Goal: Task Accomplishment & Management: Complete application form

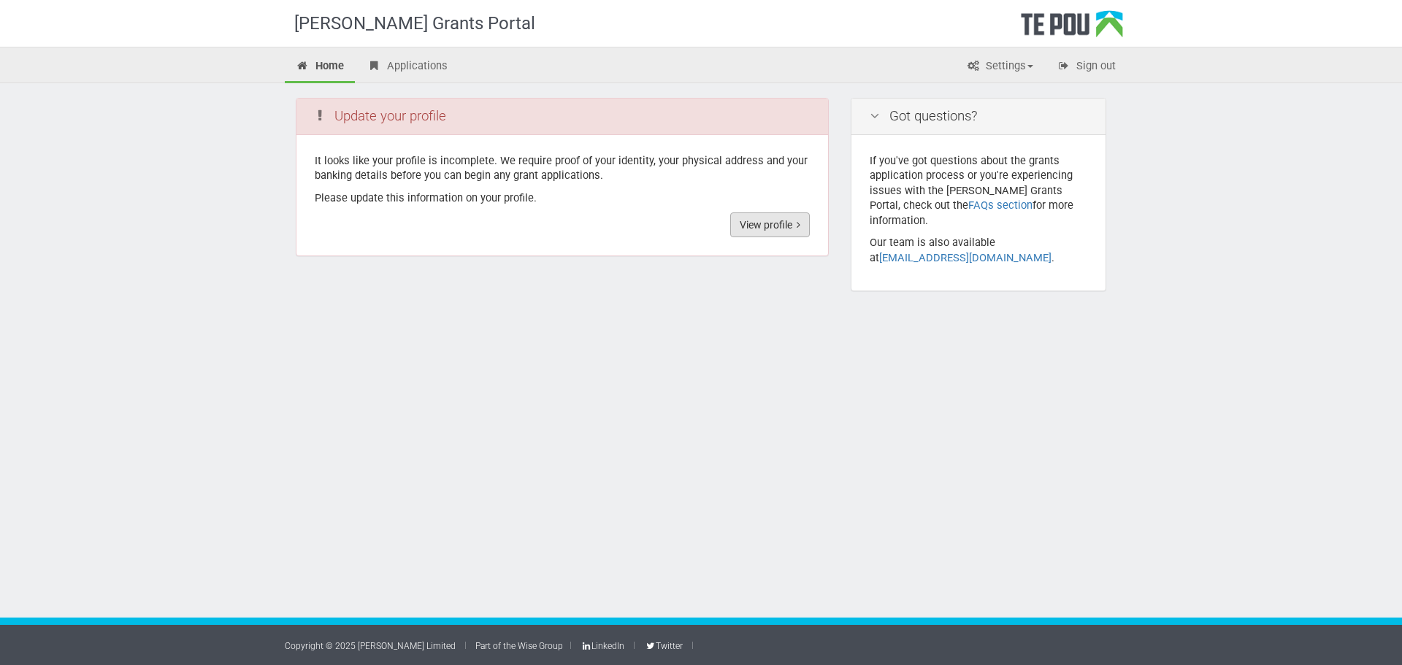
click at [763, 229] on link "View profile" at bounding box center [770, 224] width 80 height 25
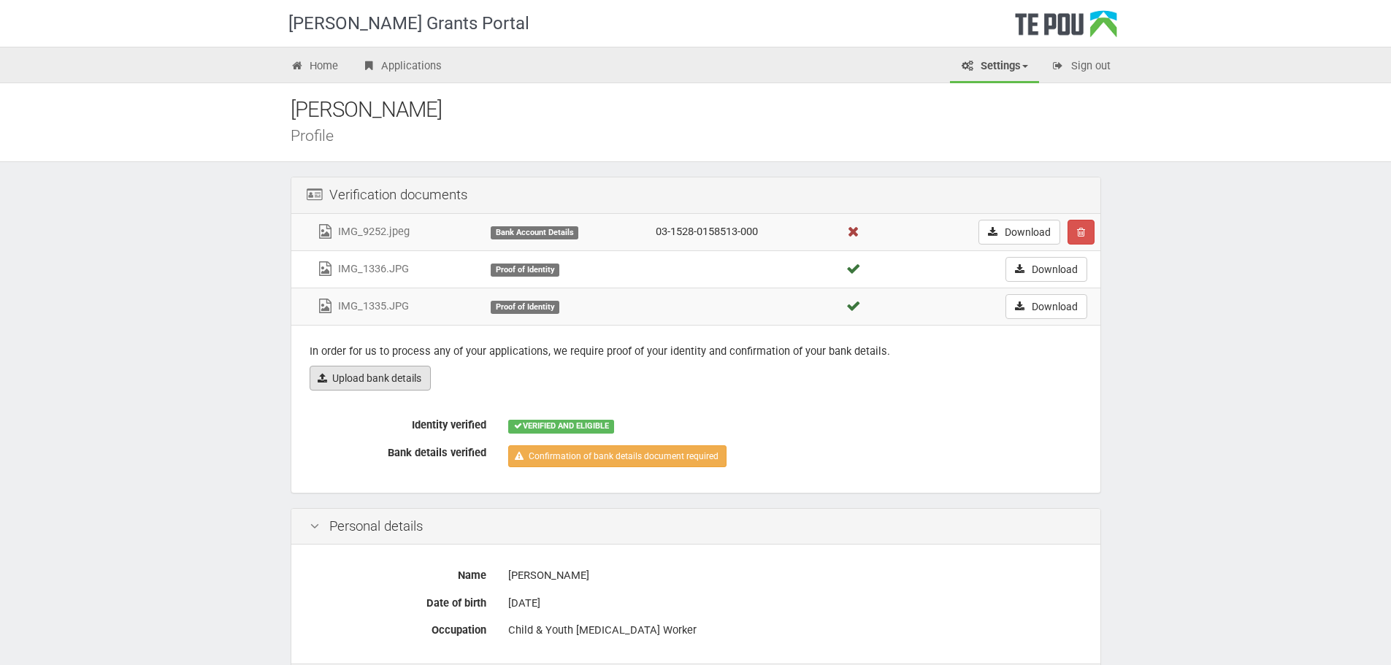
click at [393, 385] on link "Upload bank details" at bounding box center [370, 378] width 121 height 25
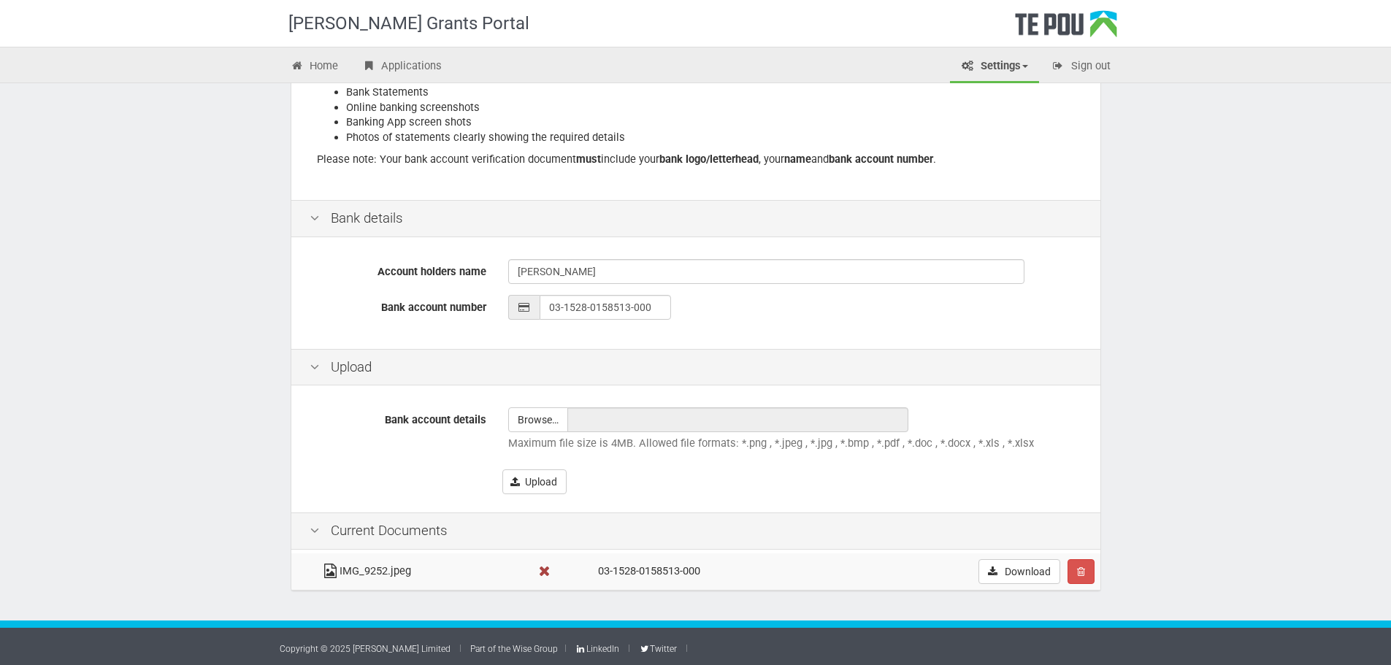
scroll to position [254, 0]
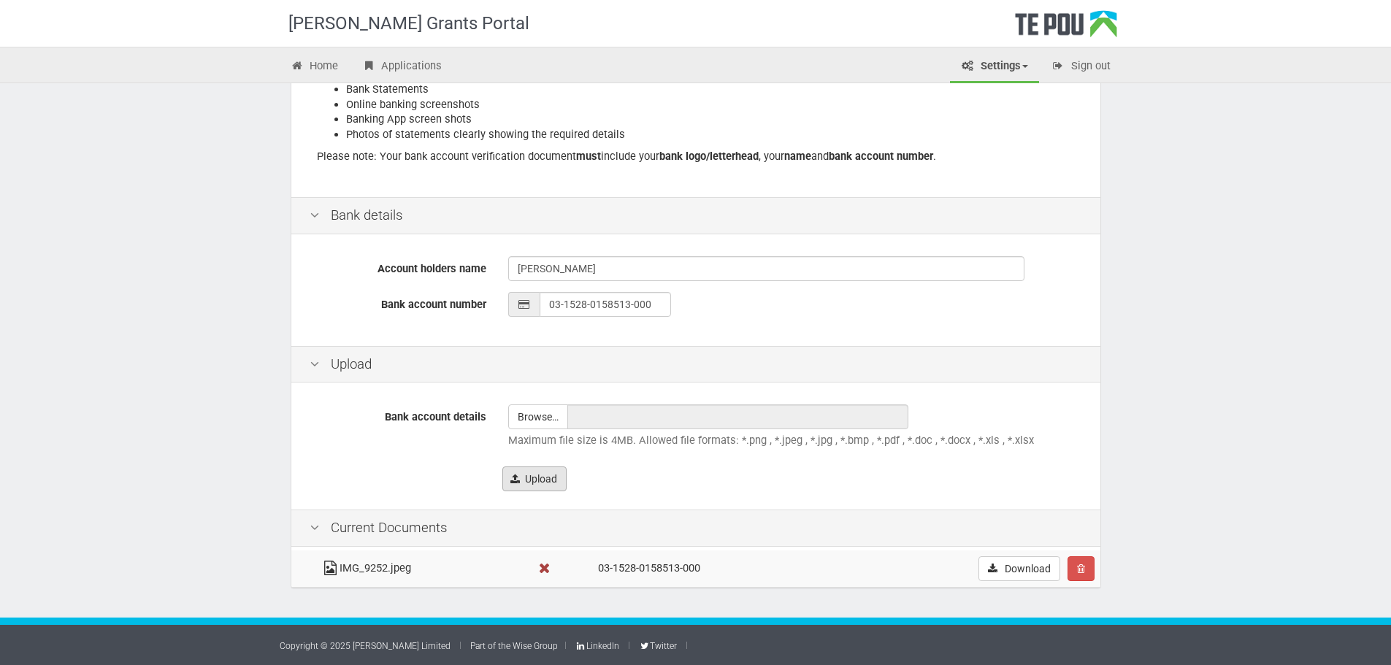
click at [545, 469] on button "Upload" at bounding box center [534, 478] width 64 height 25
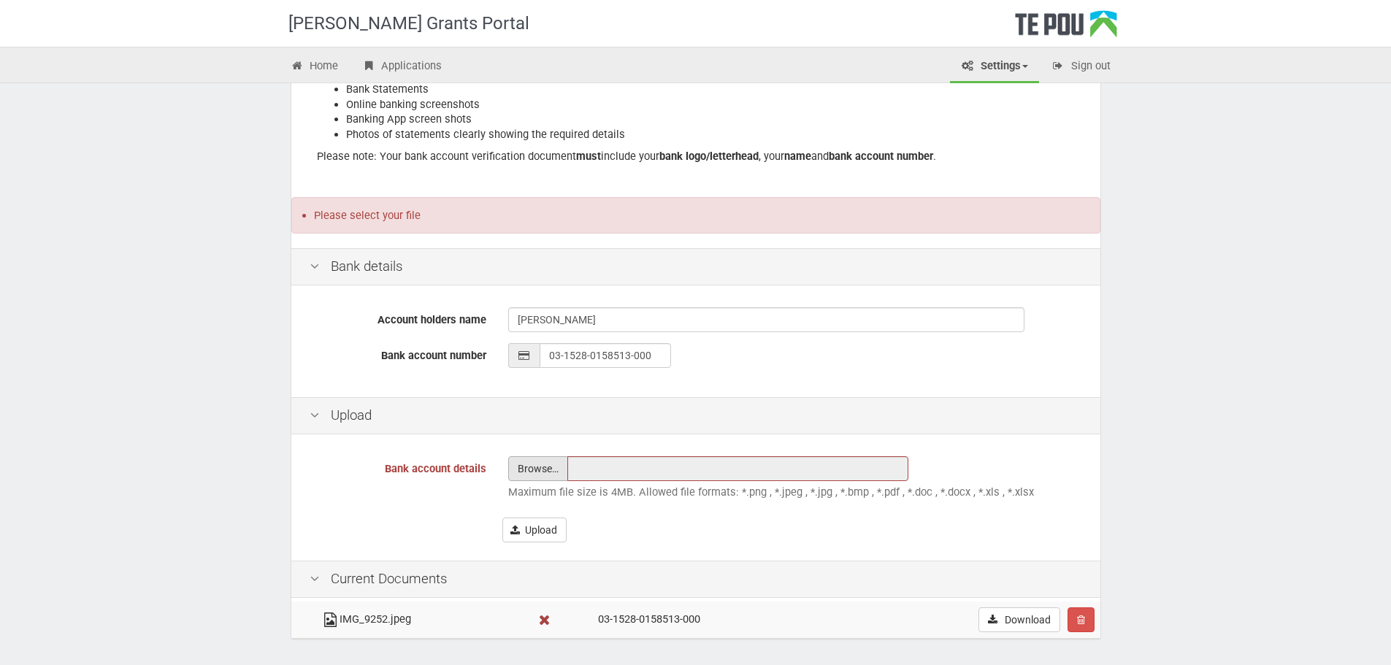
click at [542, 463] on input "file" at bounding box center [538, 468] width 58 height 23
click at [536, 464] on input "file" at bounding box center [538, 468] width 58 height 23
type input "C:\fakepath\1_WP03-1528-0158513-000_20250920_087.pdf"
type input "1_WP03-1528-0158513-000_20250920_087.pdf"
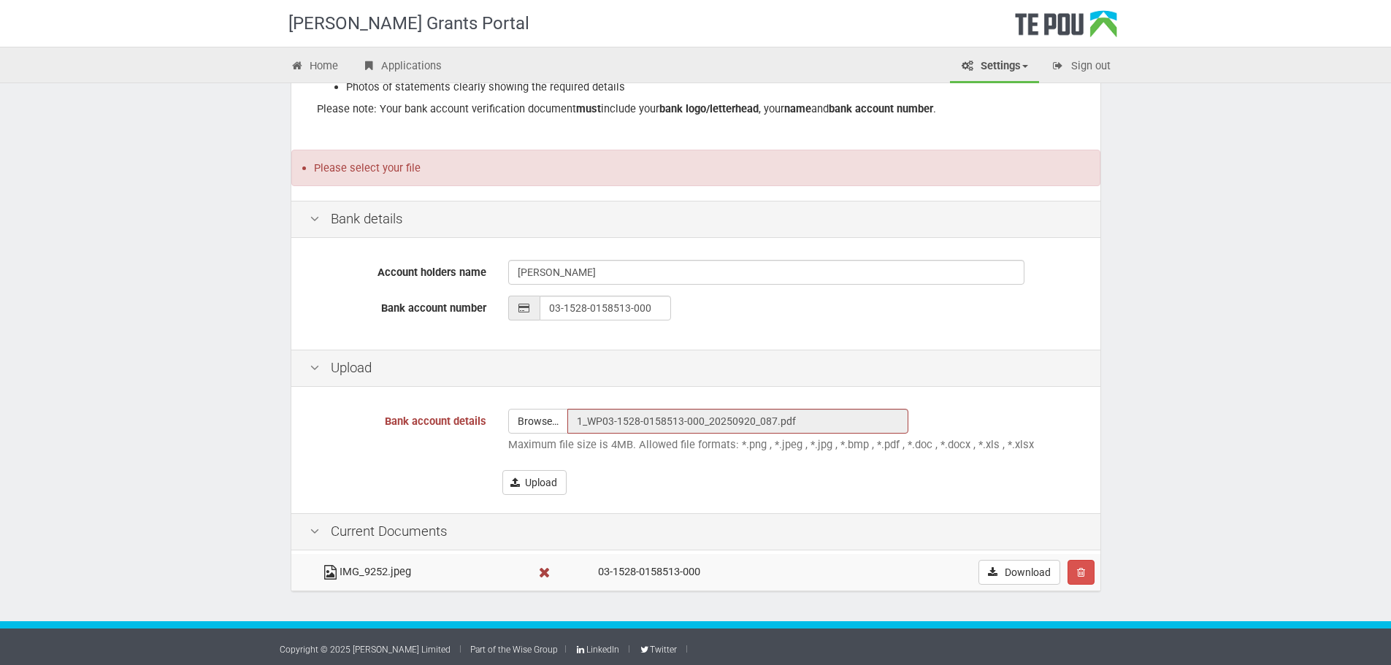
scroll to position [305, 0]
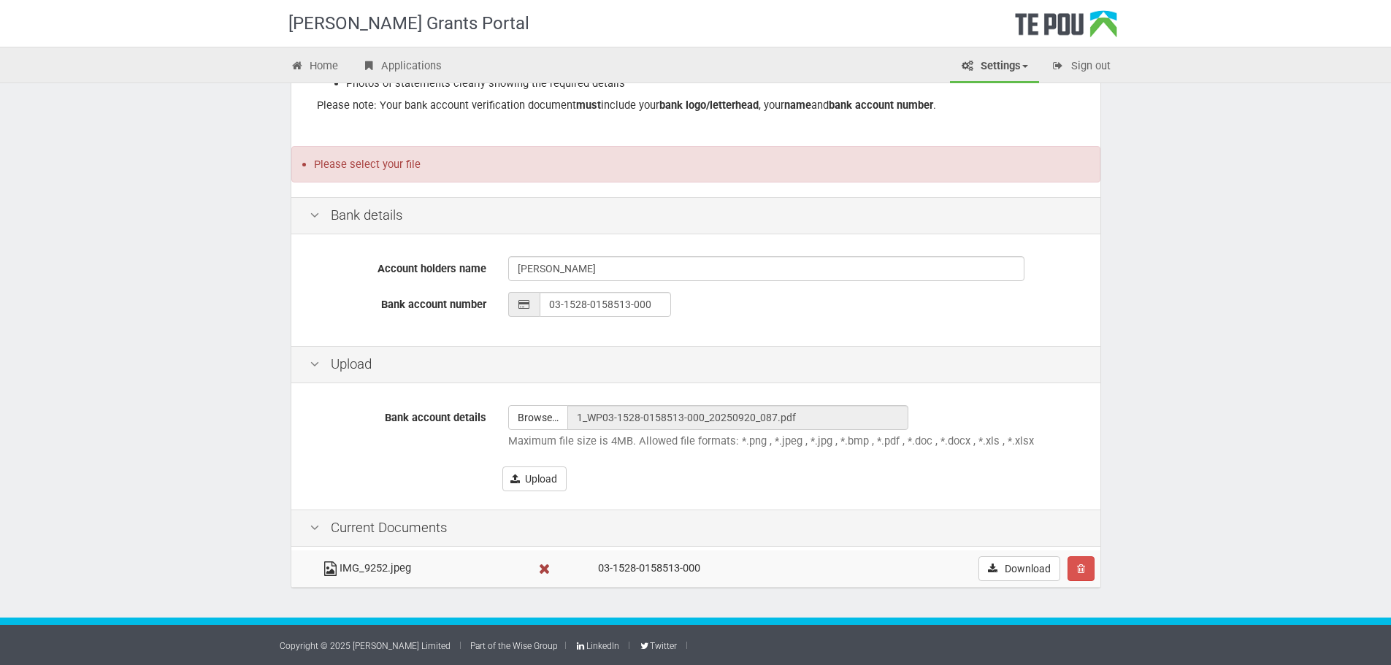
click at [615, 493] on div "Bank account details Browse… 1_WP03-1528-0158513-000_20250920_087.pdf Maximum f…" at bounding box center [695, 448] width 809 height 123
click at [530, 577] on td at bounding box center [559, 568] width 63 height 37
click at [730, 483] on div "Upload" at bounding box center [792, 478] width 580 height 25
click at [1032, 566] on link "Download" at bounding box center [1019, 568] width 82 height 25
click at [1369, 55] on div "Home Applications Settings Profile My account FAQs Sign out" at bounding box center [695, 65] width 1391 height 36
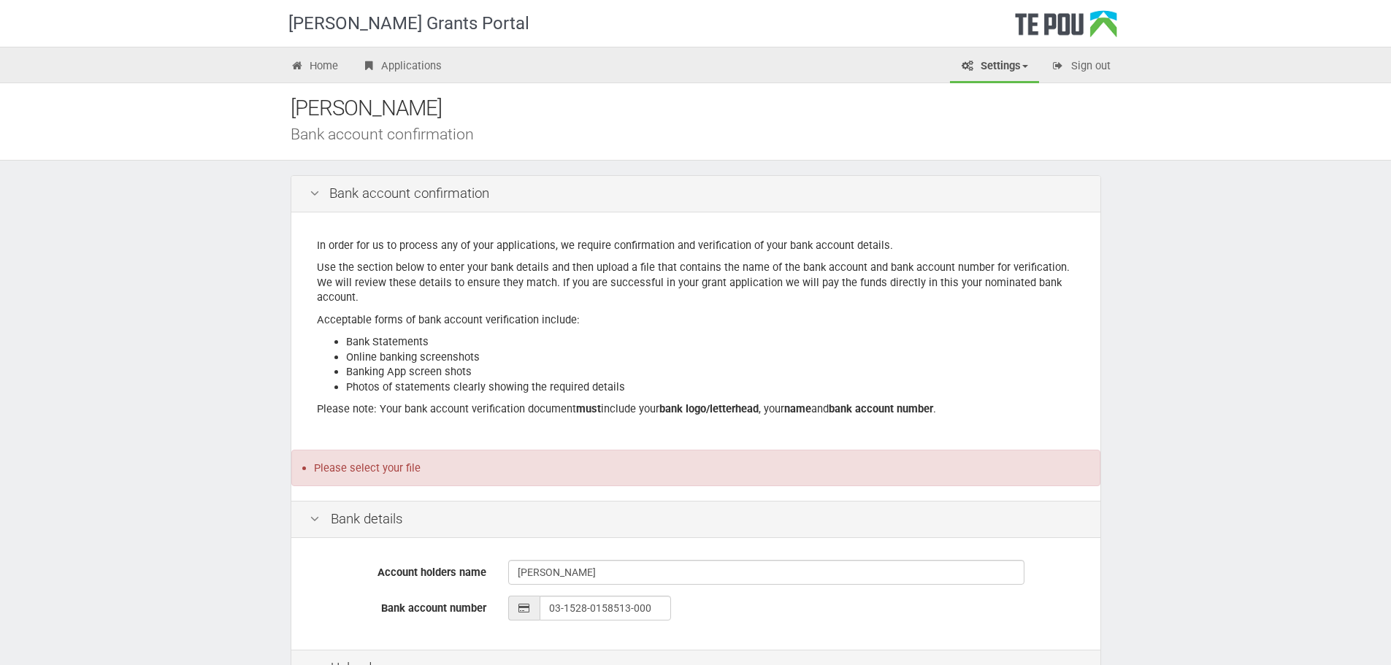
scroll to position [0, 0]
click at [365, 513] on div "Bank details" at bounding box center [695, 520] width 809 height 37
click at [1010, 72] on link "Settings" at bounding box center [994, 67] width 89 height 32
click at [669, 61] on div "Home Applications Settings Profile My account FAQs Sign out" at bounding box center [696, 66] width 854 height 31
click at [383, 68] on link "Applications" at bounding box center [401, 67] width 102 height 32
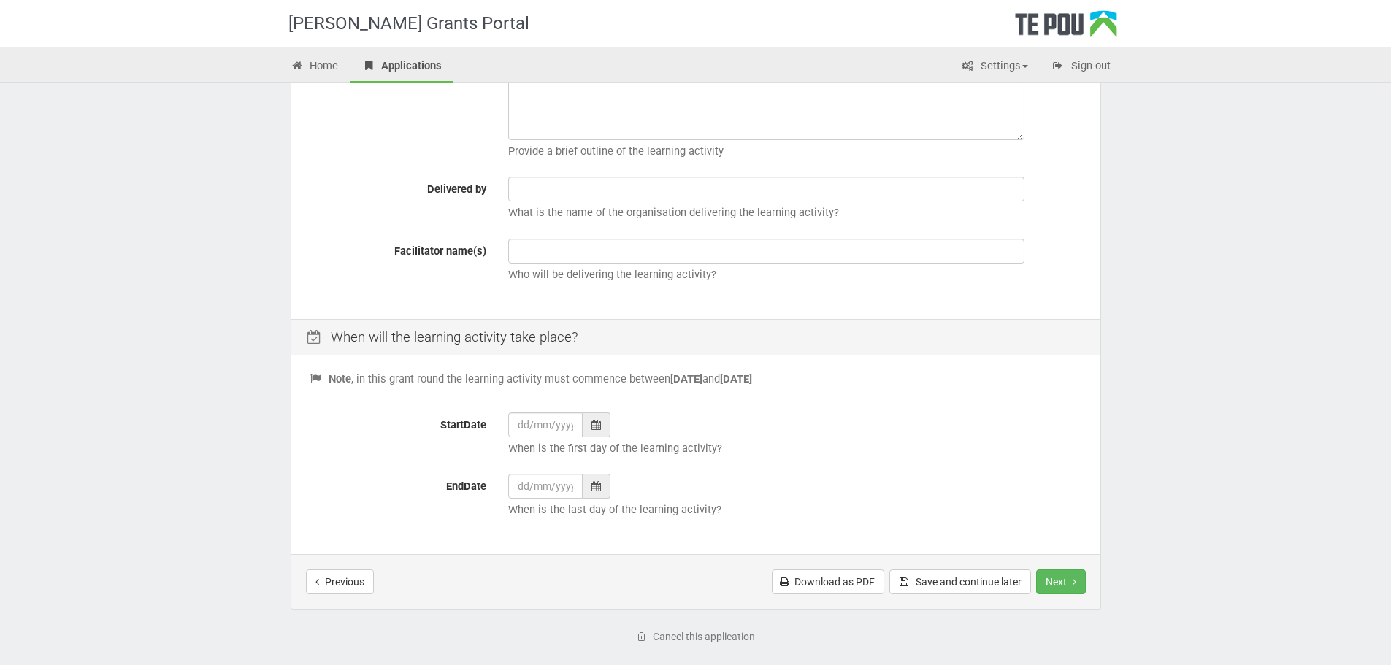
scroll to position [365, 0]
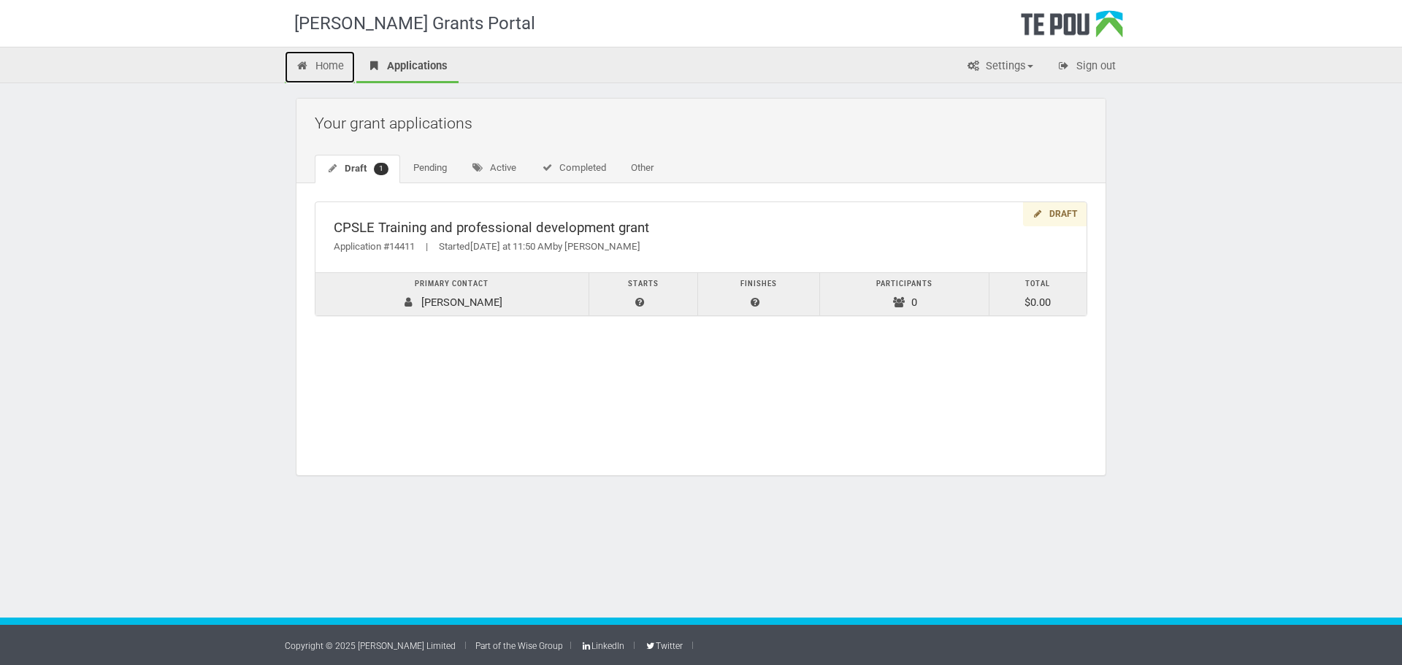
click at [324, 57] on link "Home" at bounding box center [320, 67] width 70 height 32
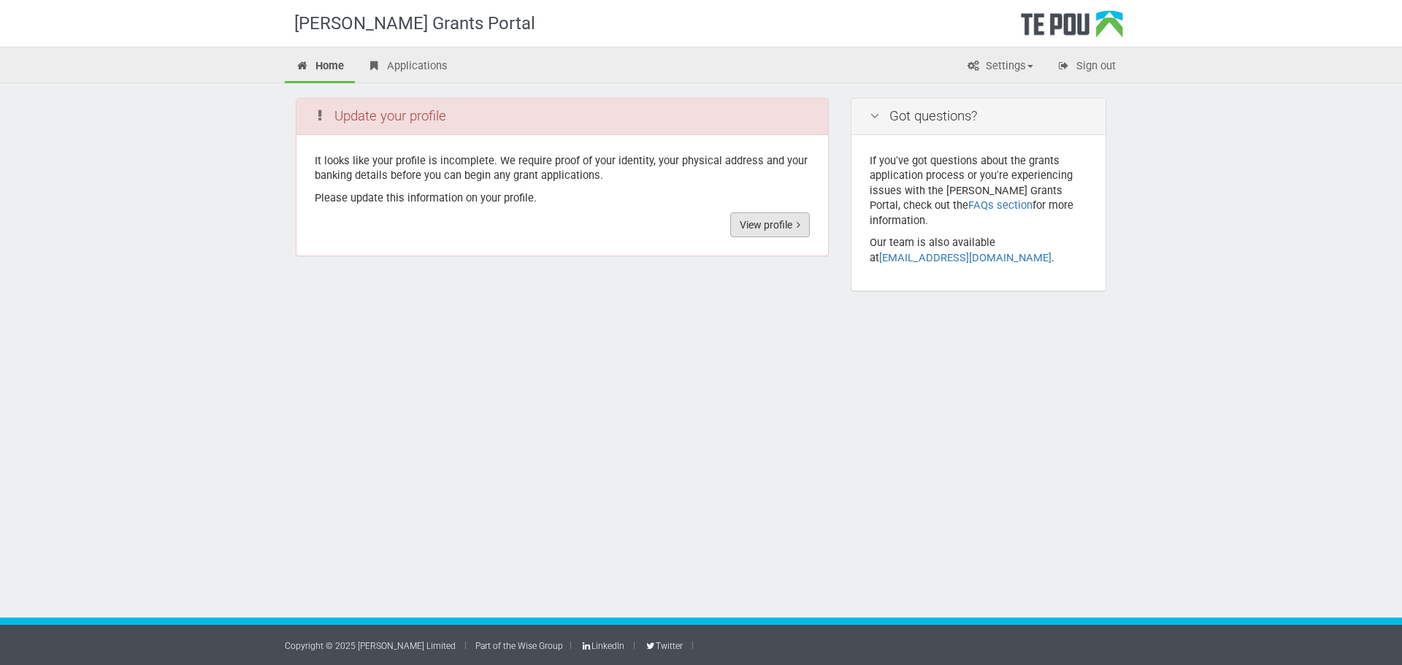
click at [777, 223] on link "View profile" at bounding box center [770, 224] width 80 height 25
click at [770, 228] on link "View profile" at bounding box center [770, 224] width 80 height 25
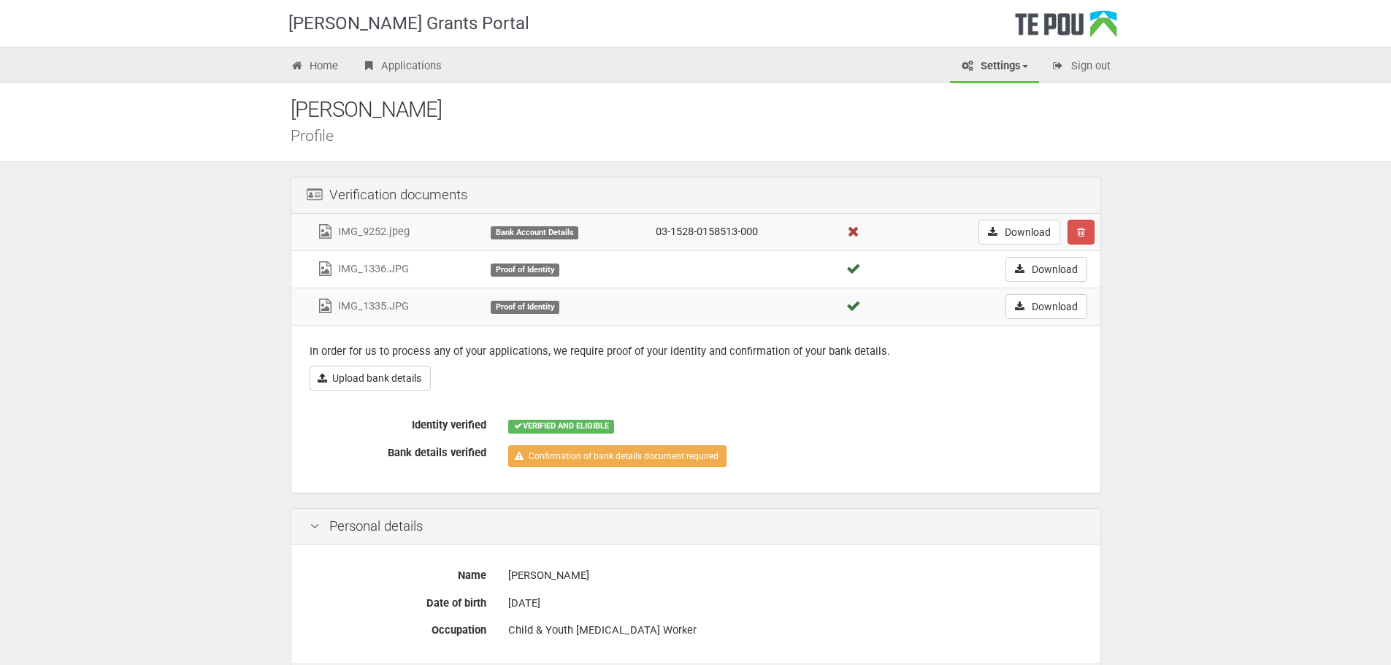
click at [491, 235] on div "Bank Account Details" at bounding box center [535, 232] width 88 height 13
click at [390, 382] on link "Upload bank details" at bounding box center [370, 378] width 121 height 25
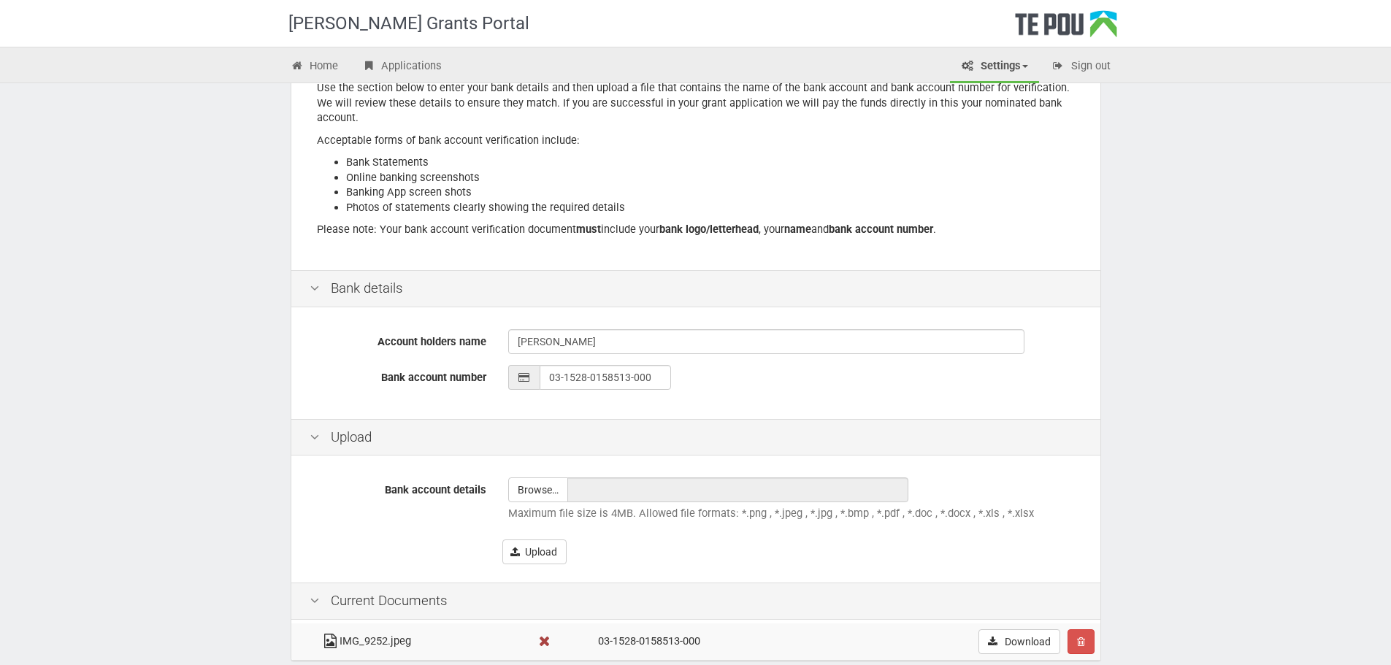
scroll to position [254, 0]
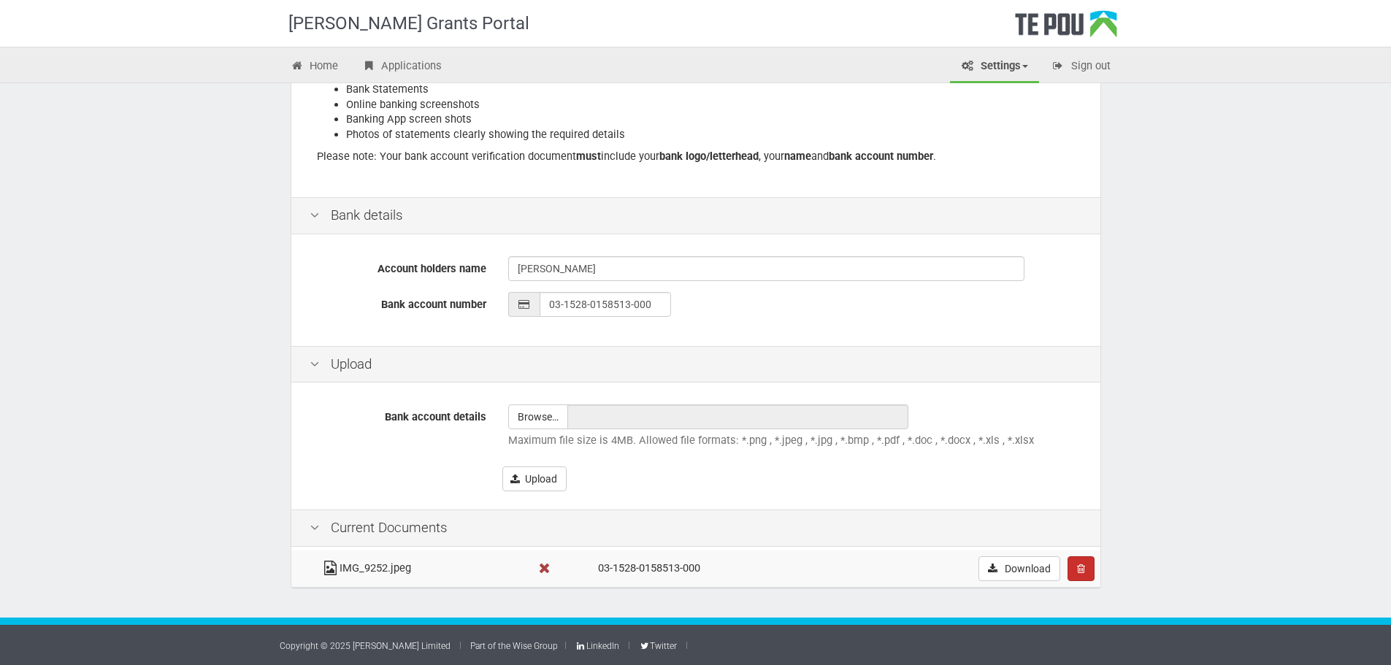
click at [1075, 577] on button "button" at bounding box center [1080, 568] width 27 height 25
click at [1085, 560] on button "button" at bounding box center [1080, 568] width 27 height 25
click at [1117, 604] on link "Confrim delete" at bounding box center [1125, 596] width 115 height 19
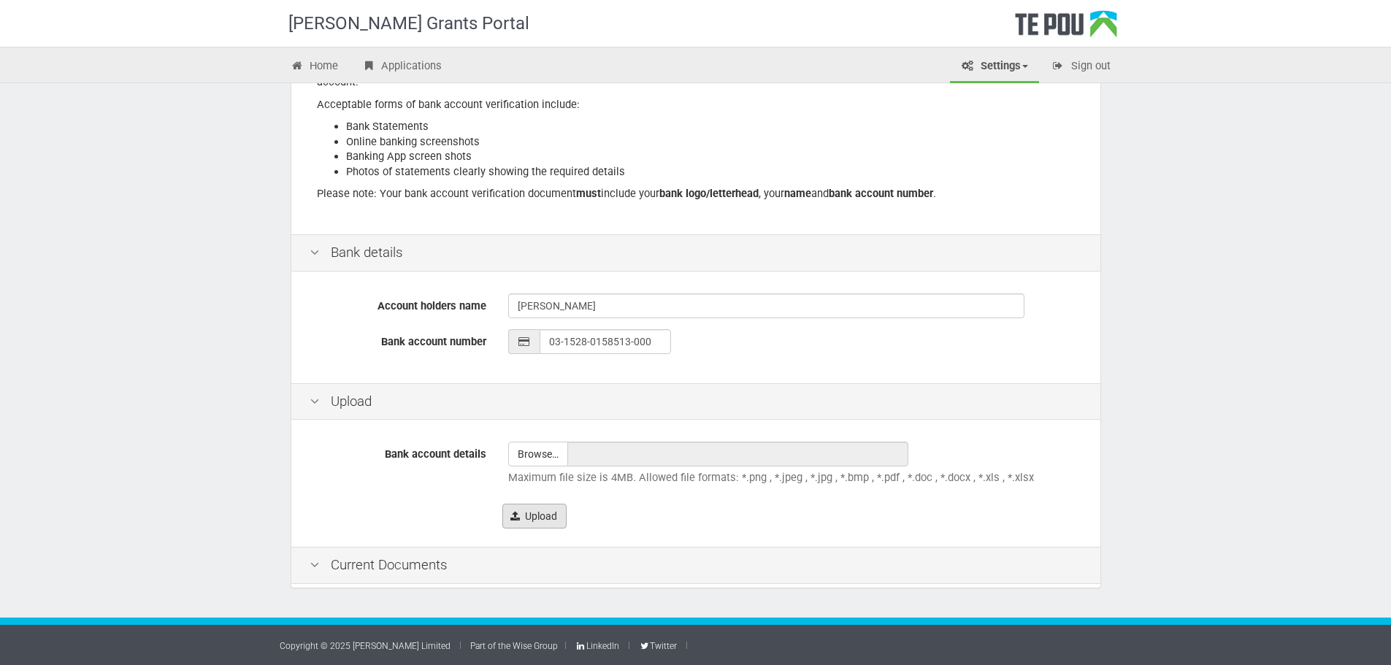
click at [541, 506] on button "Upload" at bounding box center [534, 516] width 64 height 25
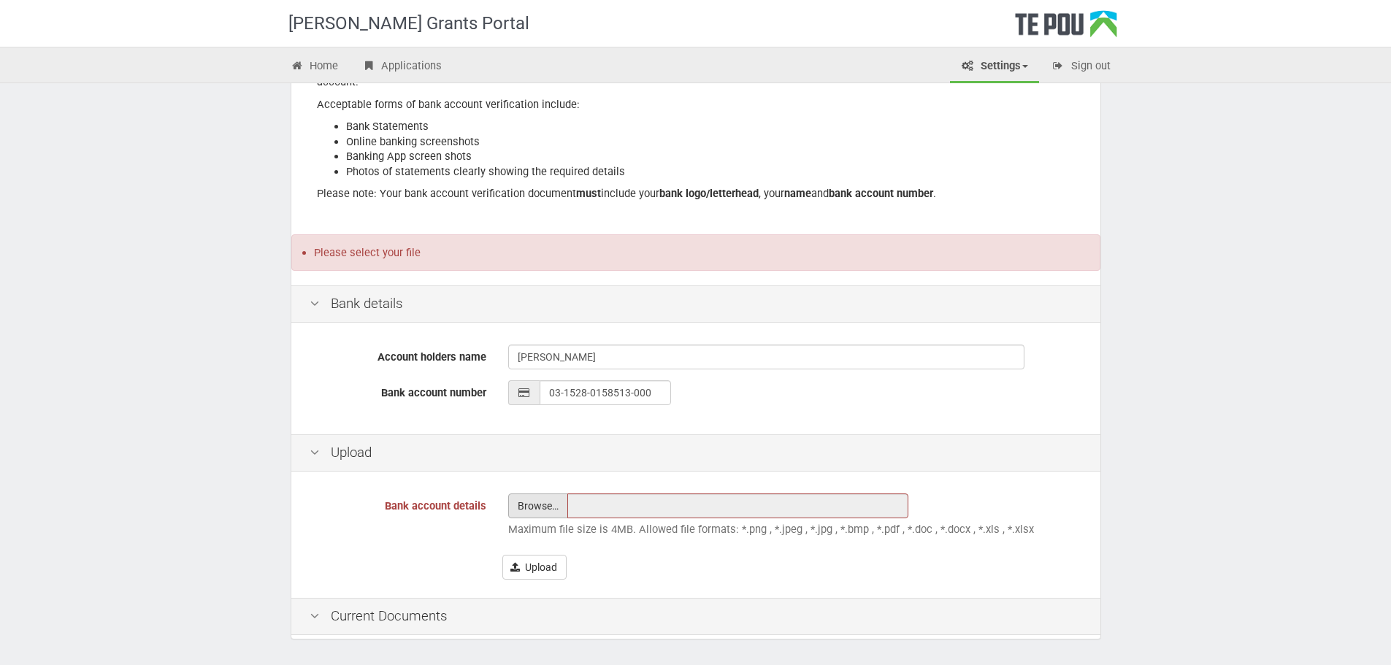
click at [540, 501] on input "file" at bounding box center [538, 505] width 58 height 23
type input "C:\fakepath\1_WP03-1528-0158513-000_20250920_087.pdf"
type input "1_WP03-1528-0158513-000_20250920_087.pdf"
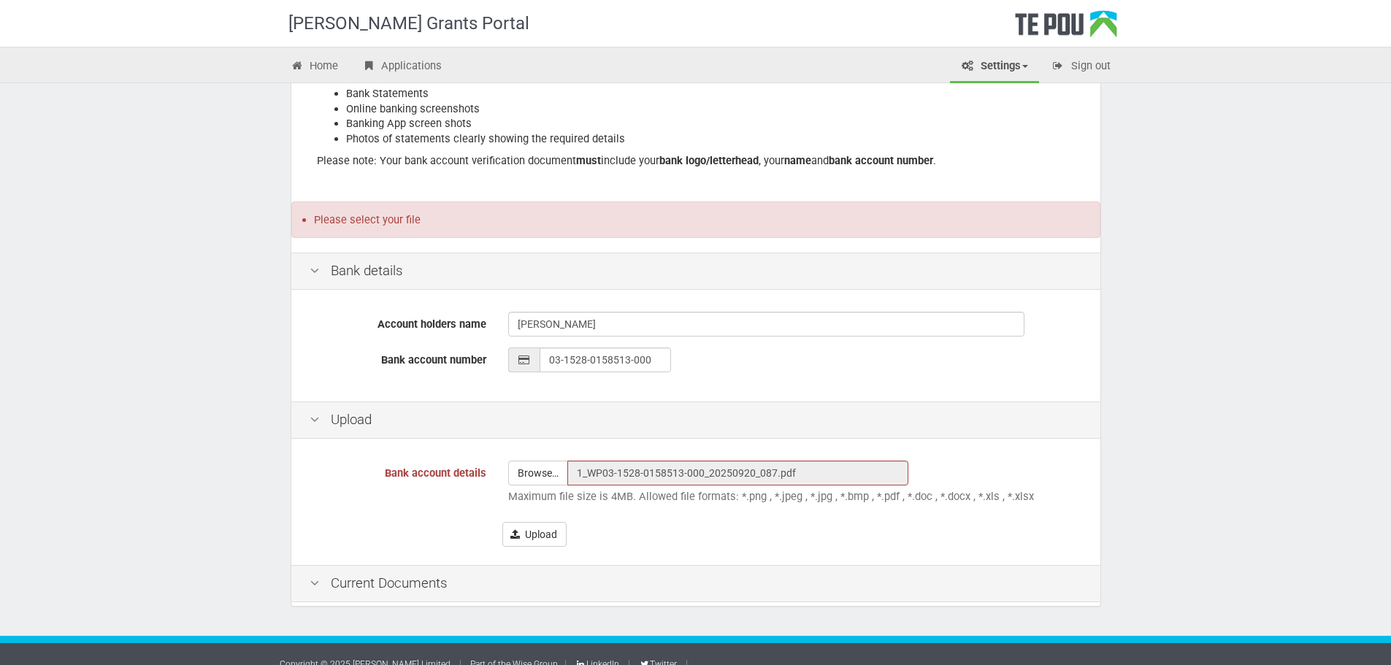
scroll to position [268, 0]
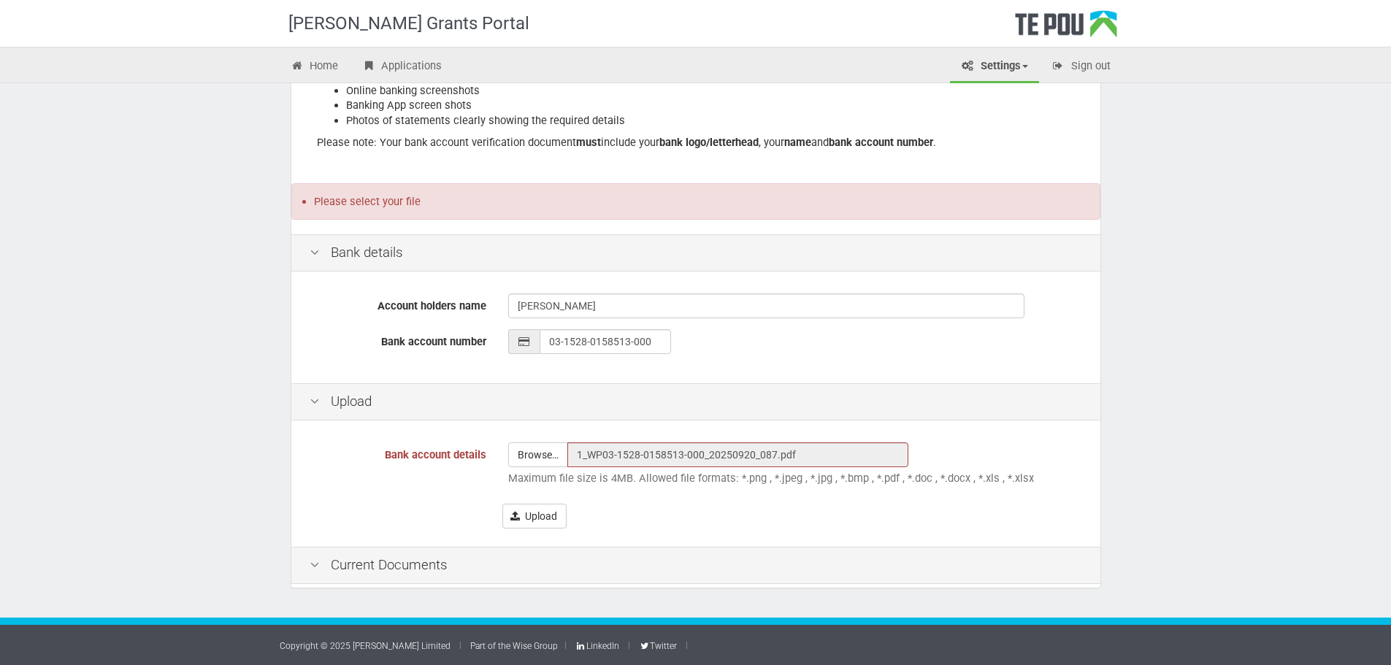
click at [596, 522] on div "Upload" at bounding box center [792, 516] width 580 height 25
click at [530, 521] on button "Upload" at bounding box center [534, 516] width 64 height 25
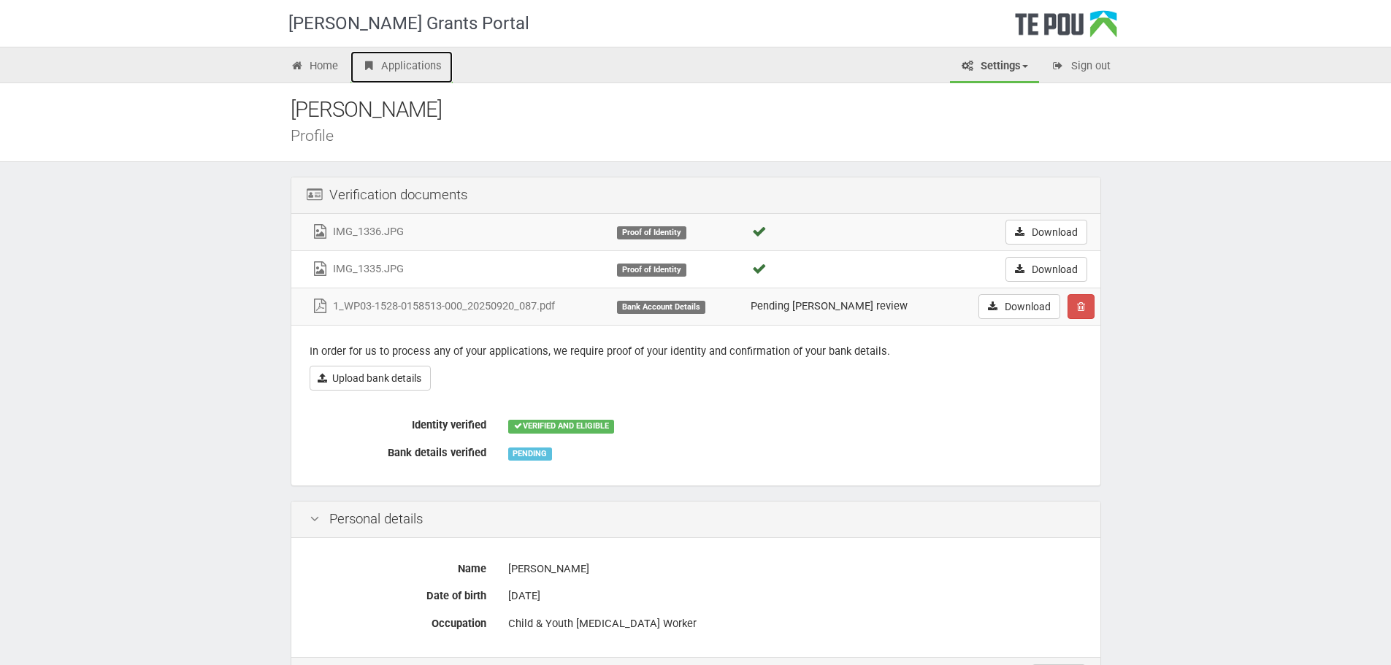
click at [401, 61] on link "Applications" at bounding box center [401, 67] width 102 height 32
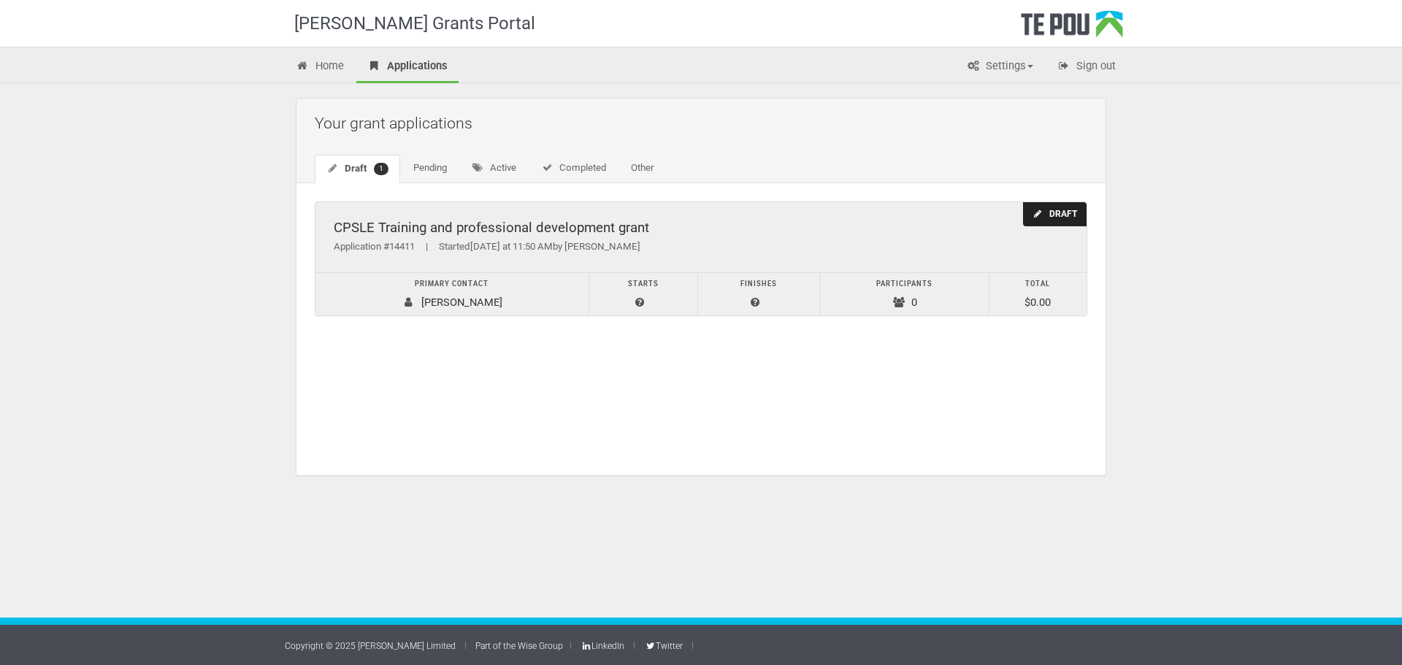
click at [483, 251] on span "Last Thursday at 11:50 AM" at bounding box center [511, 246] width 82 height 11
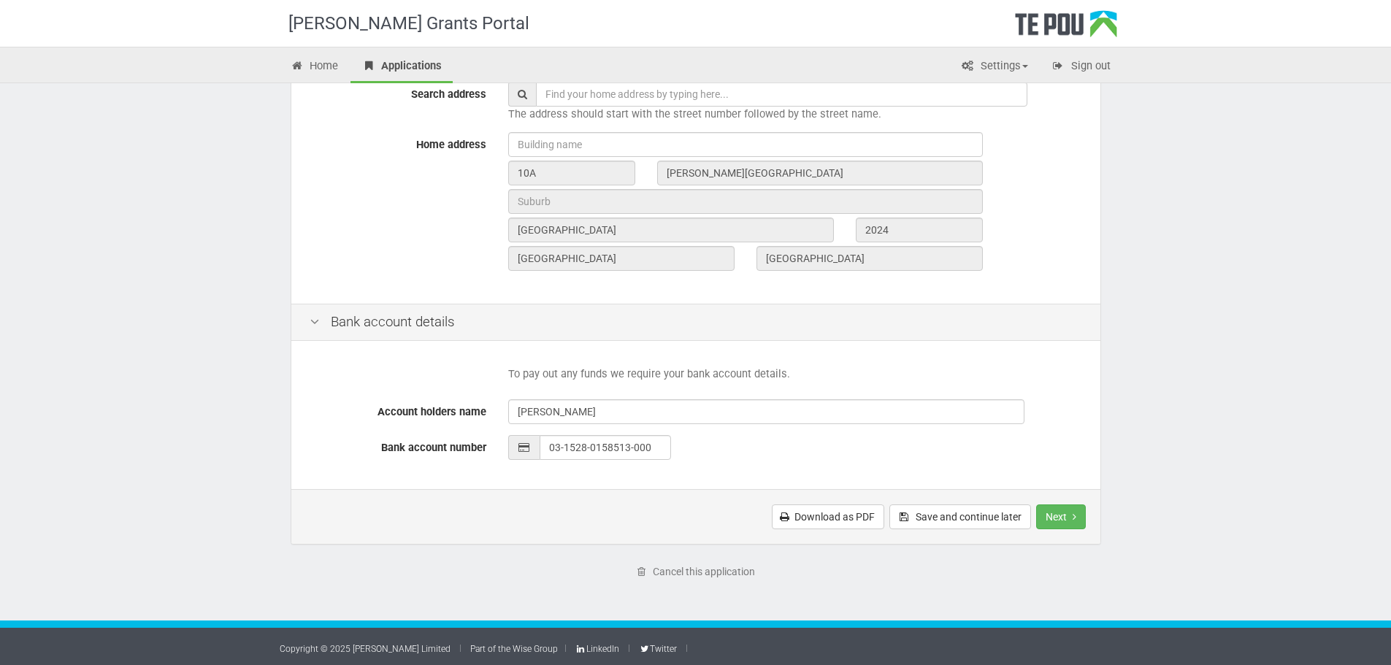
scroll to position [486, 0]
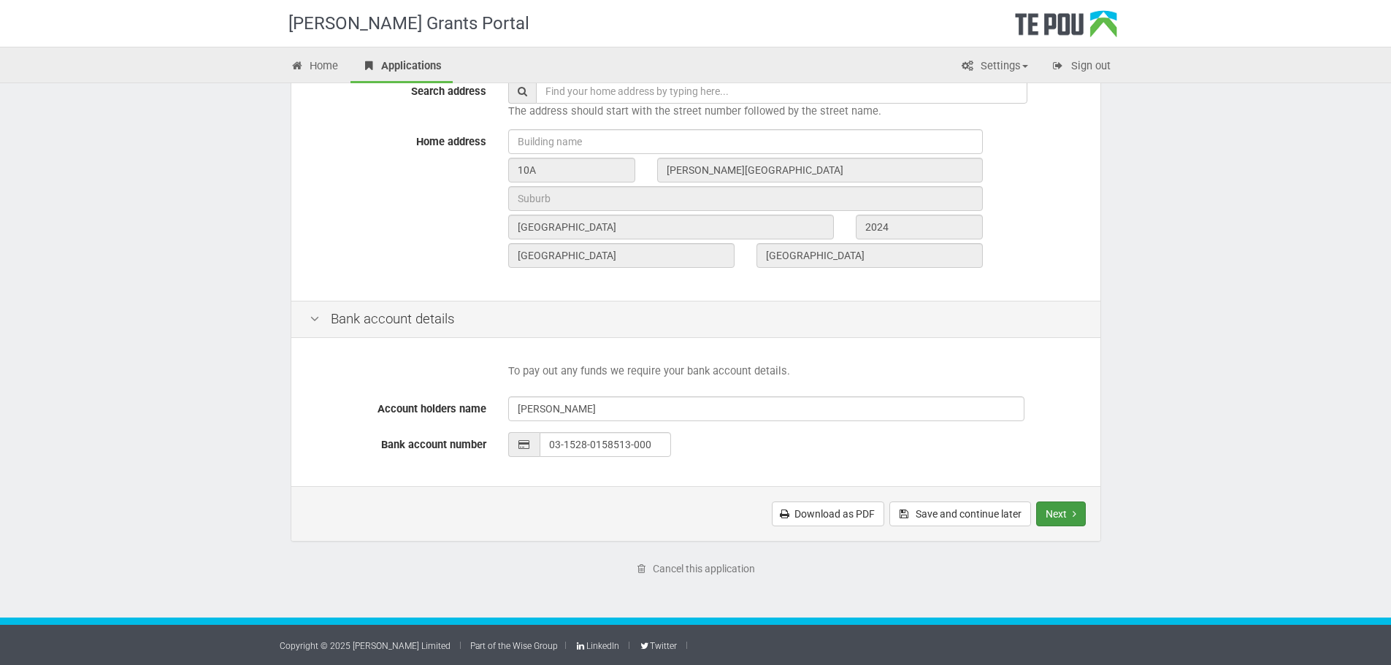
click at [1053, 520] on button "Next" at bounding box center [1061, 513] width 50 height 25
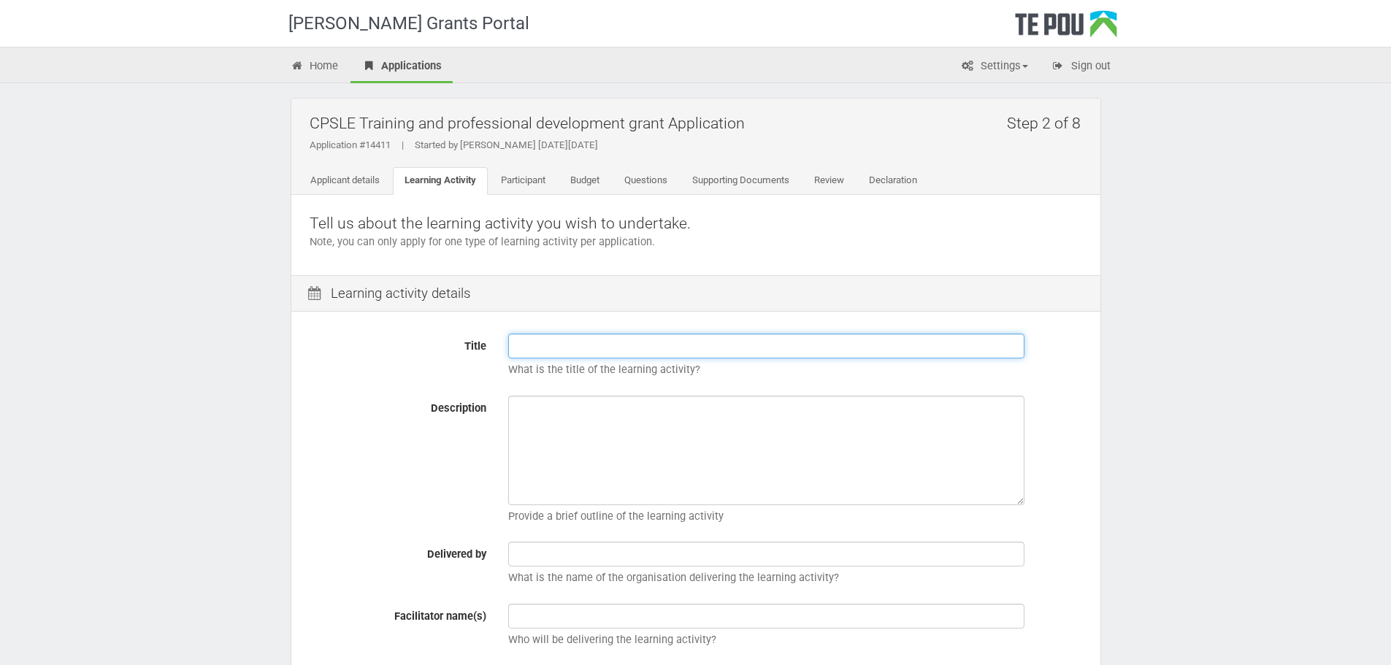
click at [534, 350] on input "Title" at bounding box center [766, 346] width 516 height 25
paste input "Strategic Thinking in Practice"
type input "Strategic Thinking in Practice"
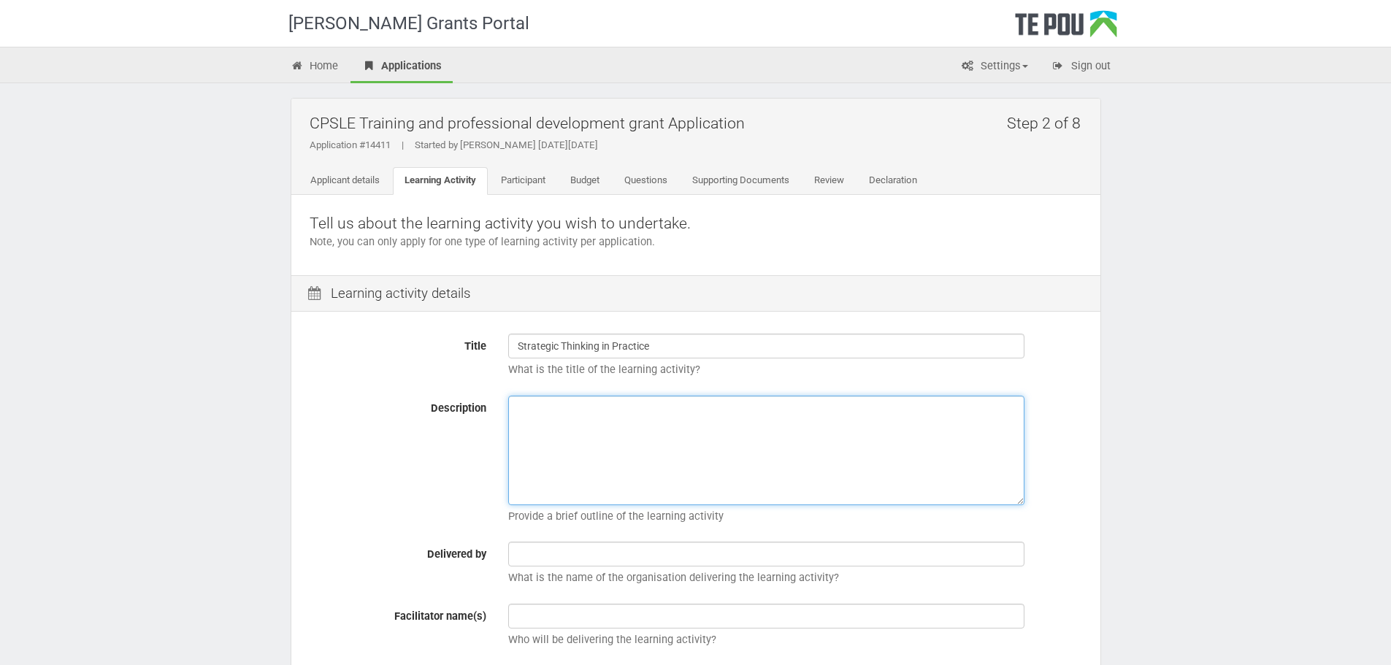
click at [716, 407] on textarea "Description" at bounding box center [766, 450] width 516 height 109
click at [599, 434] on textarea "Description" at bounding box center [766, 450] width 516 height 109
paste textarea "Strategic thinking is a fundamental skill for effective leadership and decision…"
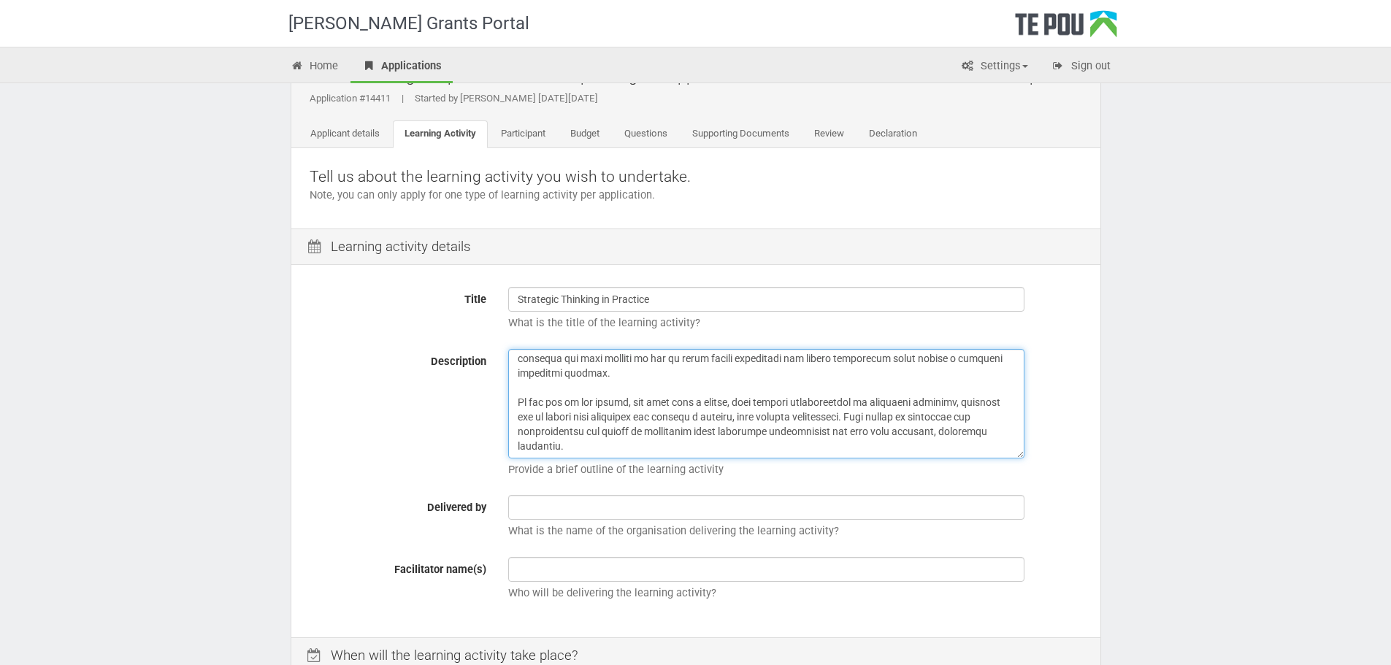
scroll to position [73, 0]
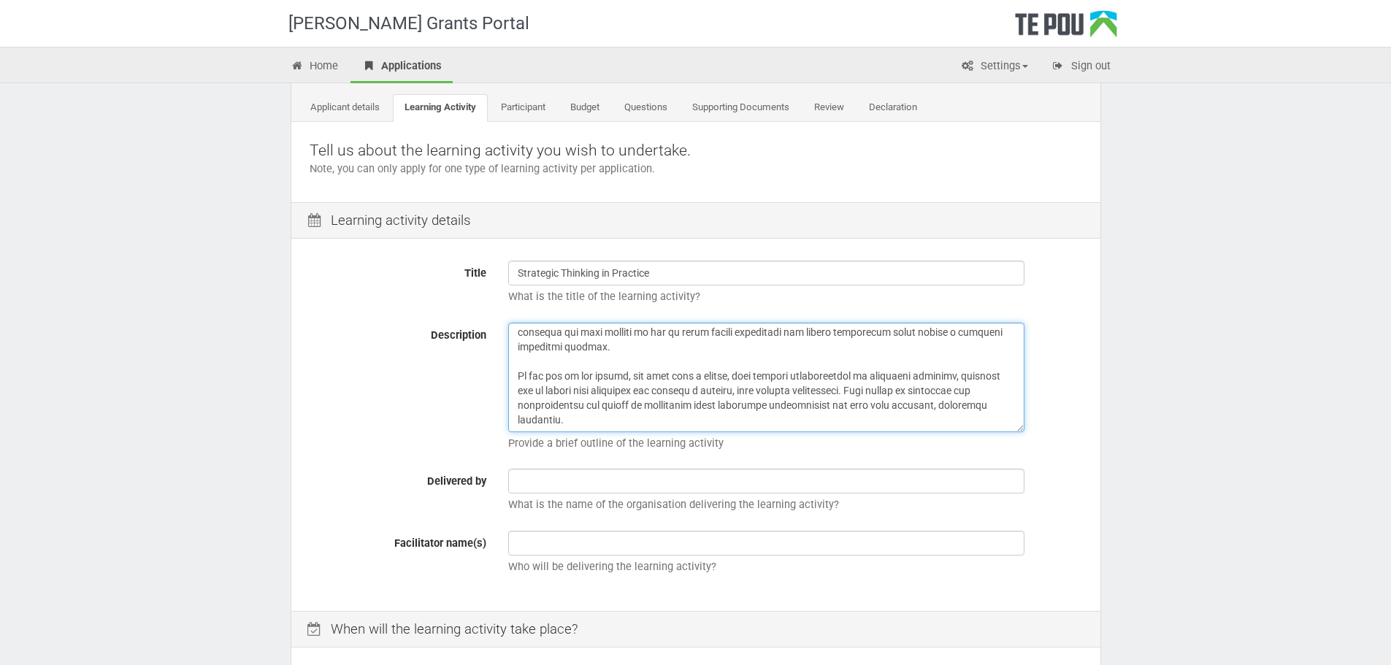
type textarea "Strategic thinking is a fundamental skill for effective leadership and decision…"
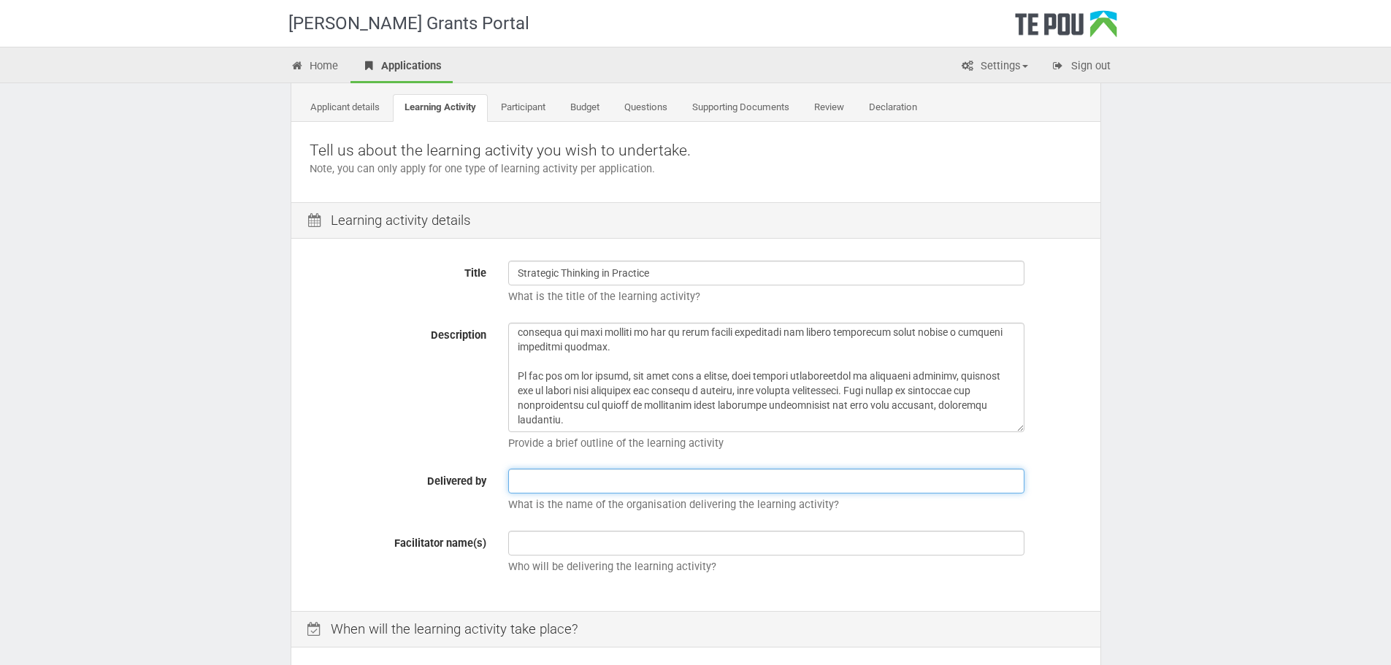
click at [579, 489] on input "text" at bounding box center [766, 481] width 516 height 25
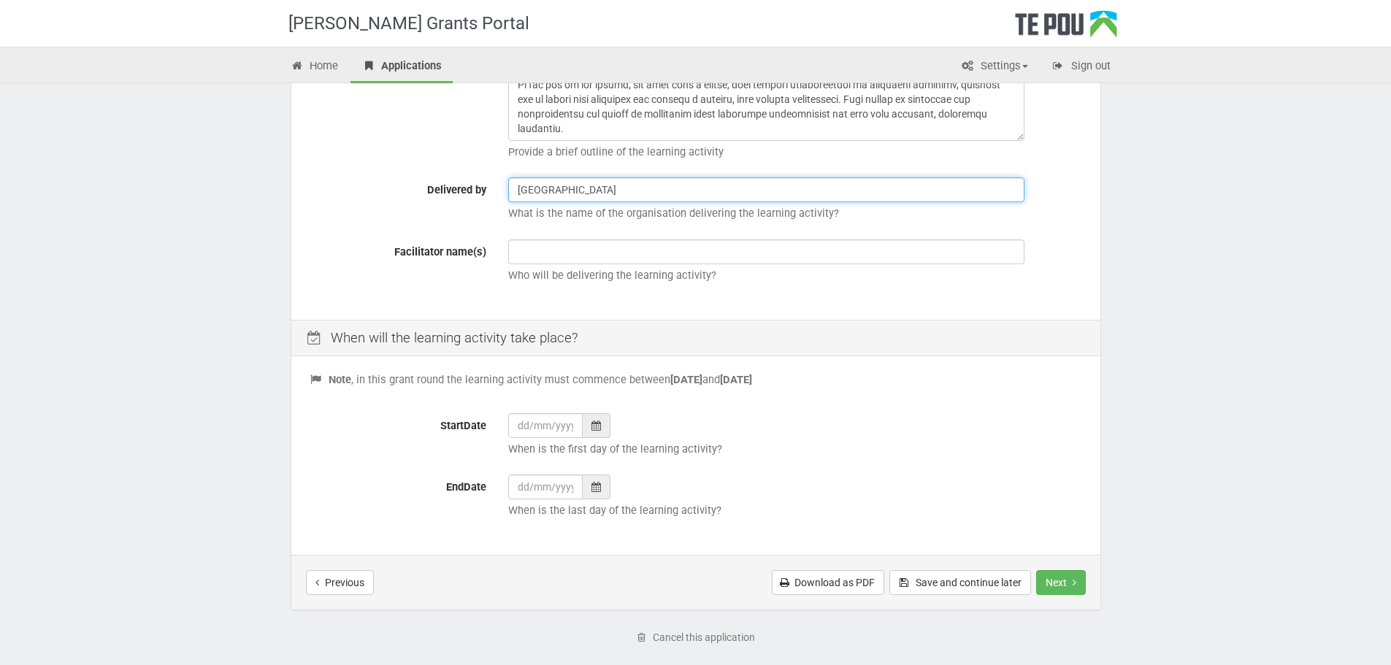
scroll to position [365, 0]
type input "University of Auckland"
click at [321, 474] on label "EndDate" at bounding box center [398, 484] width 199 height 20
click at [508, 474] on input "EndDate" at bounding box center [545, 486] width 74 height 25
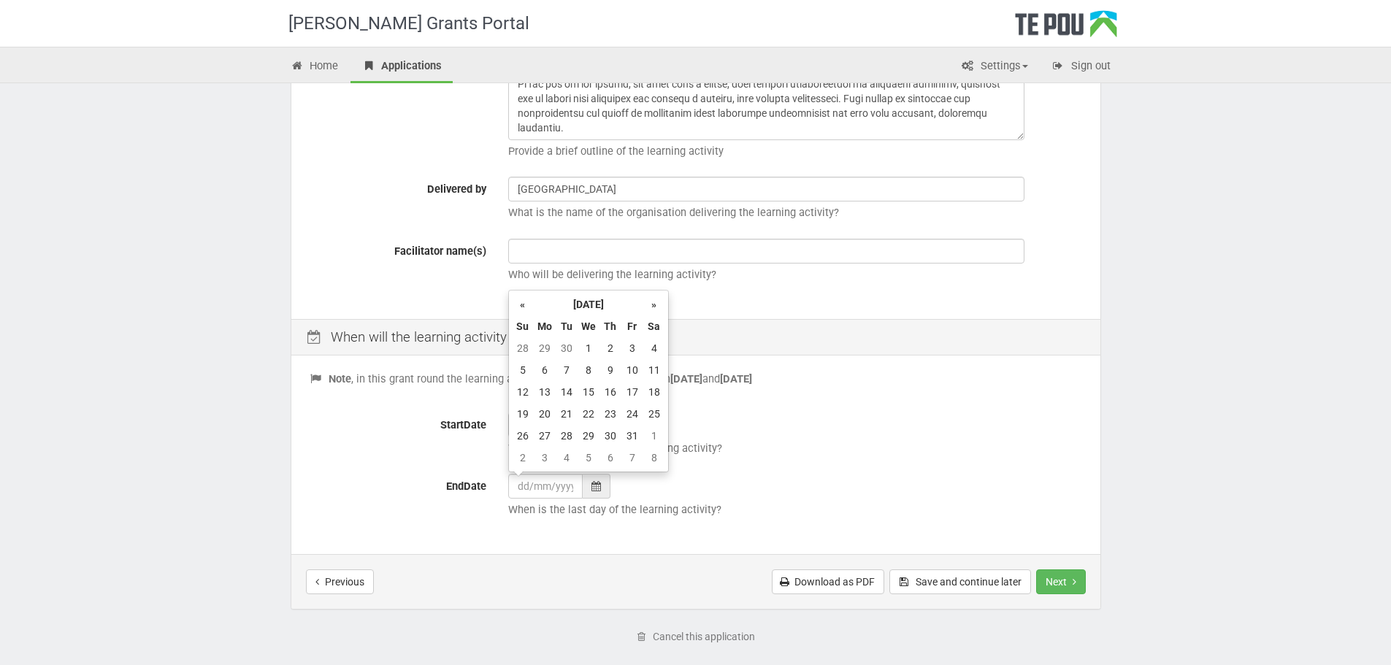
click at [361, 440] on div "StartDate When is the first day of the learning activity?" at bounding box center [696, 437] width 794 height 51
click at [524, 427] on input "StartDate" at bounding box center [545, 424] width 74 height 25
click at [650, 245] on th "»" at bounding box center [654, 243] width 22 height 22
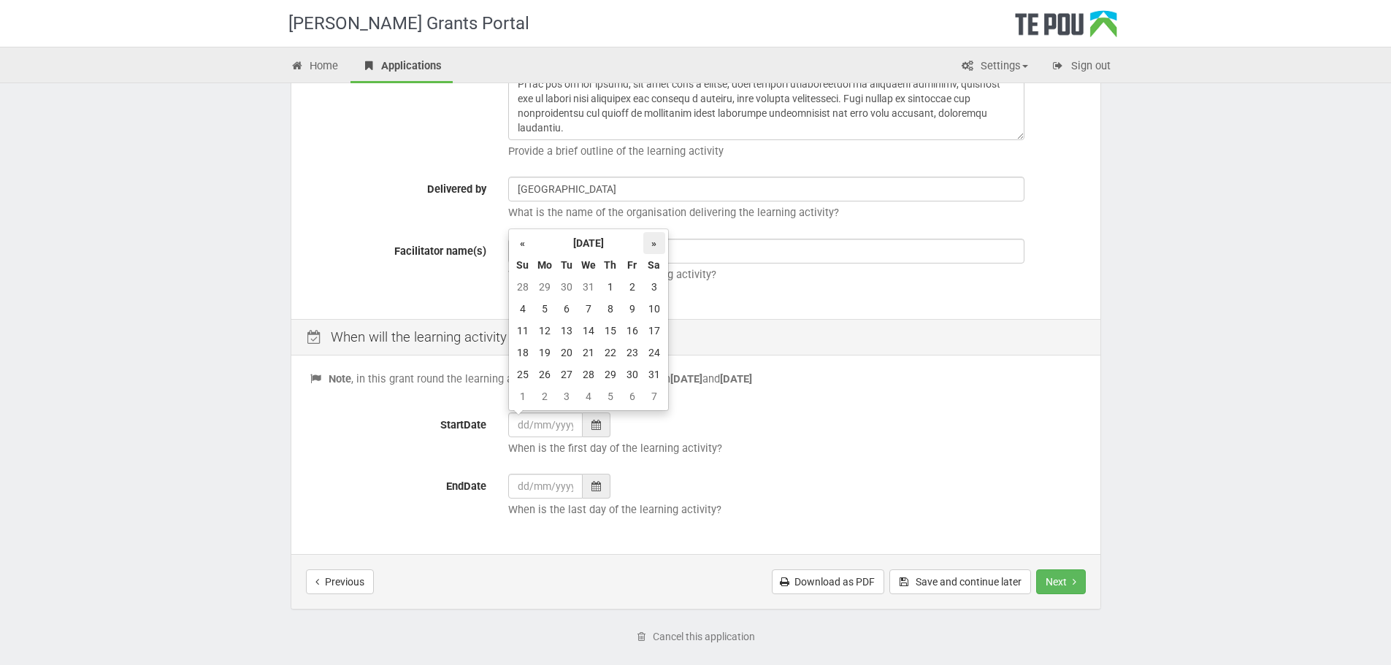
click at [650, 245] on th "»" at bounding box center [654, 243] width 22 height 22
click at [561, 308] on td "5" at bounding box center [566, 309] width 22 height 22
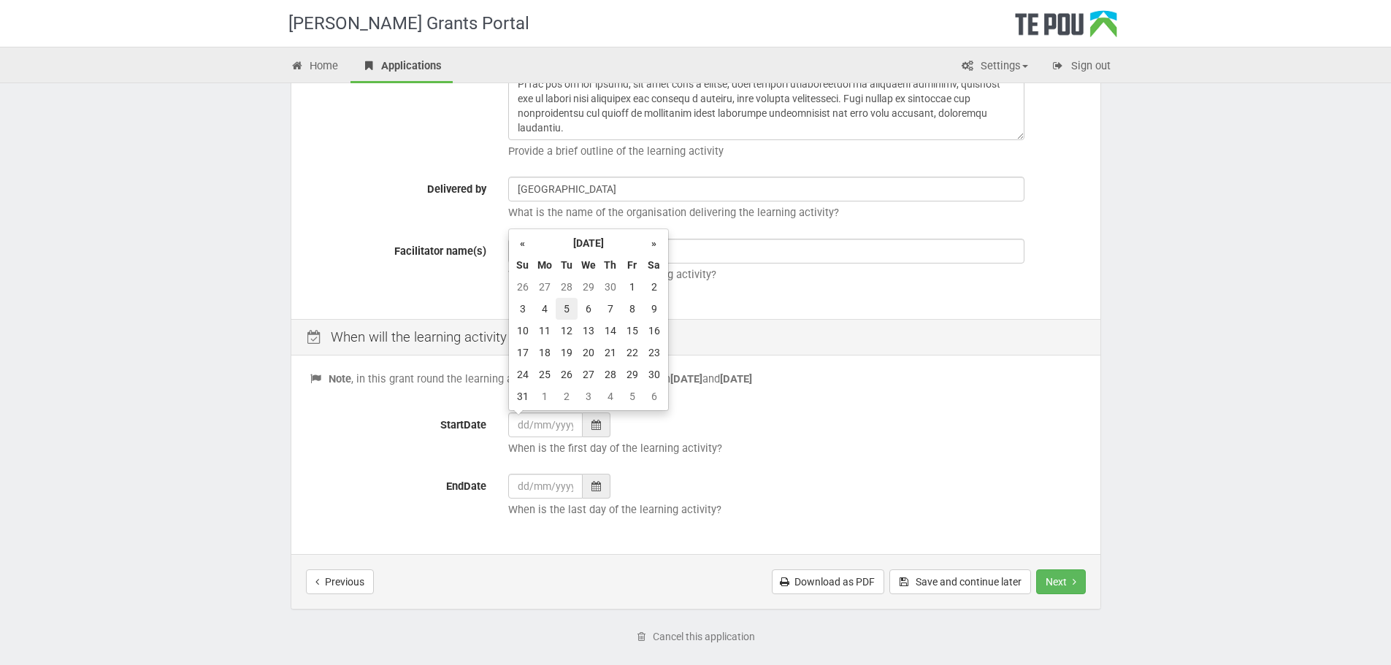
type input "05/05/2026"
click at [545, 490] on input "EndDate" at bounding box center [545, 486] width 74 height 25
click at [656, 308] on th "»" at bounding box center [654, 304] width 22 height 22
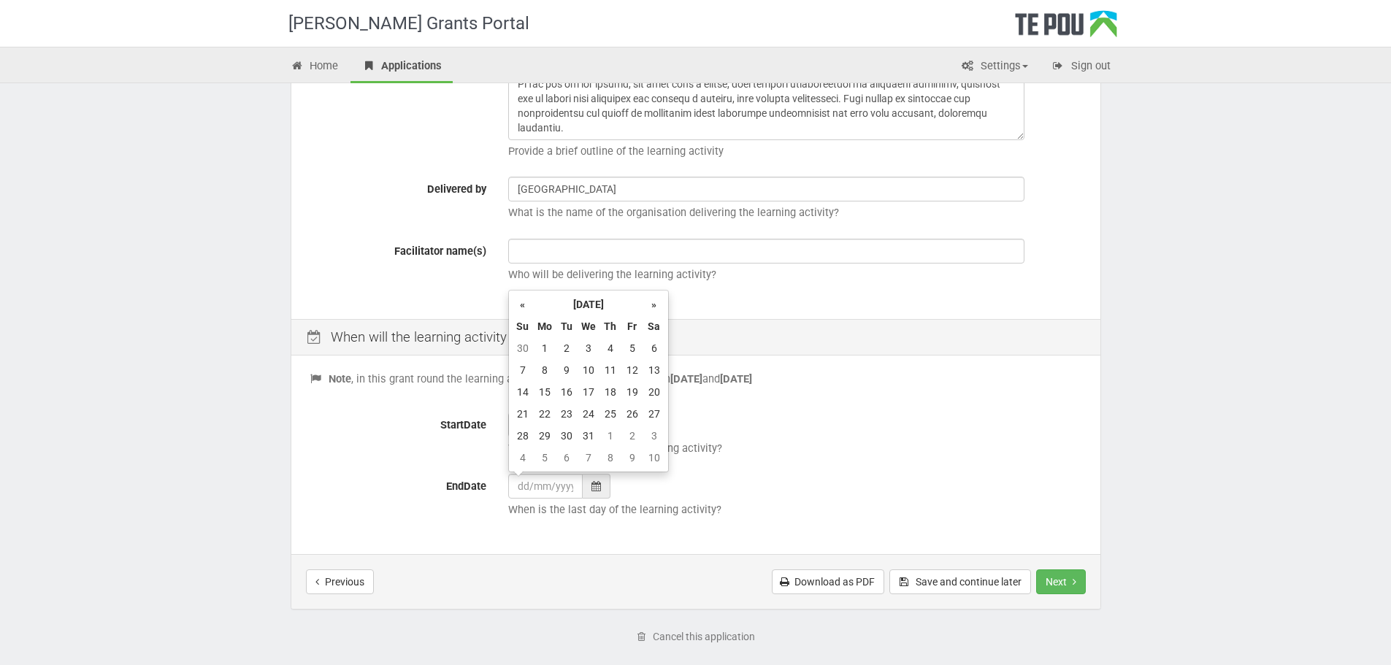
click at [656, 308] on th "»" at bounding box center [654, 304] width 22 height 22
click at [559, 367] on td "5" at bounding box center [566, 370] width 22 height 22
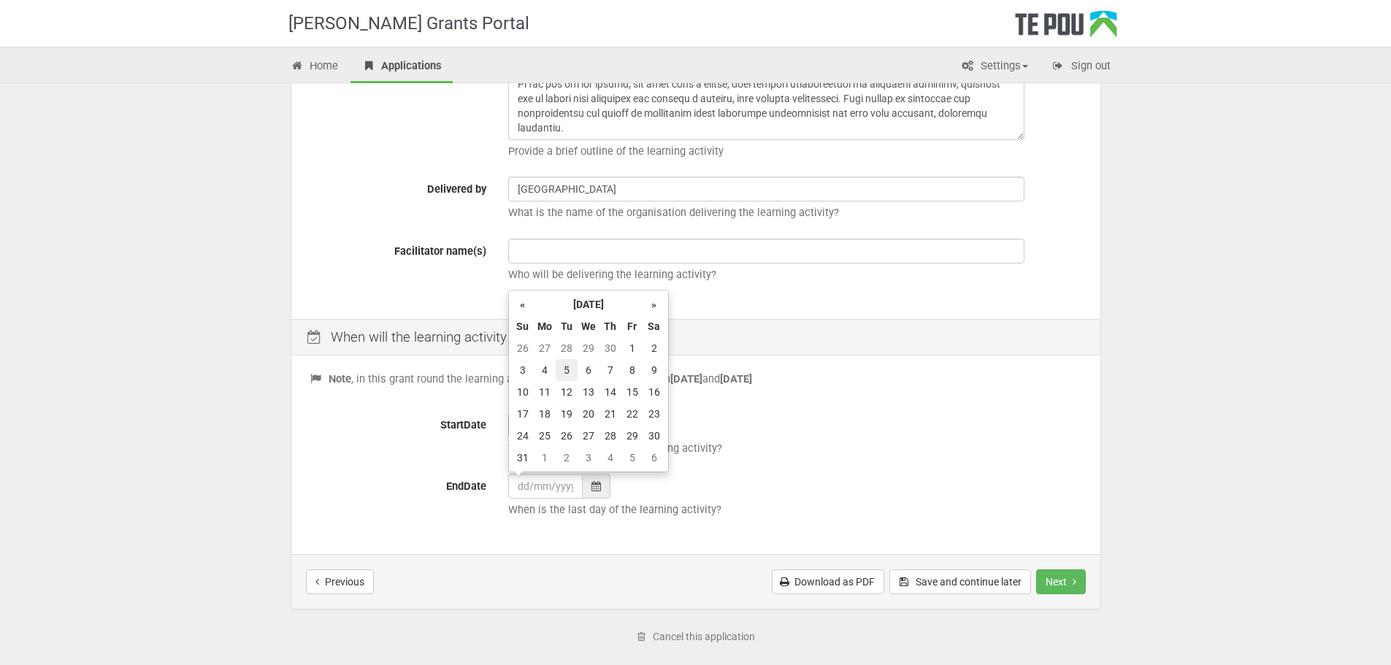
type input "05/05/2026"
click at [1059, 577] on button "Next" at bounding box center [1061, 581] width 50 height 25
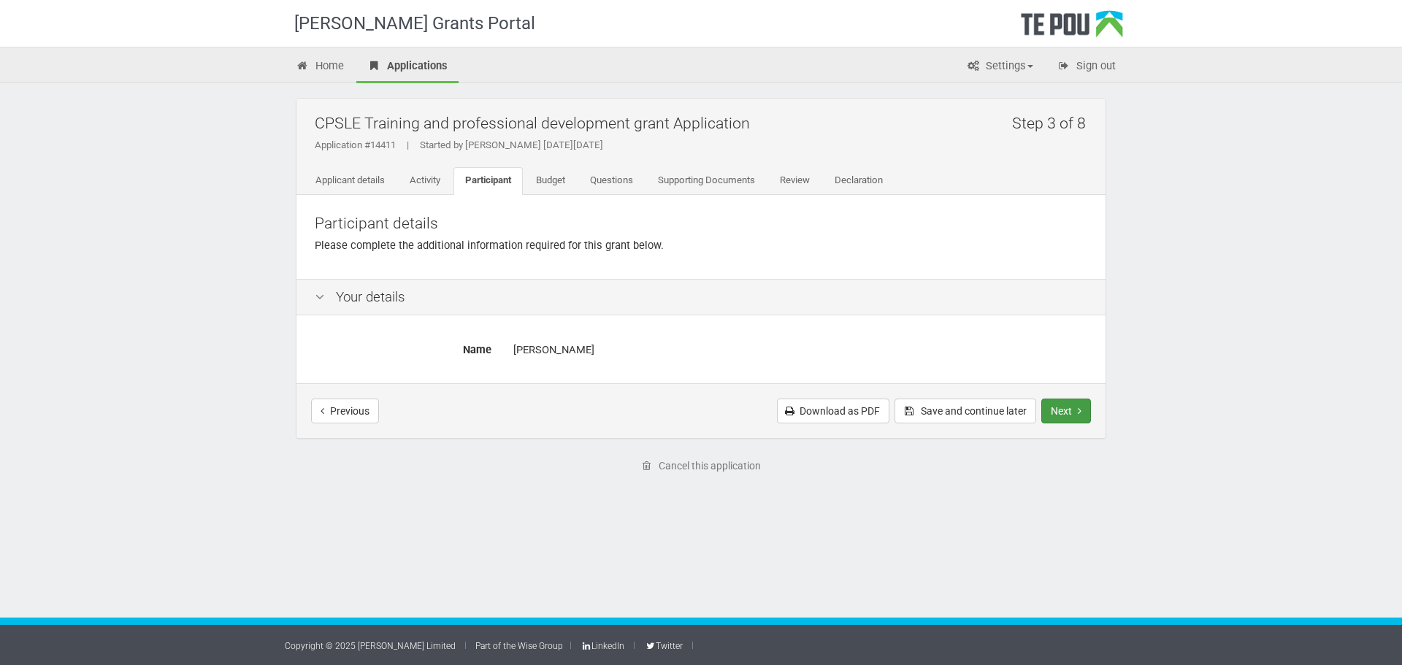
click at [1061, 414] on button "Next" at bounding box center [1066, 411] width 50 height 25
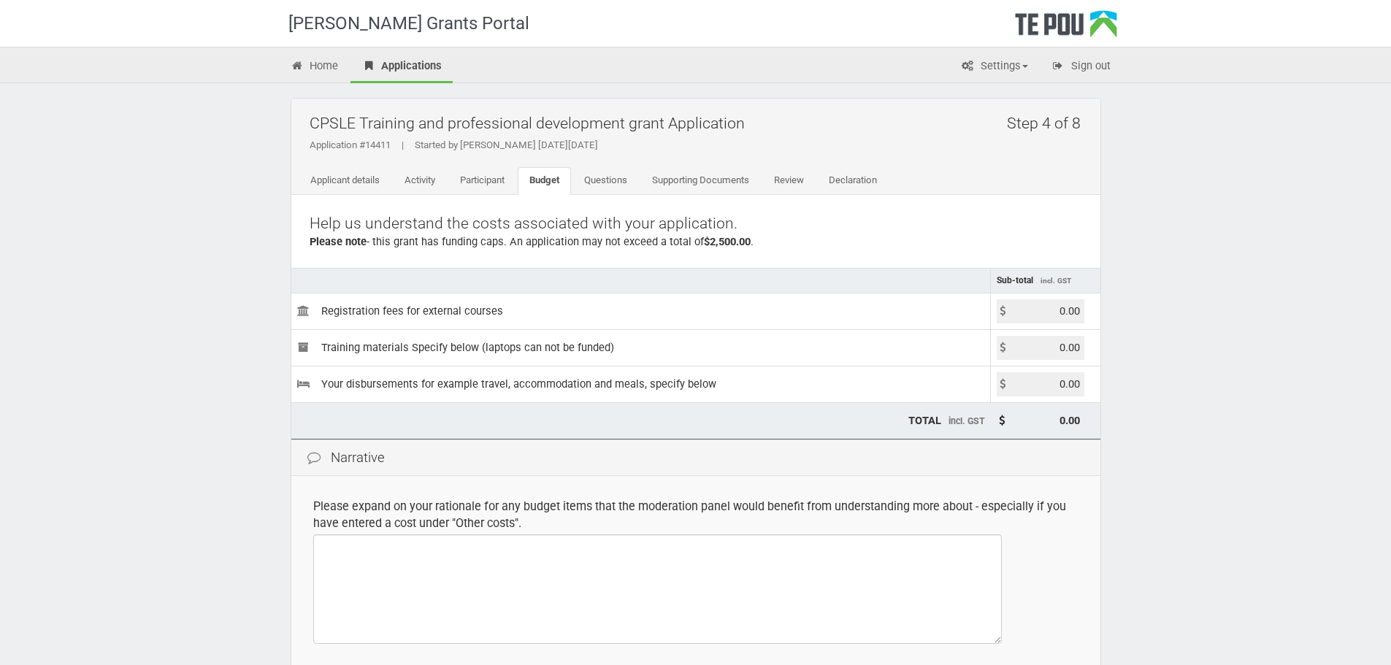
click at [1053, 306] on input "0.00" at bounding box center [1040, 311] width 88 height 24
type input "1600.00"
type input "1,600.00"
click at [1066, 312] on input "1600.00" at bounding box center [1040, 311] width 88 height 24
type input "1604.00"
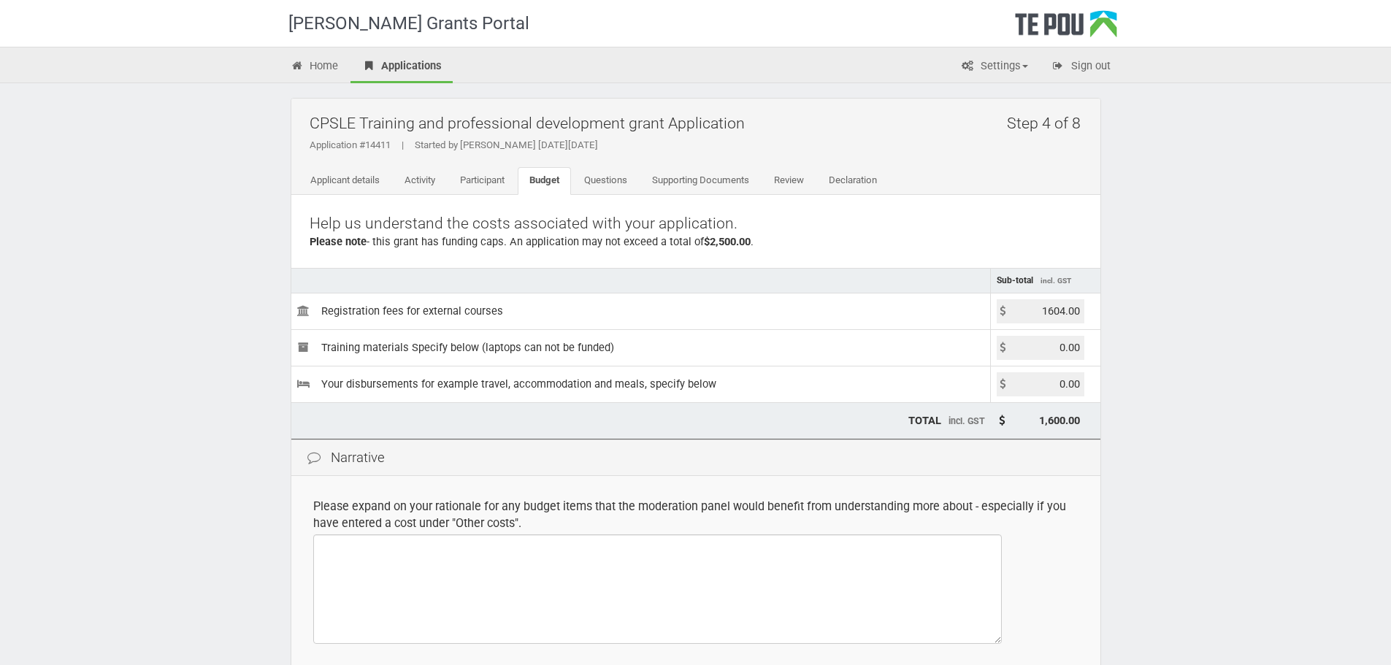
type input "1,604.00"
click at [783, 359] on td "Training materials Specify below (laptops can not be funded)" at bounding box center [640, 347] width 699 height 36
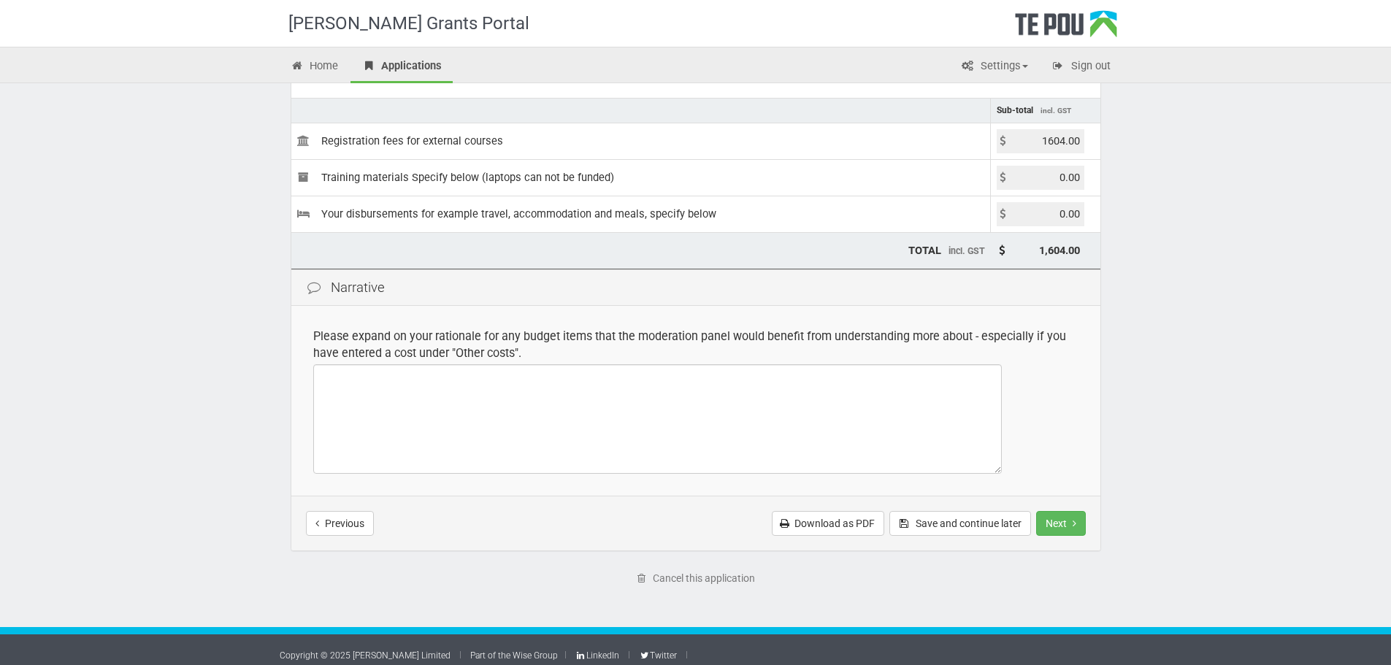
scroll to position [180, 0]
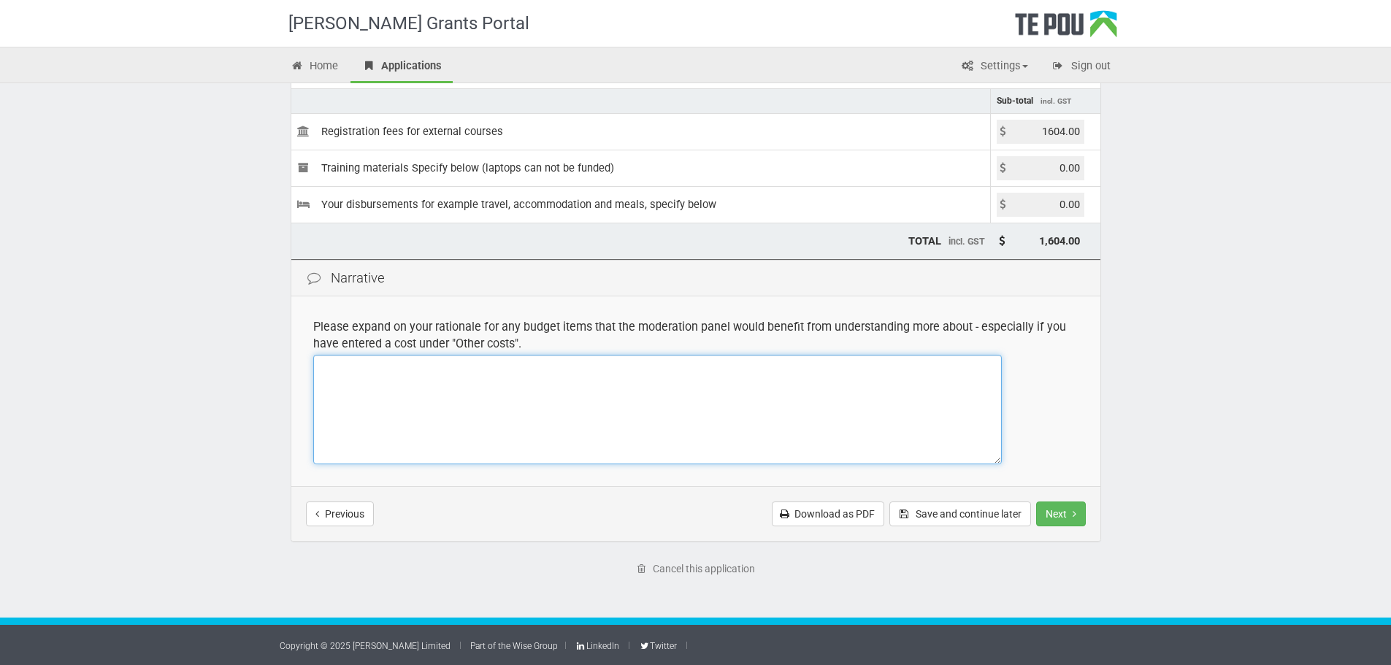
click at [664, 418] on textarea at bounding box center [657, 409] width 688 height 109
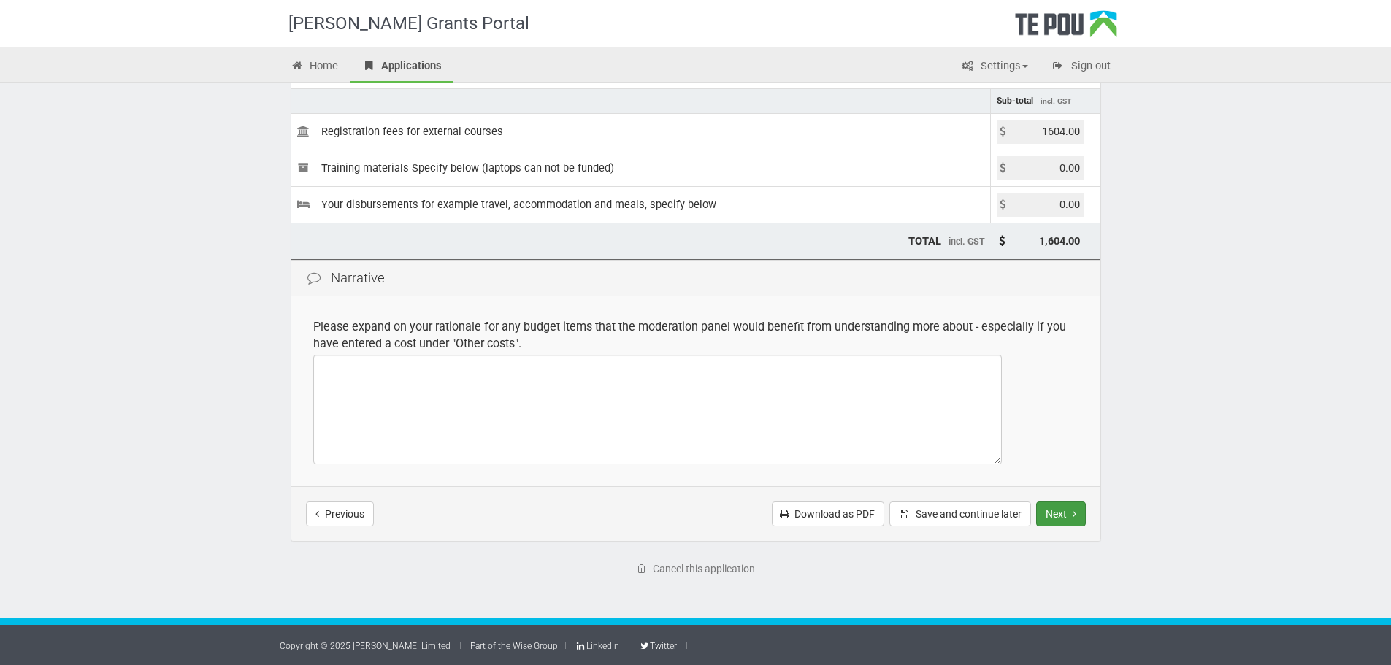
click at [1063, 508] on button "Next" at bounding box center [1061, 513] width 50 height 25
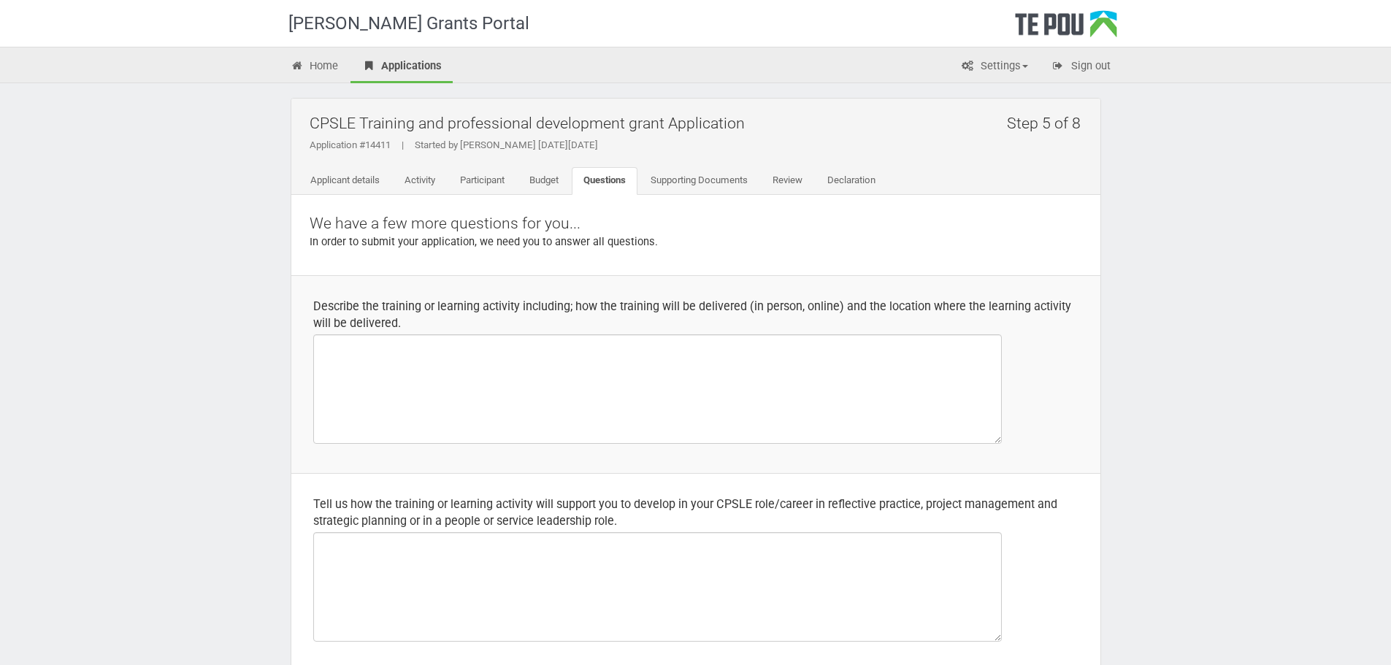
scroll to position [73, 0]
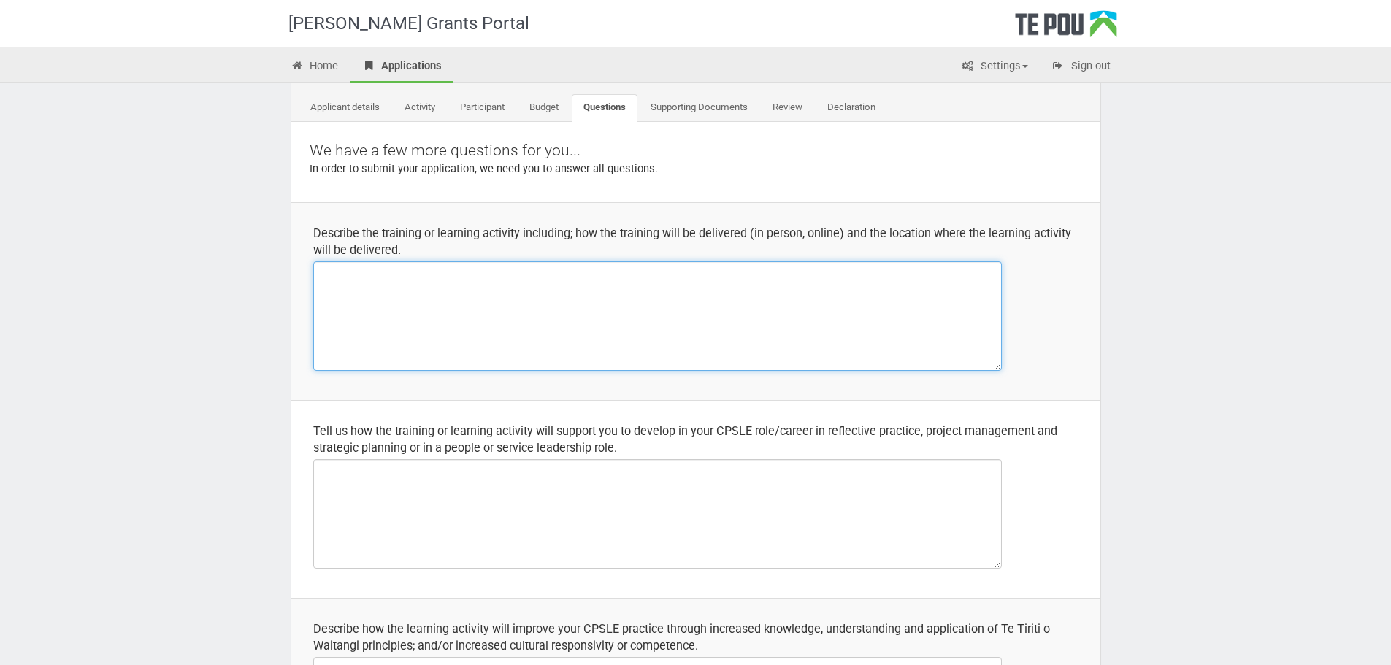
click at [461, 312] on textarea at bounding box center [657, 315] width 688 height 109
type textarea "In person [GEOGRAPHIC_DATA]"
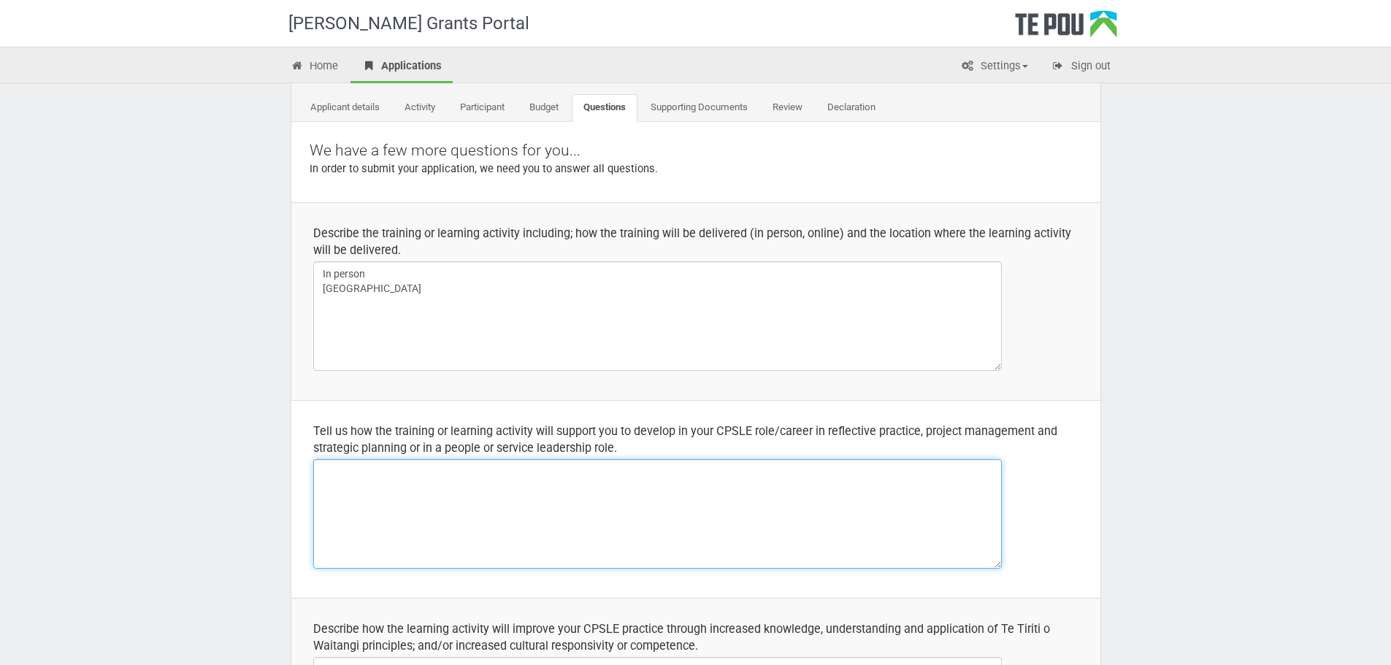
click at [583, 467] on textarea at bounding box center [657, 513] width 688 height 109
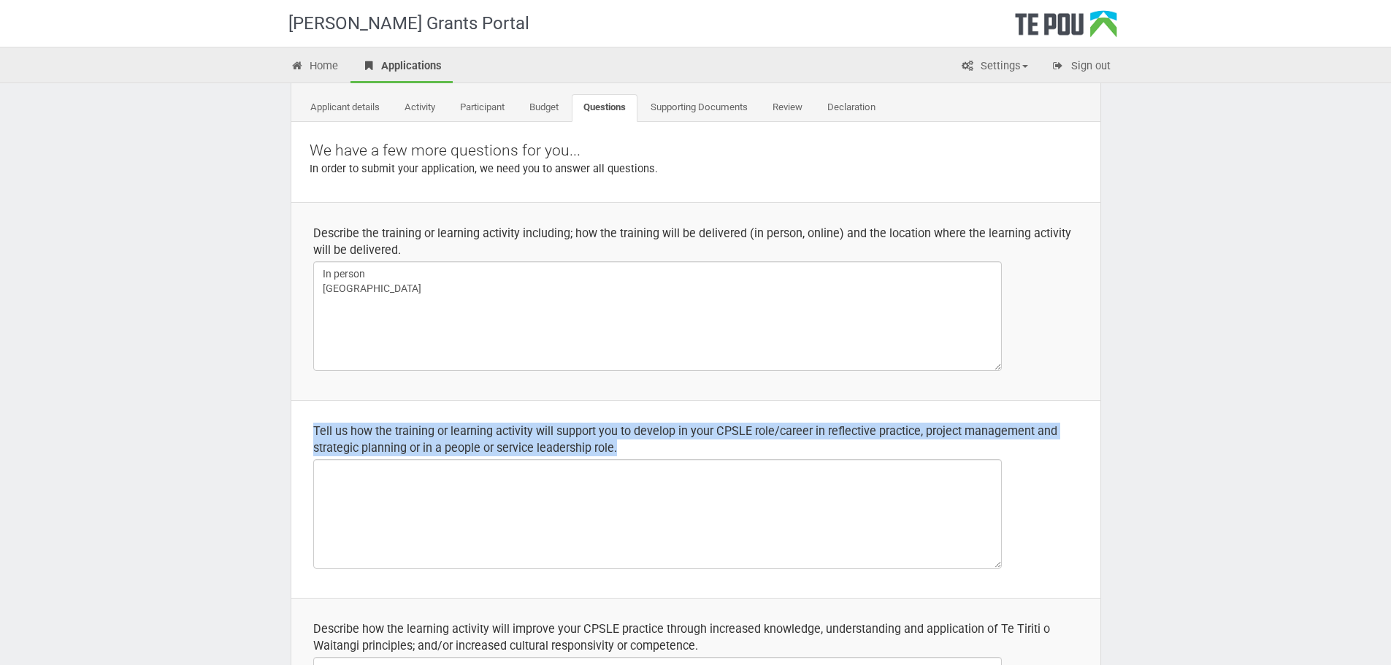
drag, startPoint x: 626, startPoint y: 443, endPoint x: 301, endPoint y: 423, distance: 326.2
click at [301, 423] on td "Tell us how the training or learning activity will support you to develop in yo…" at bounding box center [695, 499] width 809 height 198
copy div "Tell us how the training or learning activity will support you to develop in yo…"
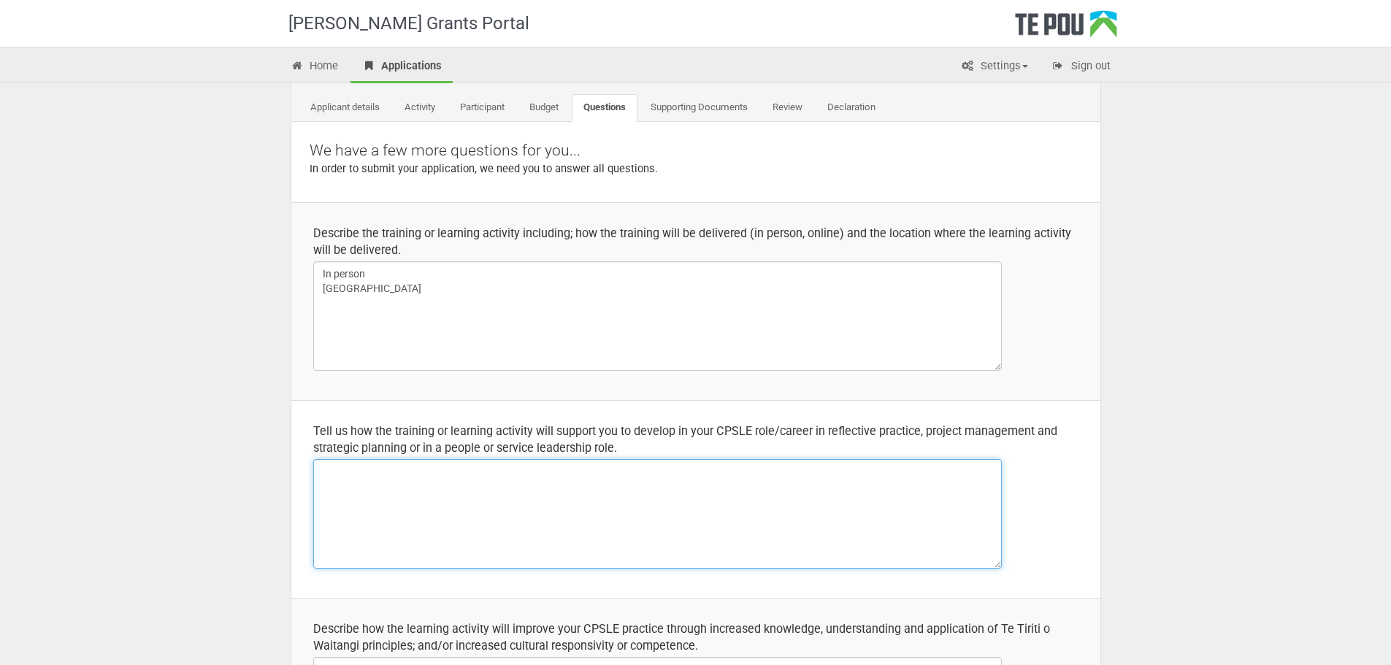
click at [430, 488] on textarea at bounding box center [657, 513] width 688 height 109
paste textarea "Attending the Strategic Thinking in Practice course will significantly support …"
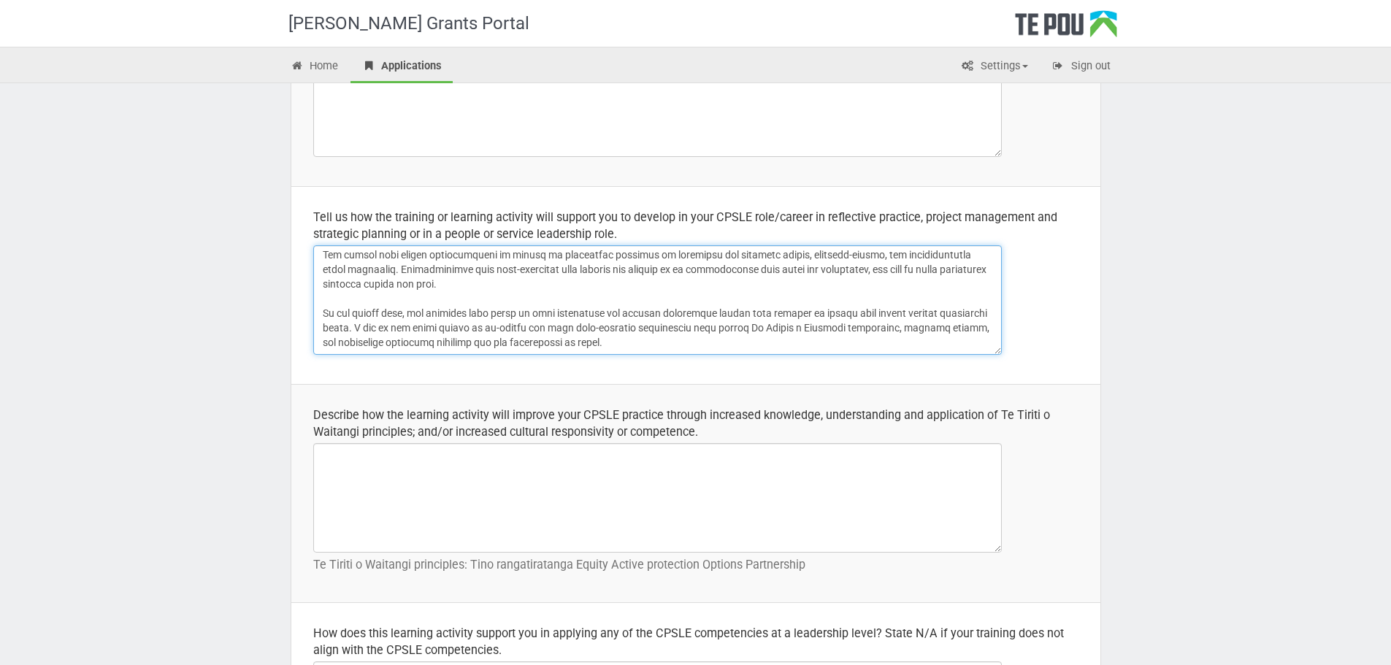
scroll to position [292, 0]
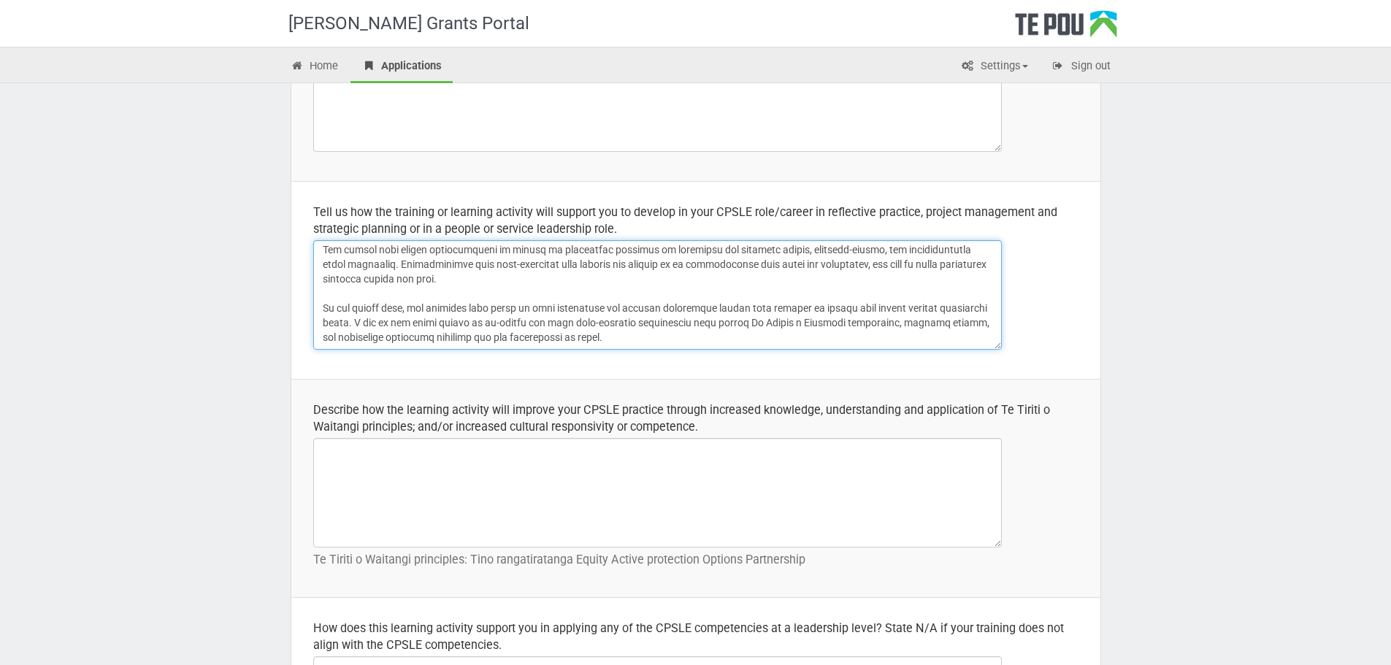
type textarea "Attending the Strategic Thinking in Practice course will significantly support …"
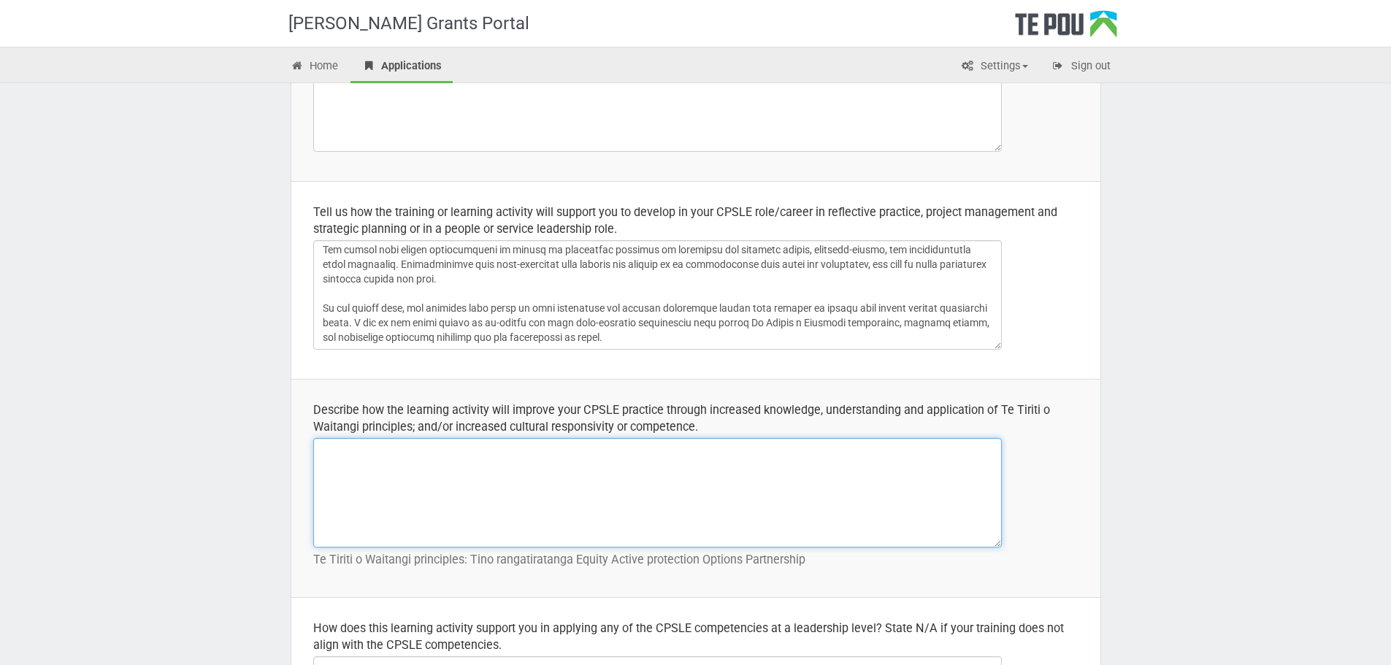
click at [433, 502] on textarea at bounding box center [657, 492] width 688 height 109
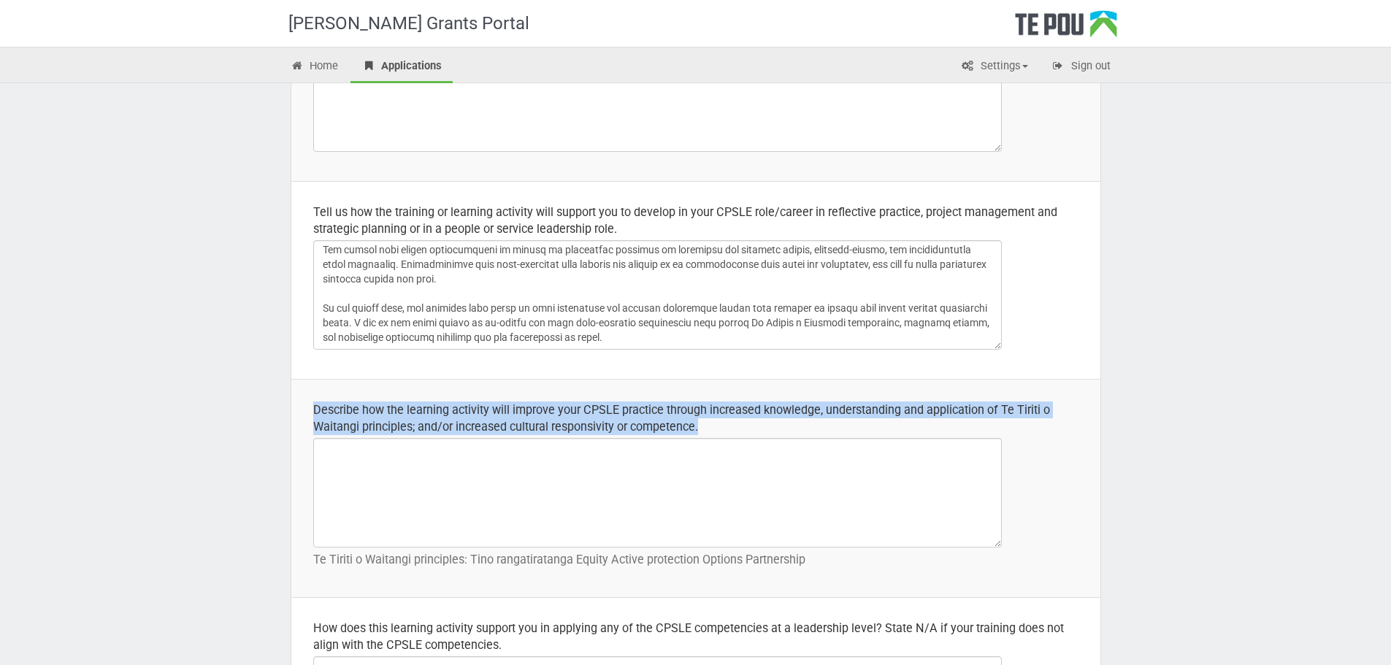
drag, startPoint x: 704, startPoint y: 424, endPoint x: 295, endPoint y: 380, distance: 411.8
click at [295, 380] on td "Describe how the learning activity will improve your CPSLE practice through inc…" at bounding box center [695, 488] width 809 height 218
copy div "Describe how the learning activity will improve your CPSLE practice through inc…"
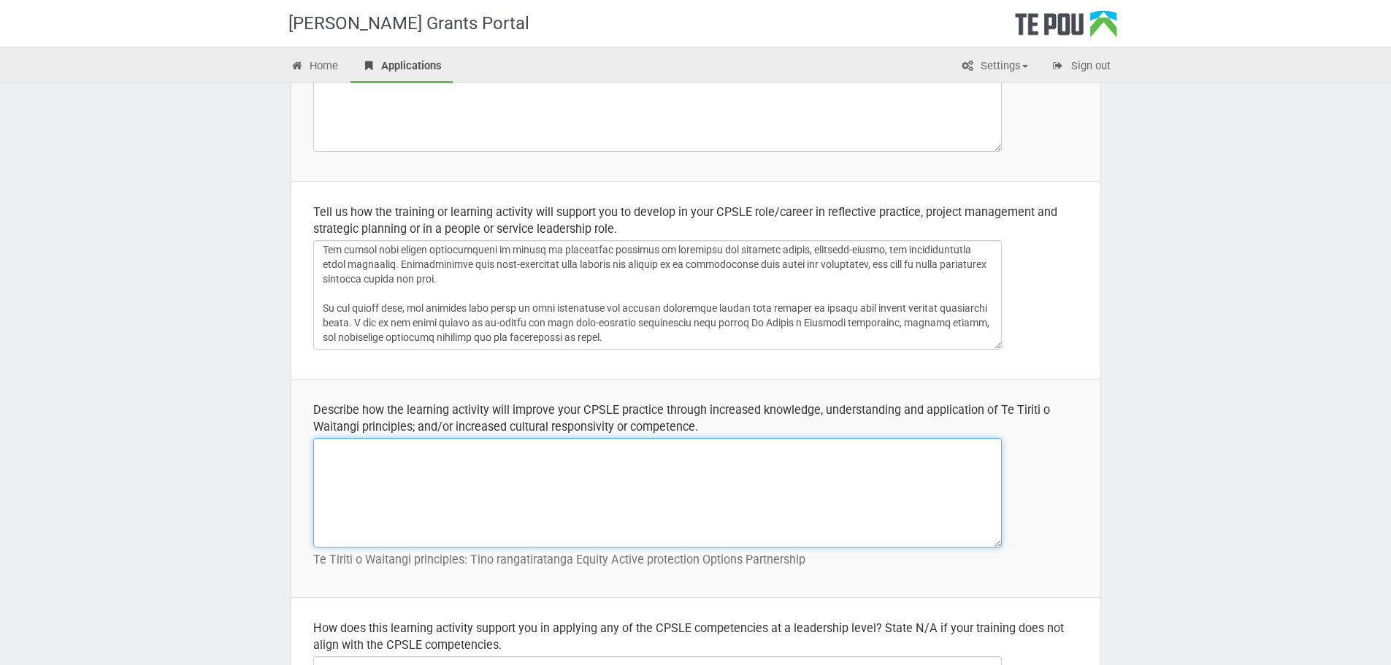
click at [592, 487] on textarea at bounding box center [657, 492] width 688 height 109
paste textarea "The Strategic Thinking in Practice course will enhance my ability to apply Te T…"
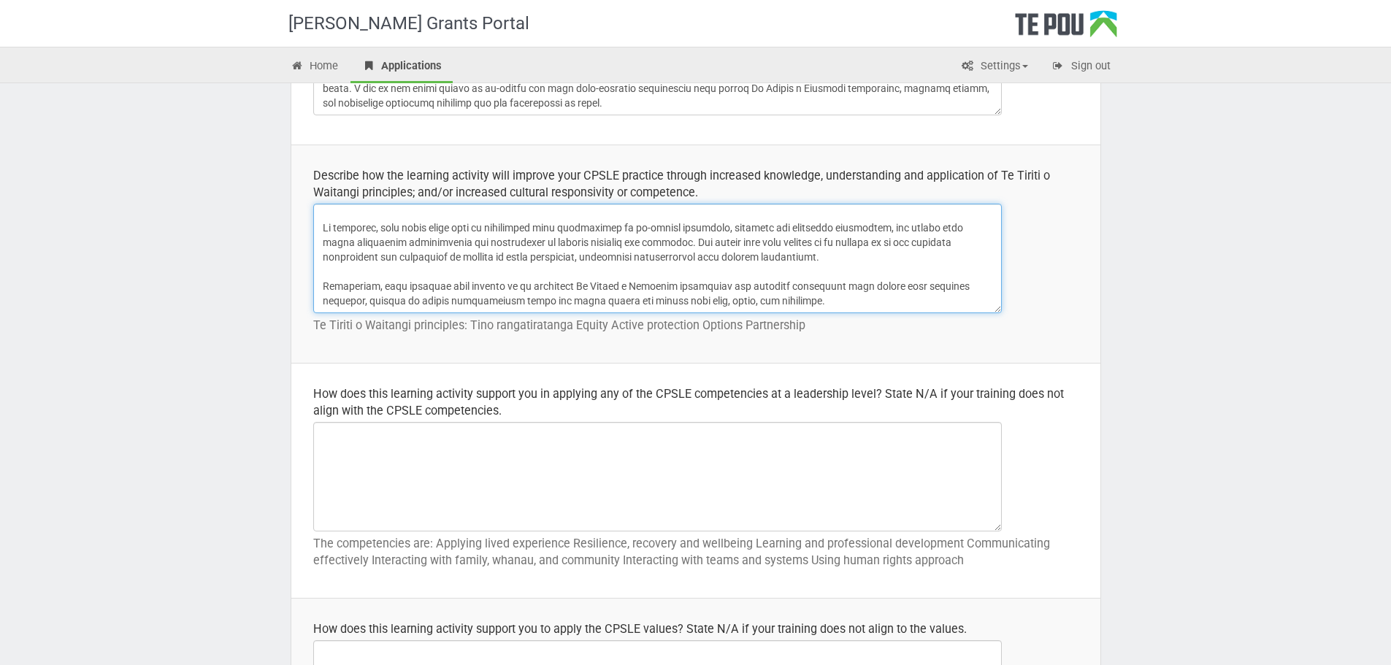
scroll to position [657, 0]
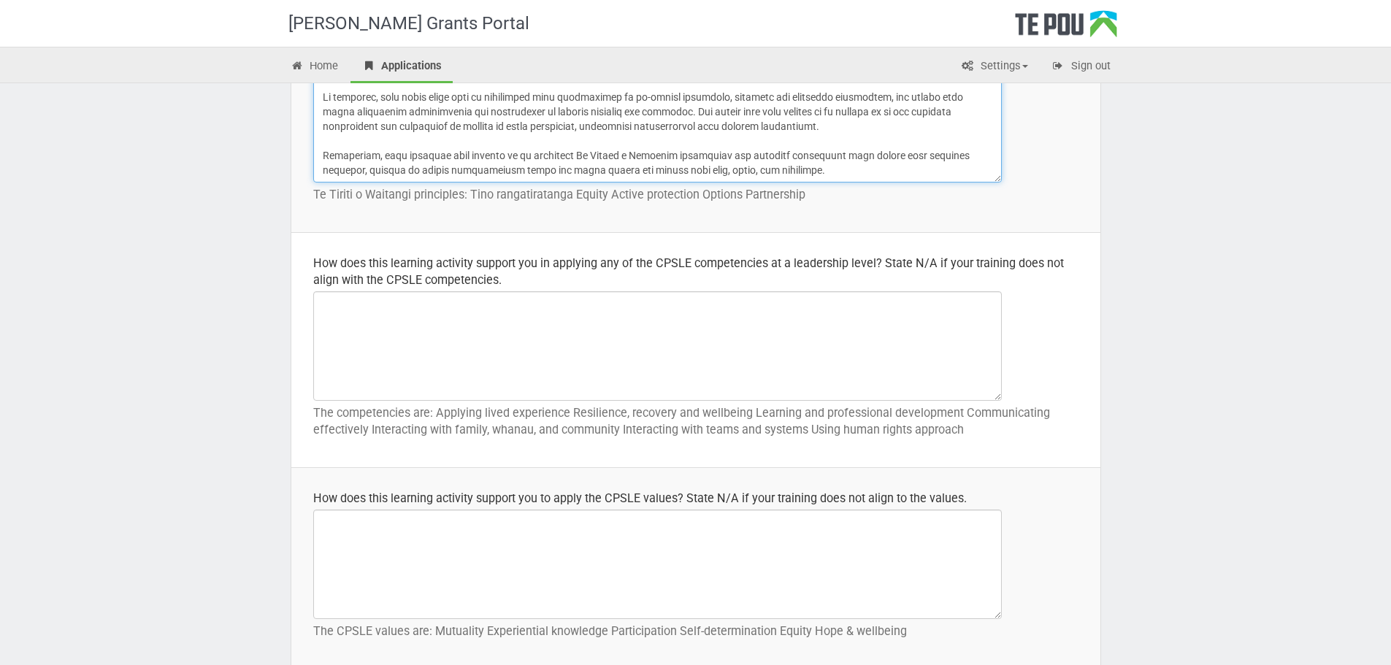
type textarea "The Strategic Thinking in Practice course will enhance my ability to apply Te T…"
click at [542, 274] on div "How does this learning activity support you in applying any of the CPSLE compet…" at bounding box center [695, 272] width 765 height 34
click at [512, 276] on div "How does this learning activity support you in applying any of the CPSLE compet…" at bounding box center [695, 272] width 765 height 34
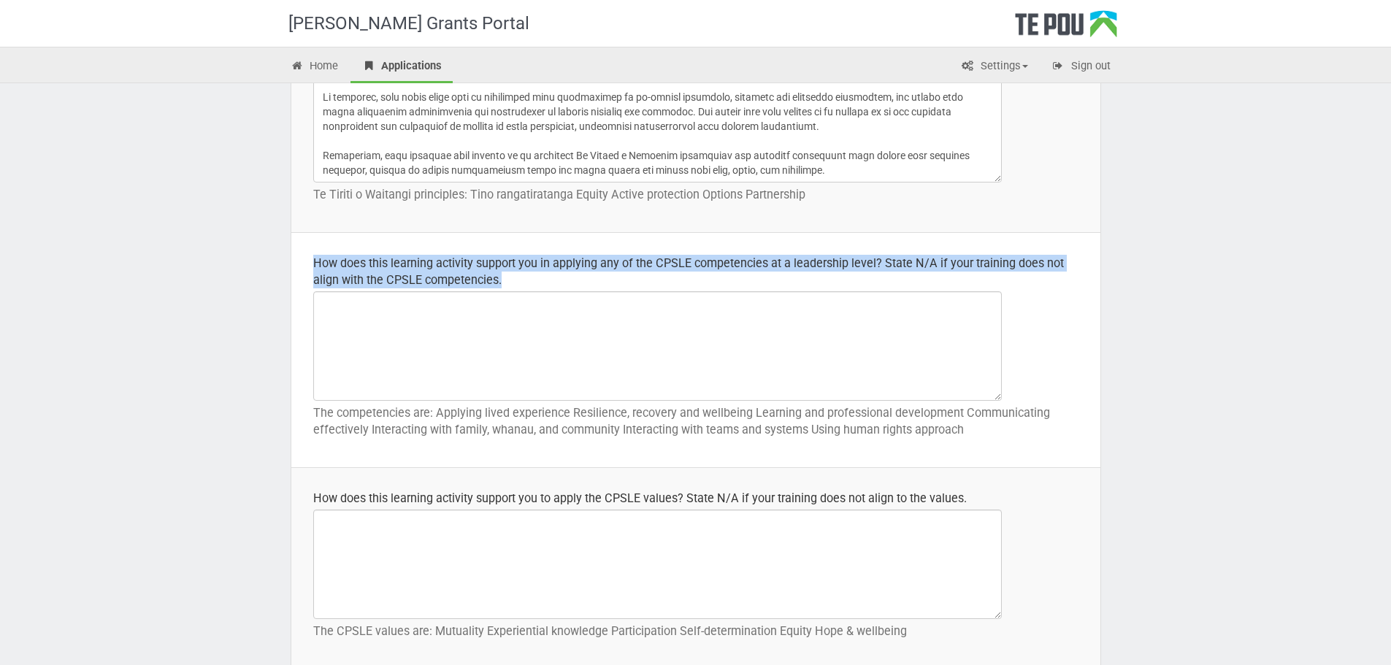
drag, startPoint x: 507, startPoint y: 278, endPoint x: 188, endPoint y: 178, distance: 333.6
click at [291, 255] on td "How does this learning activity support you in applying any of the CPSLE compet…" at bounding box center [695, 350] width 809 height 235
copy div "How does this learning activity support you in applying any of the CPSLE compet…"
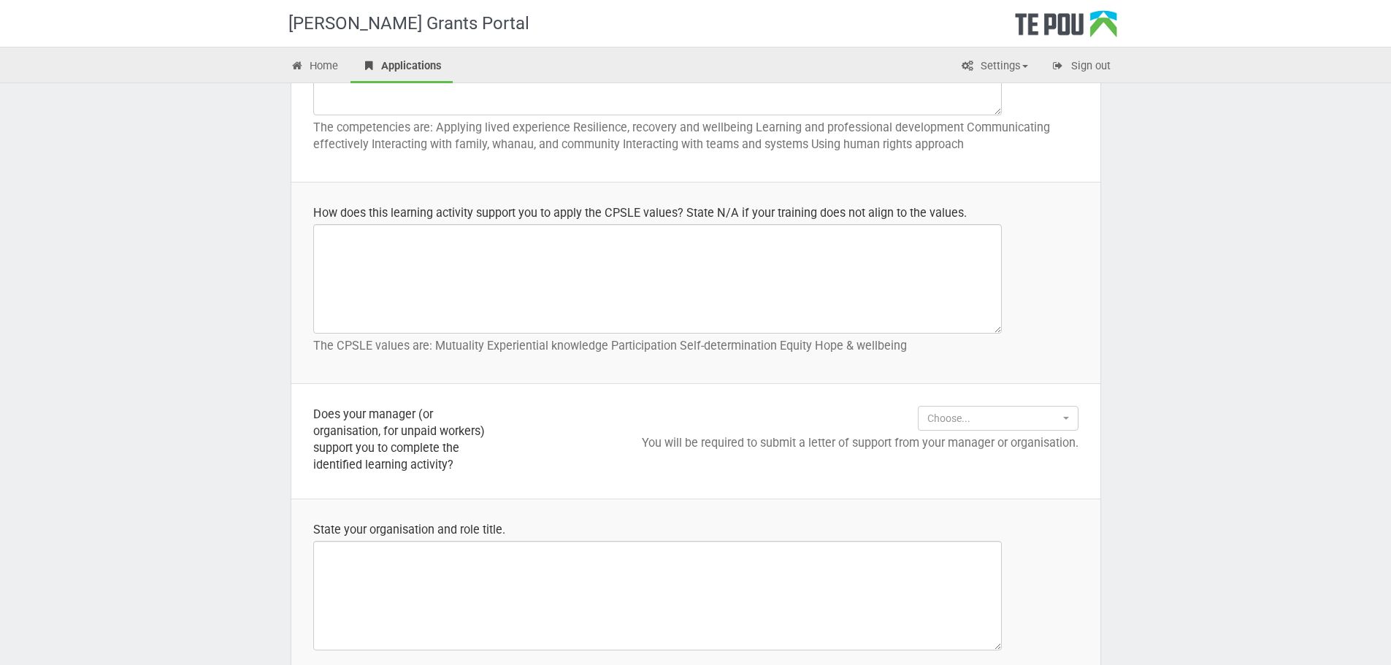
scroll to position [949, 0]
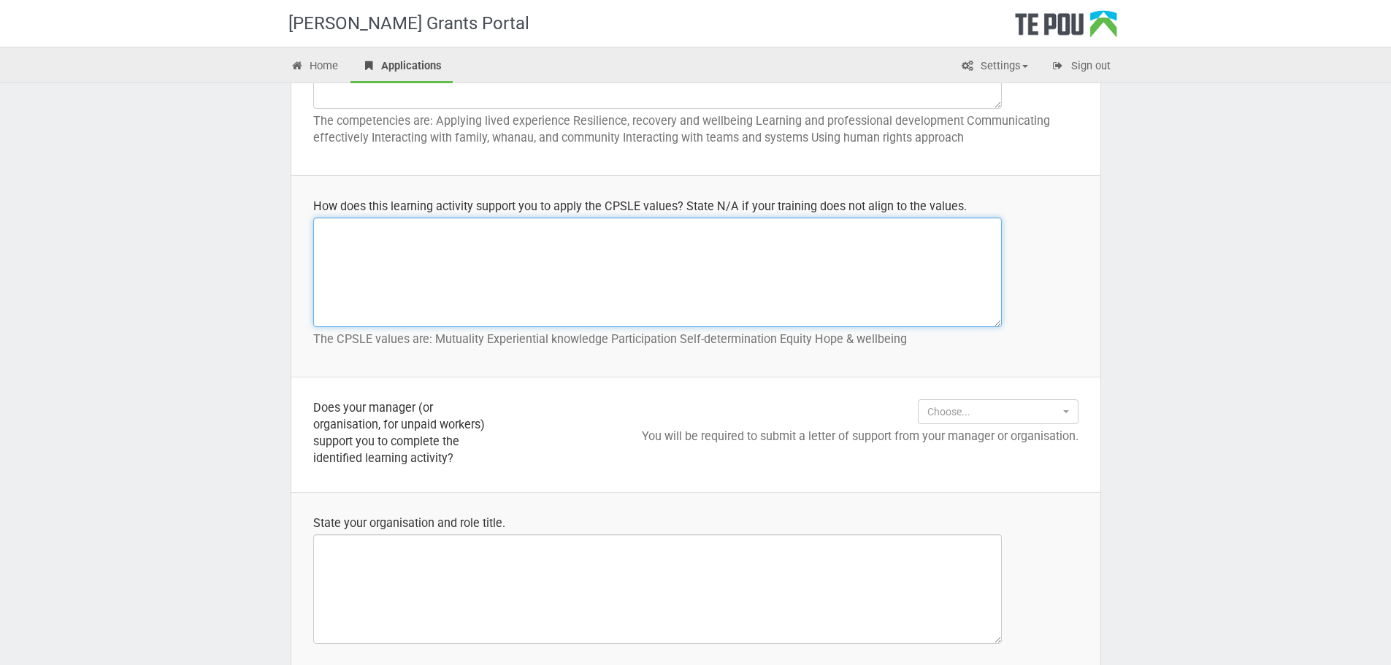
click at [418, 248] on textarea at bounding box center [657, 272] width 688 height 109
paste textarea "The Strategic Thinking in Practice course directly supports my development in s…"
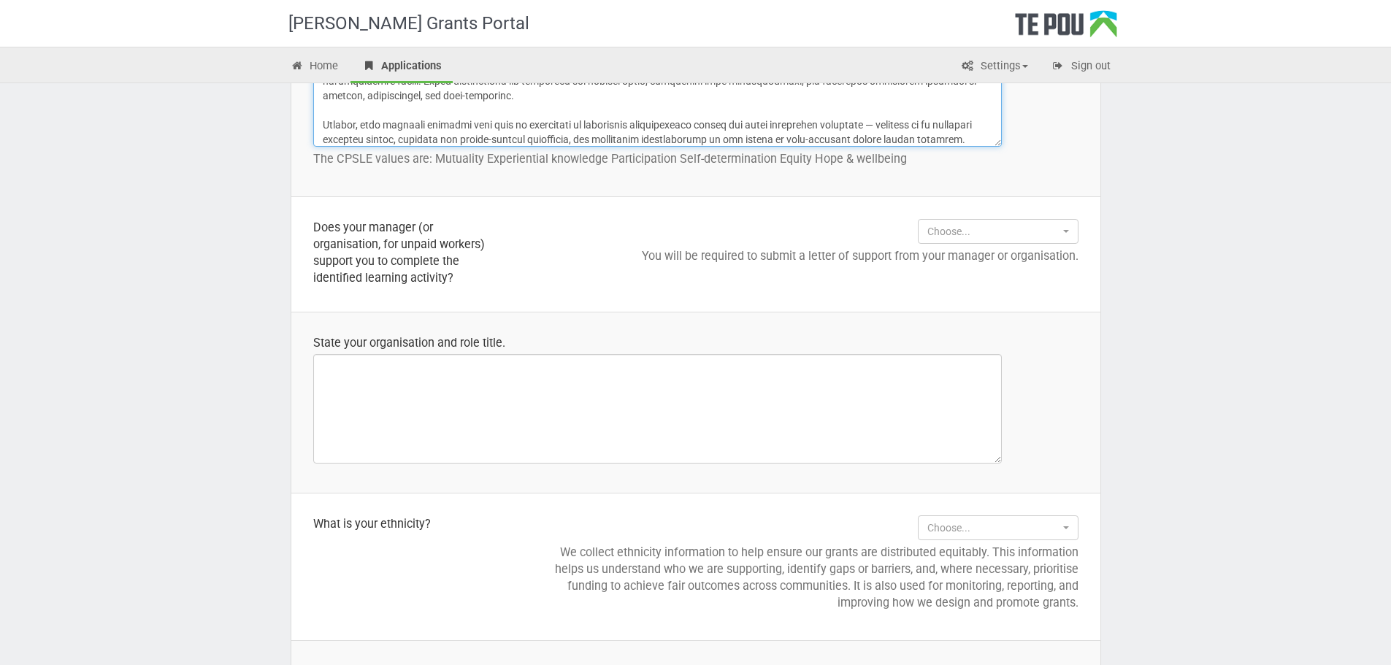
scroll to position [1168, 0]
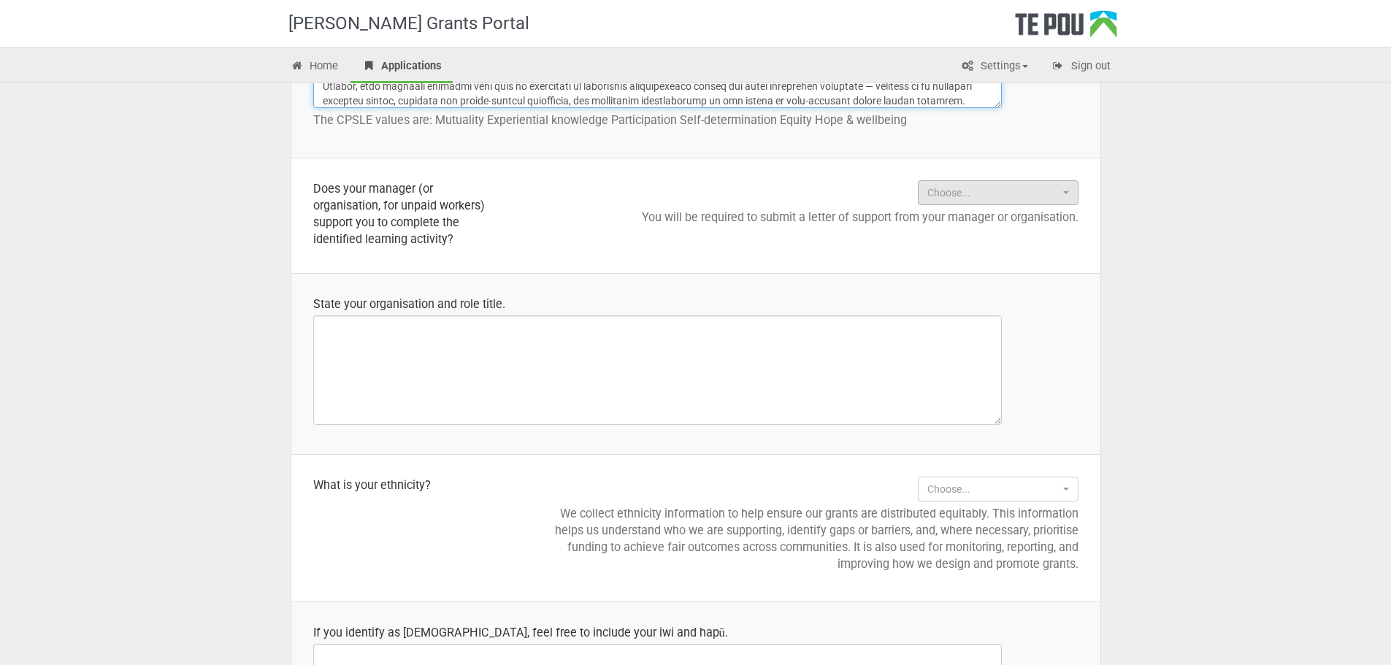
type textarea "The Strategic Thinking in Practice course directly supports my development in s…"
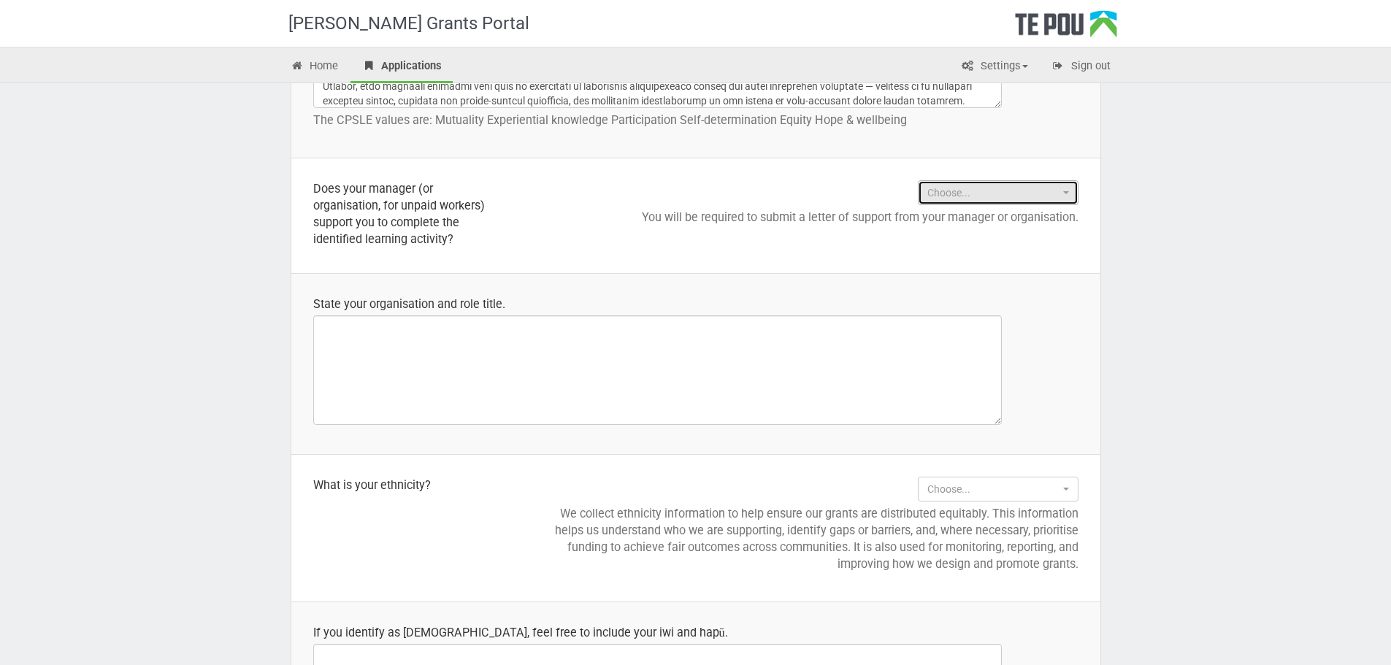
click at [943, 187] on span "Choose..." at bounding box center [993, 192] width 132 height 15
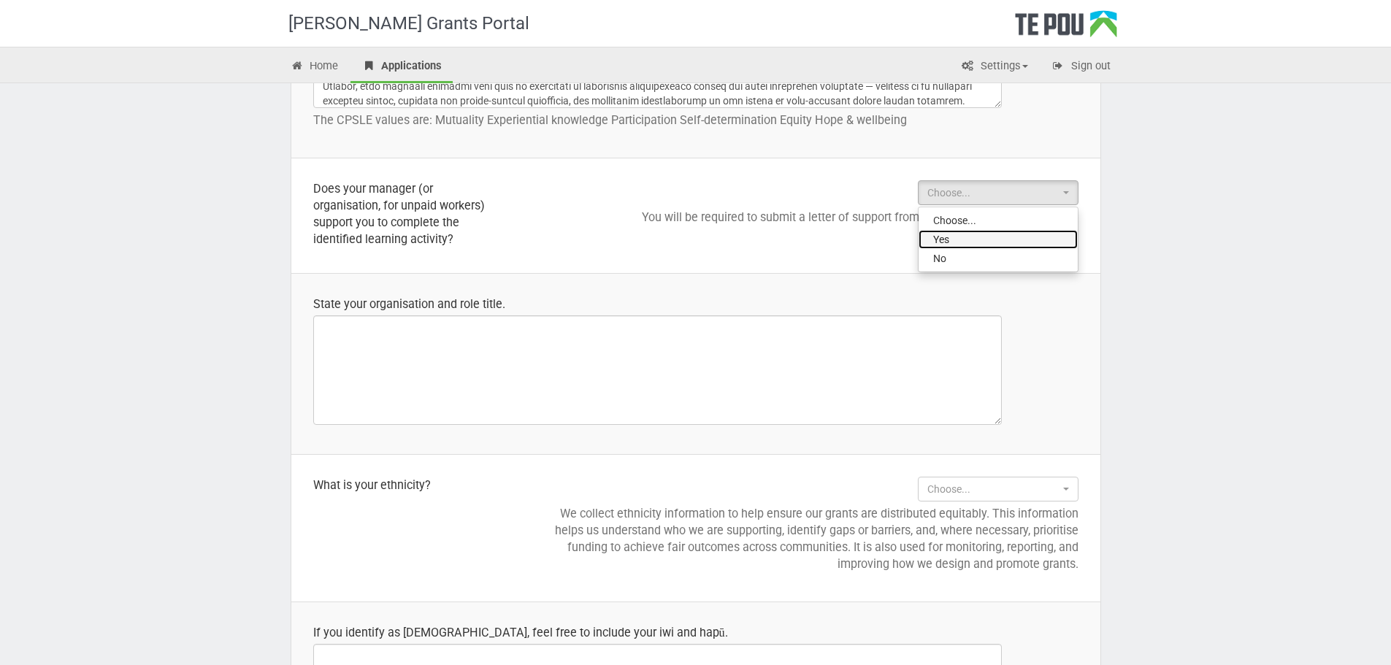
click at [938, 234] on span "Yes" at bounding box center [941, 239] width 16 height 15
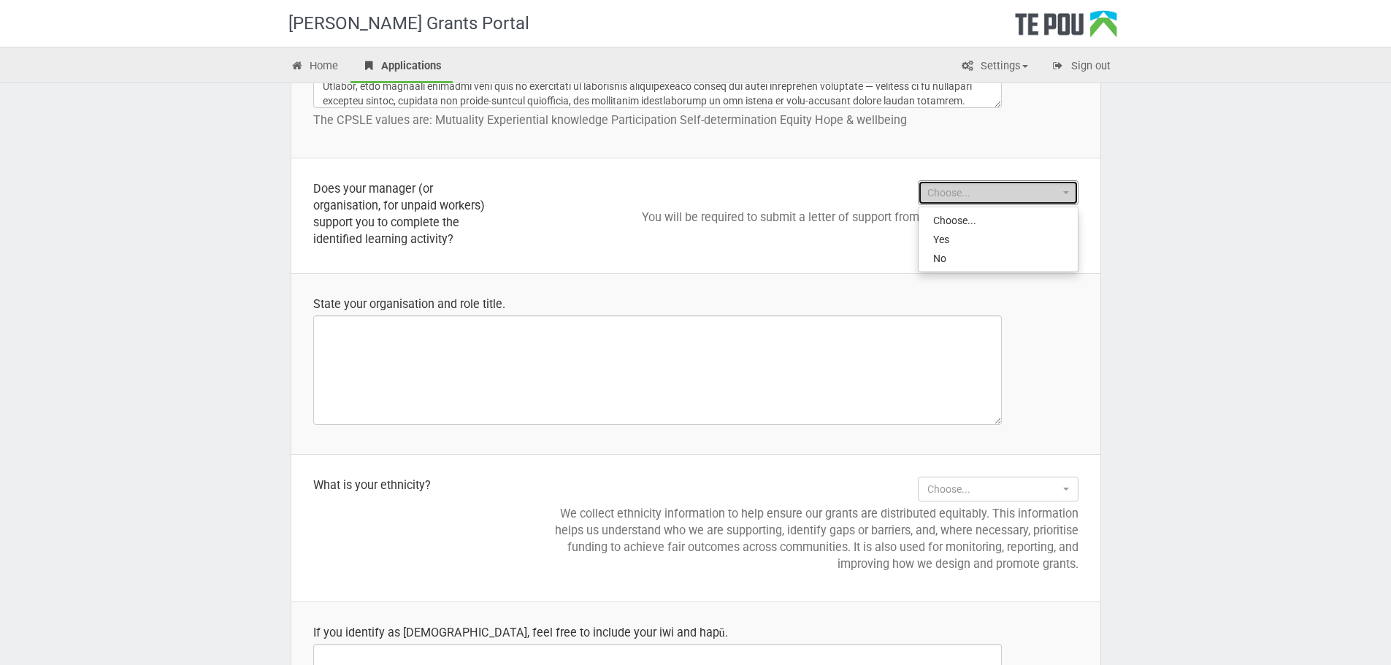
select select "Yes"
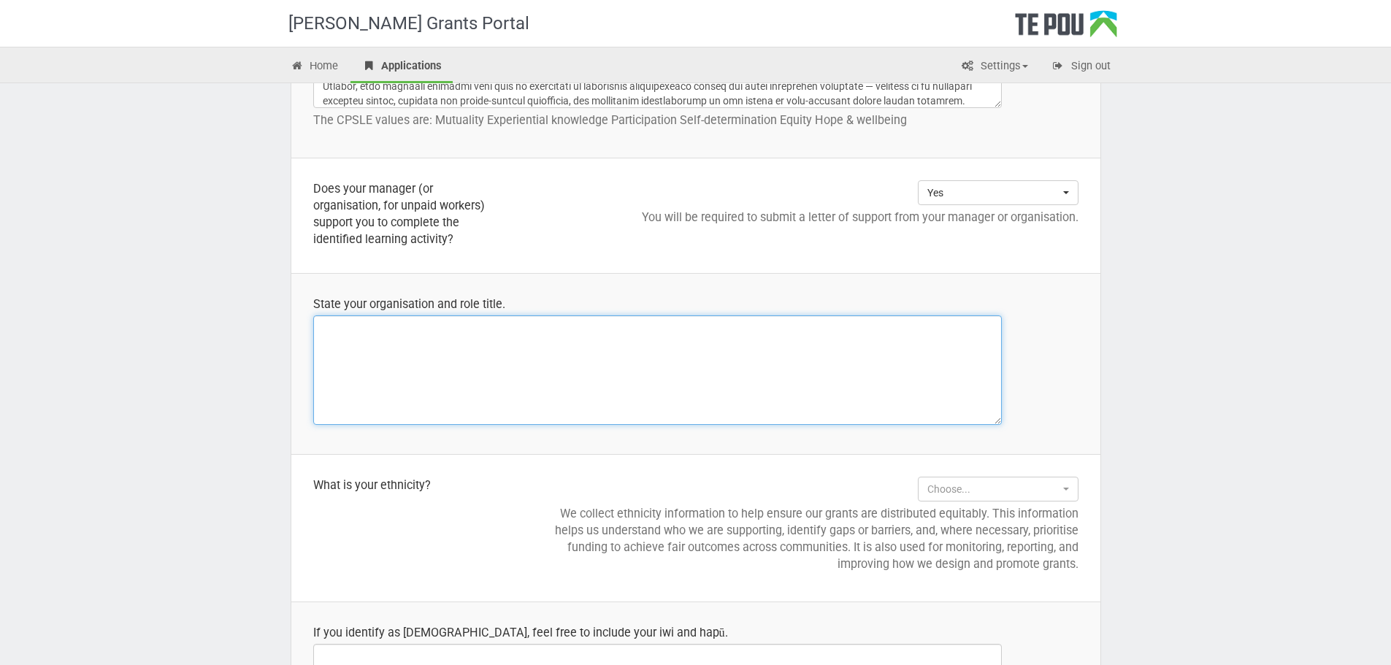
click at [599, 350] on textarea at bounding box center [657, 369] width 688 height 109
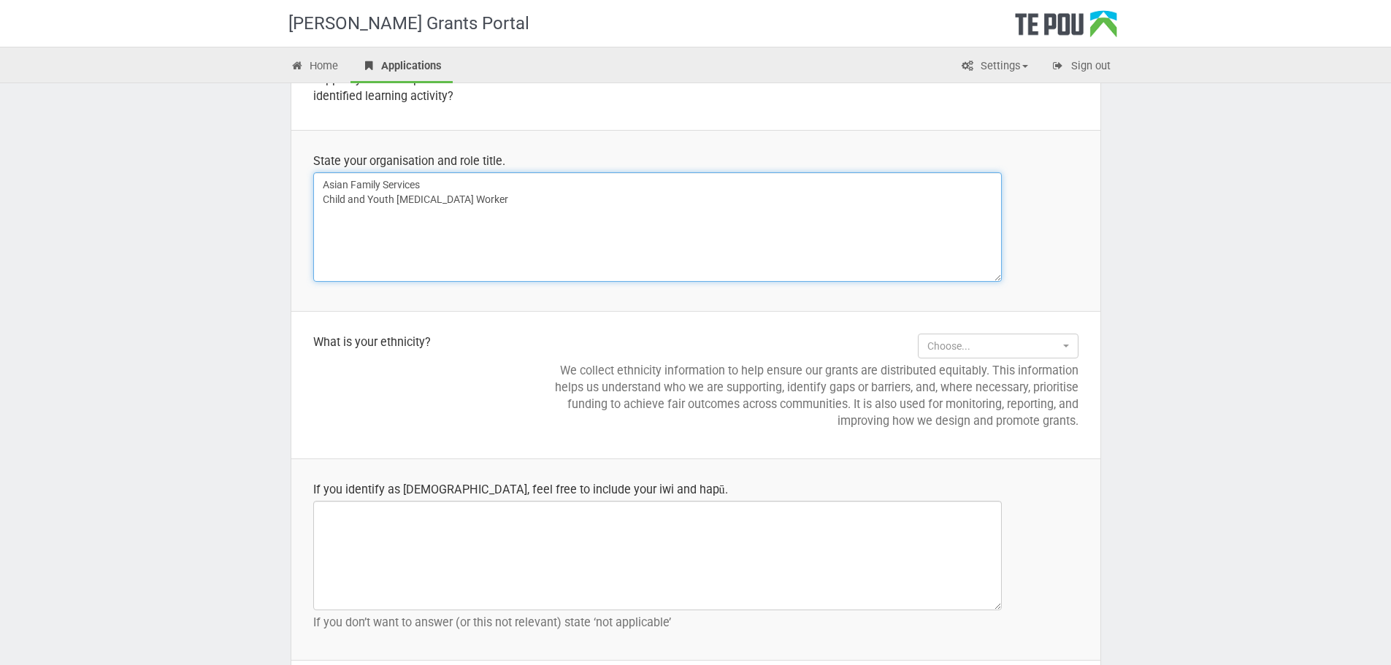
scroll to position [1314, 0]
type textarea "Asian Family Services Child and Youth Peer Support Worker"
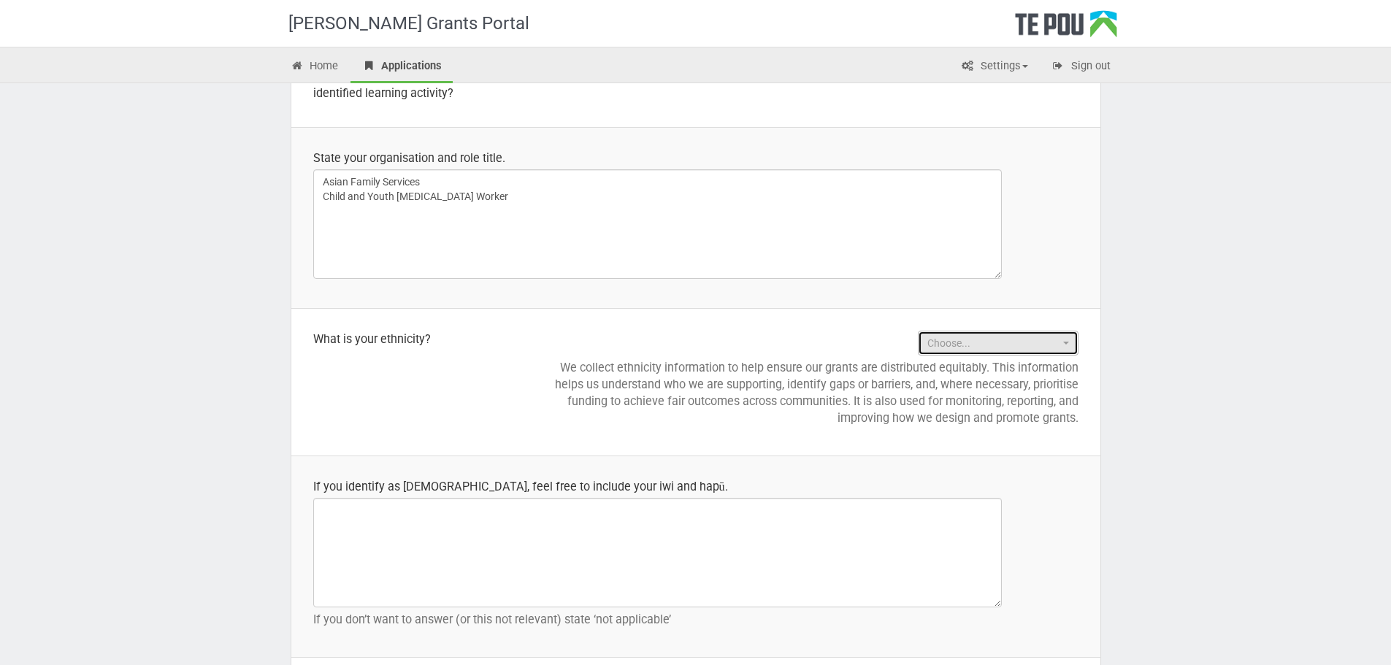
click at [995, 350] on button "Choose..." at bounding box center [998, 343] width 161 height 25
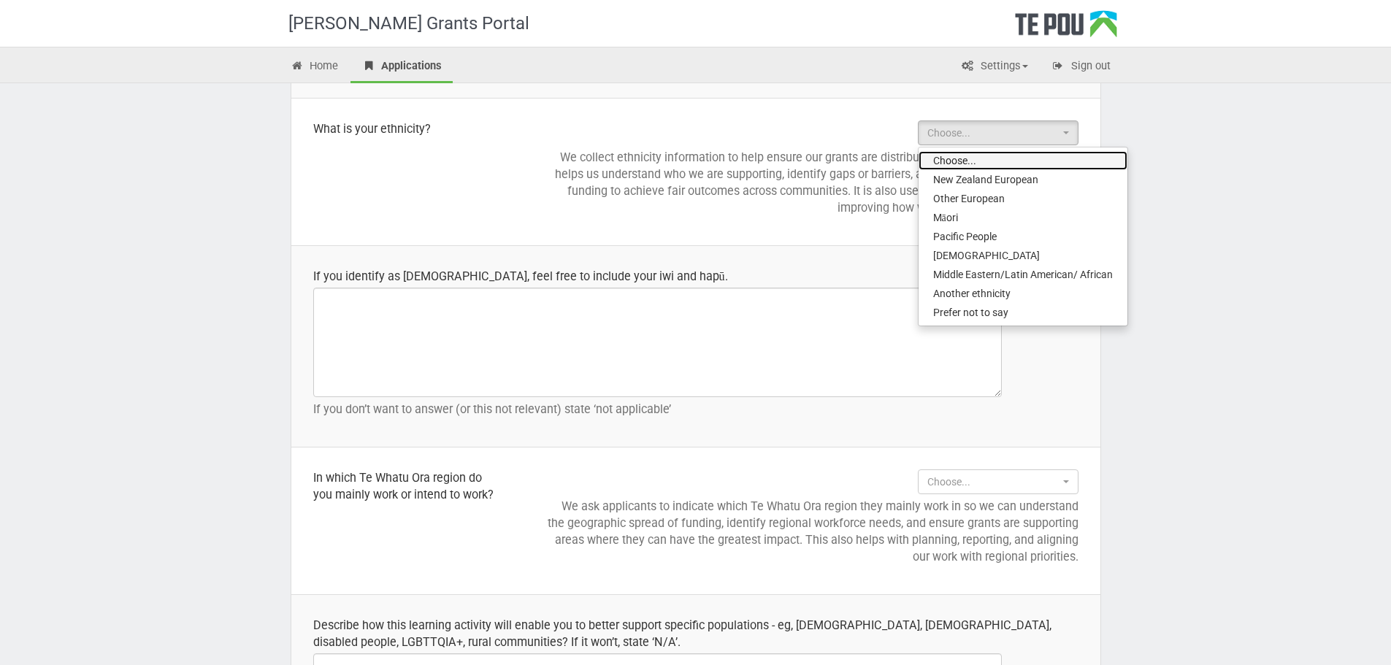
scroll to position [1533, 0]
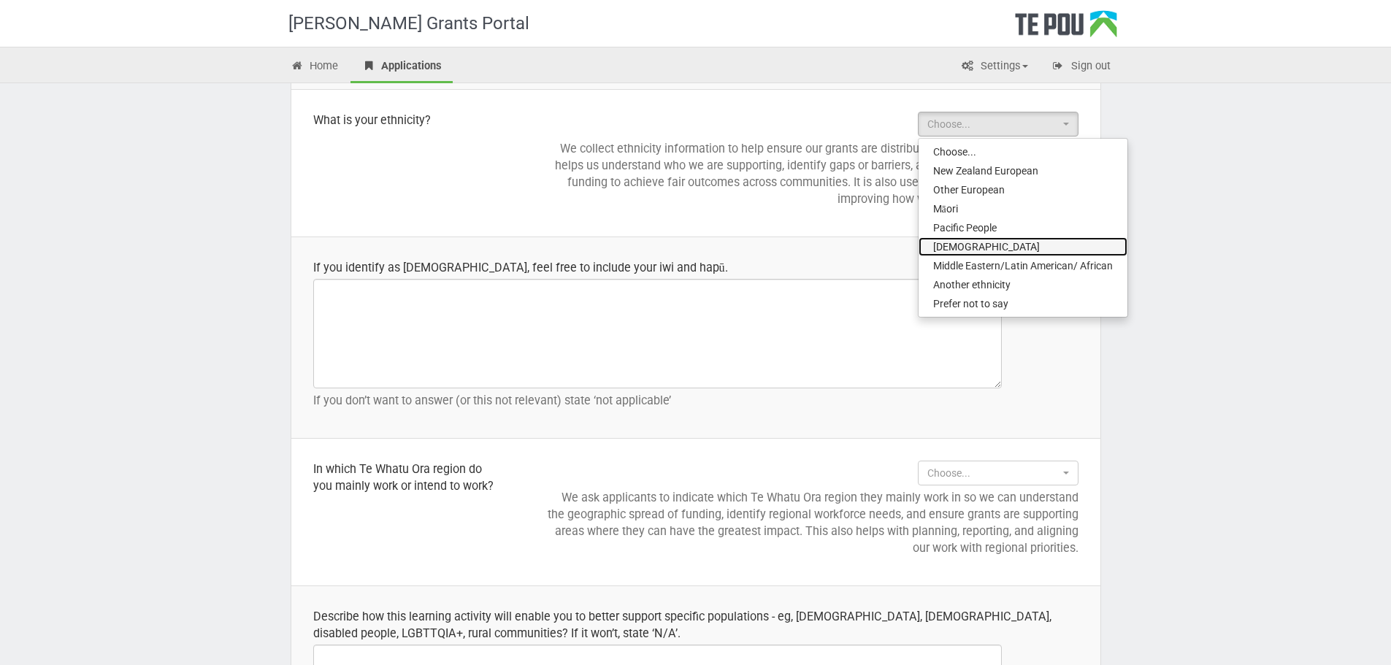
click at [968, 247] on link "Asian" at bounding box center [1022, 246] width 209 height 19
select select "Asian"
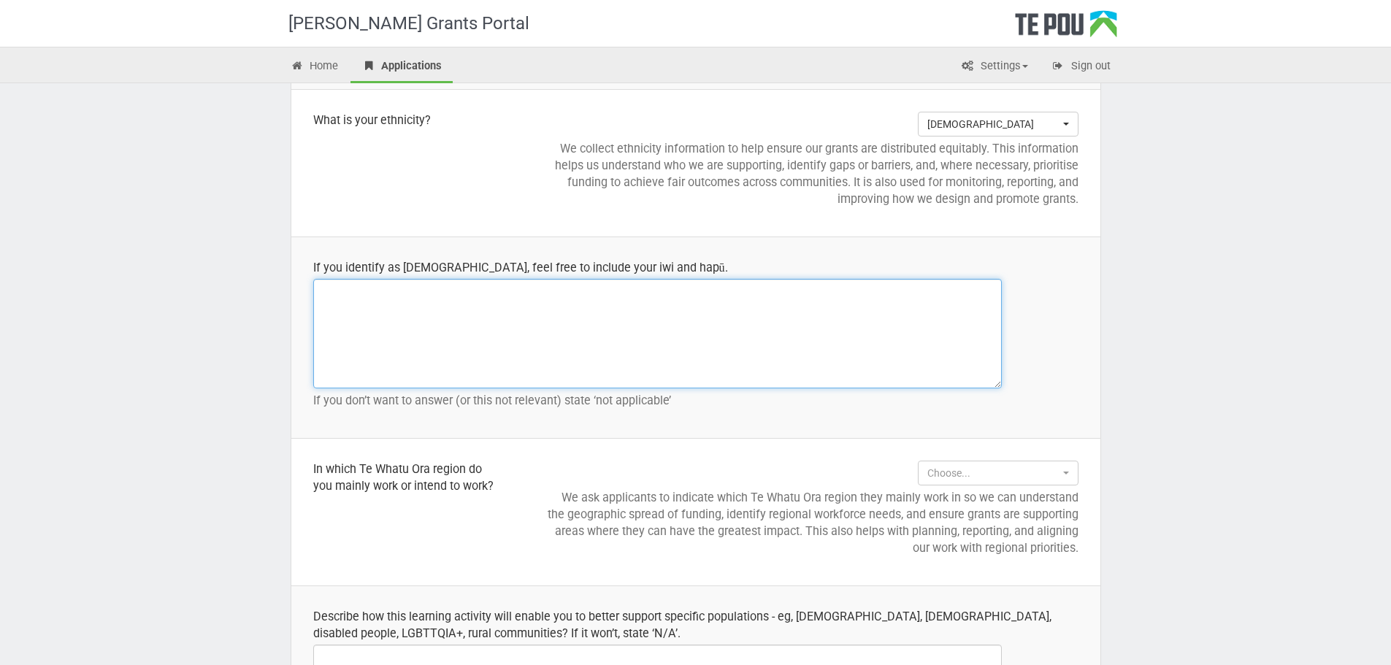
click at [792, 317] on textarea at bounding box center [657, 333] width 688 height 109
type textarea "Not applicable"
click at [864, 445] on td "Choose... Choose... Northern (Northland, Auckland, Waitematā and Counties Manuk…" at bounding box center [810, 511] width 580 height 147
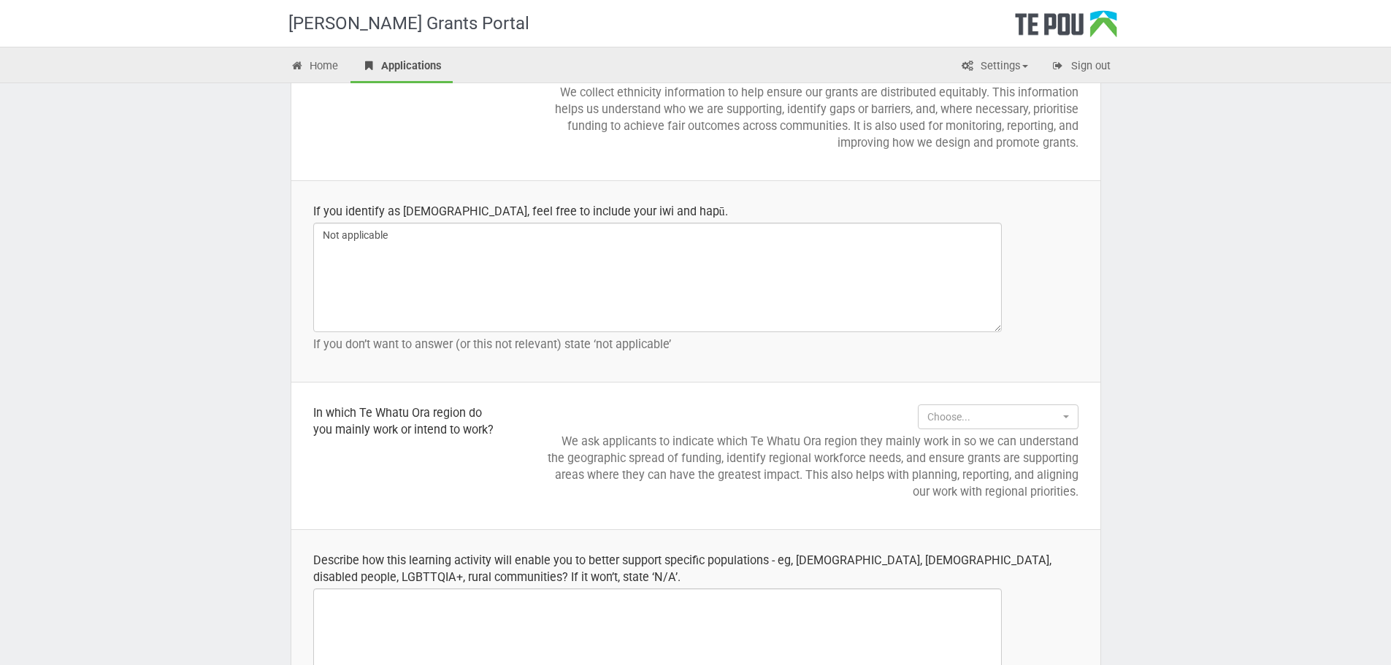
scroll to position [1606, 0]
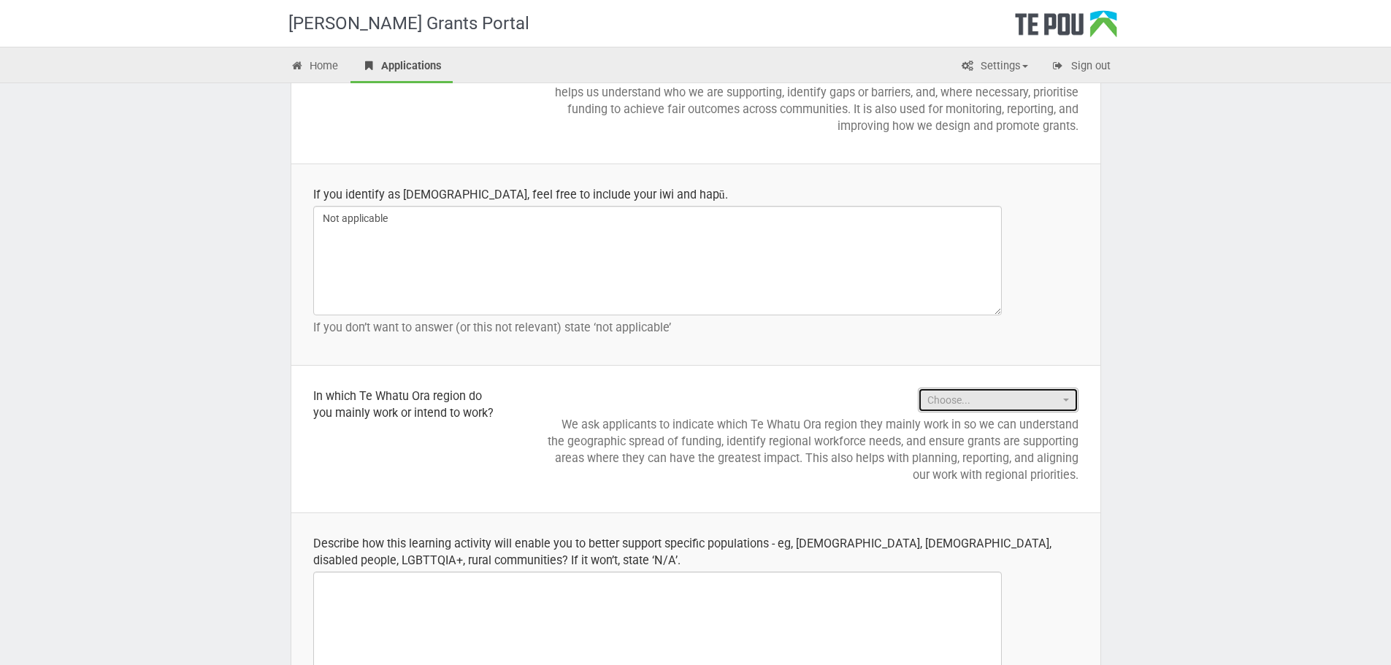
click at [965, 397] on span "Choose..." at bounding box center [993, 400] width 132 height 15
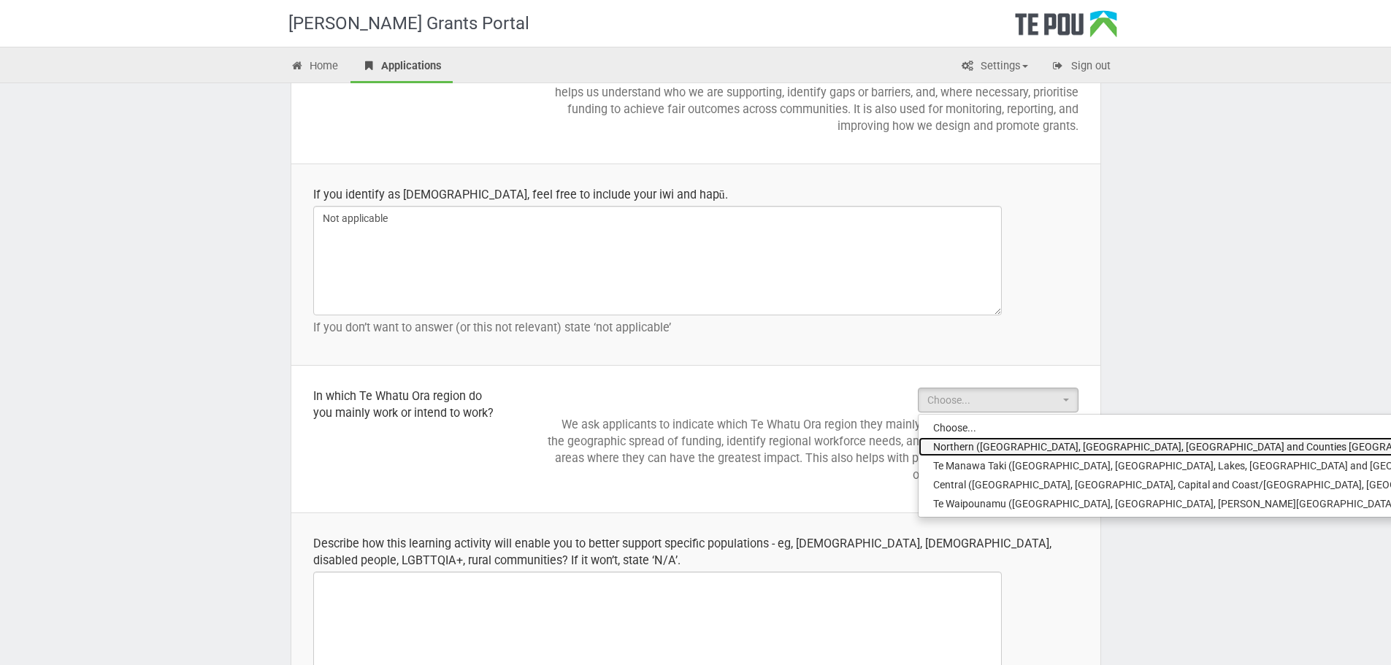
click at [964, 450] on span "Northern (Northland, Auckland, Waitematā and Counties Manukau)" at bounding box center [1192, 446] width 518 height 15
select select "Northern (Northland, Auckland, Waitematā and Counties Manukau)"
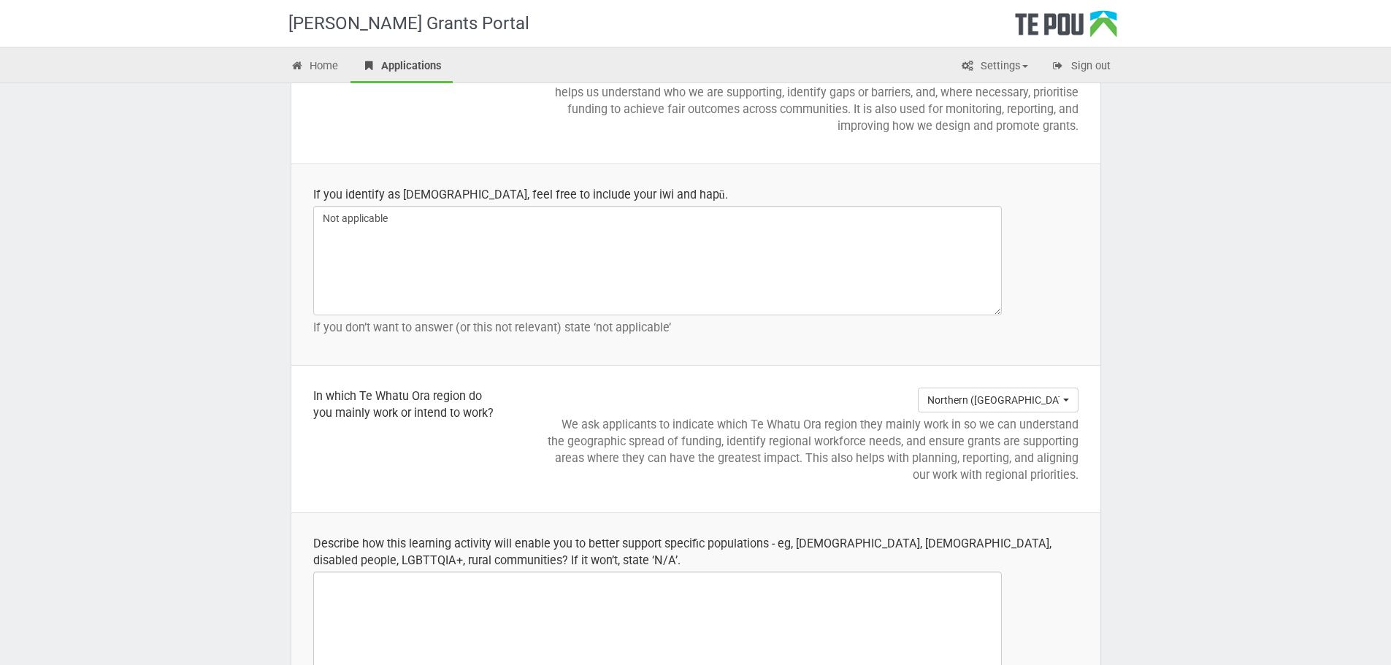
click at [604, 496] on td "Northern (Northland, Auckland, Waitematā and Counties Manukau) Choose... Northe…" at bounding box center [810, 438] width 580 height 147
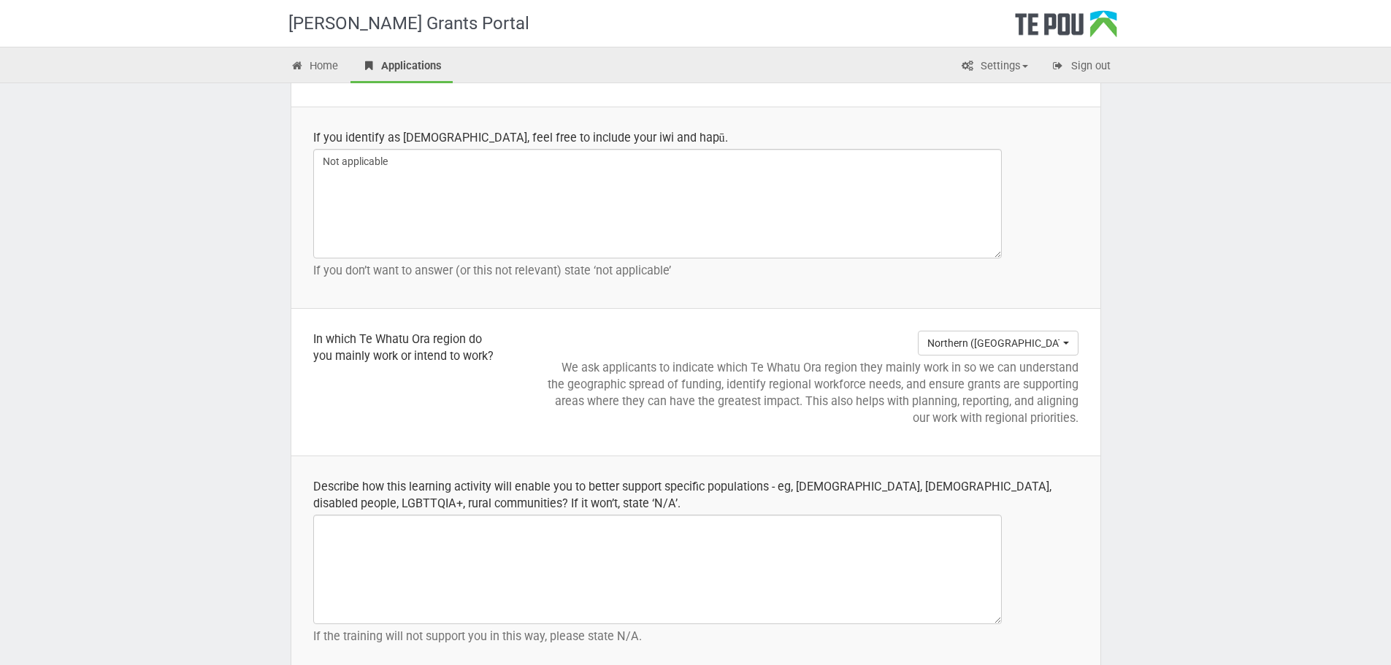
scroll to position [1752, 0]
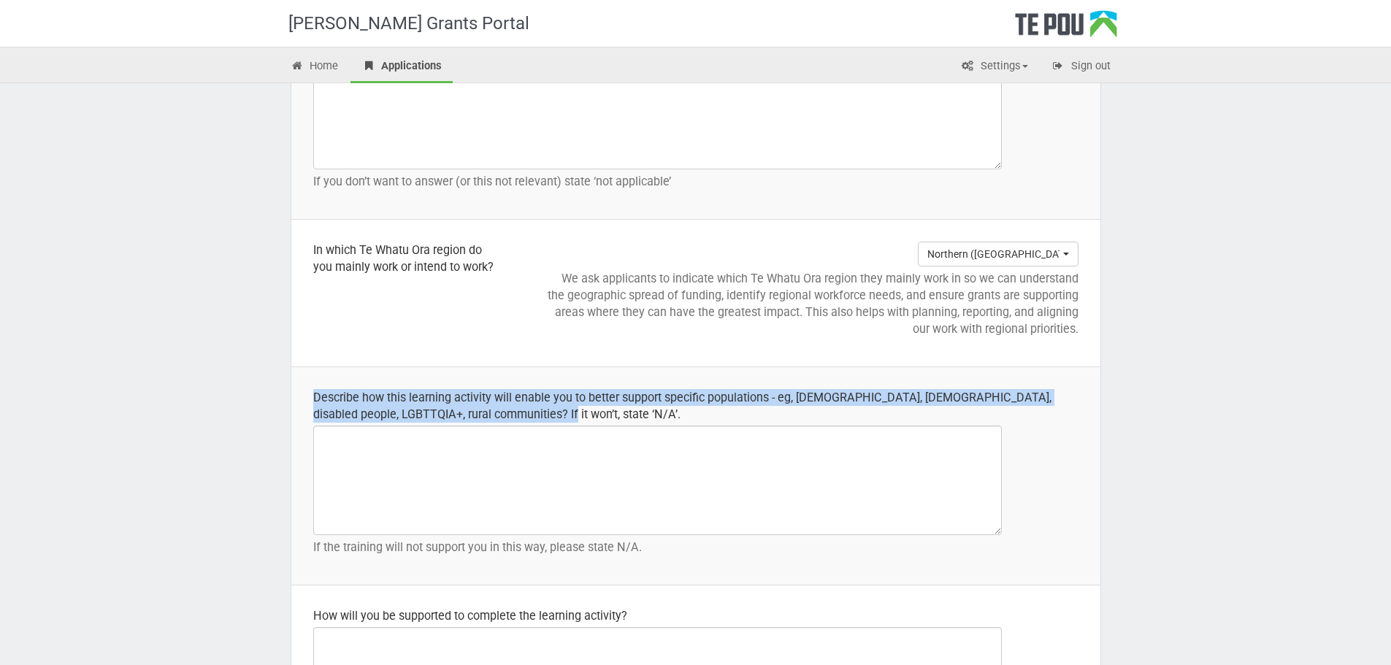
drag, startPoint x: 510, startPoint y: 410, endPoint x: 297, endPoint y: 399, distance: 212.7
click at [297, 399] on td "Describe how this learning activity will enable you to better support specific …" at bounding box center [695, 476] width 809 height 218
copy div "Describe how this learning activity will enable you to better support specific …"
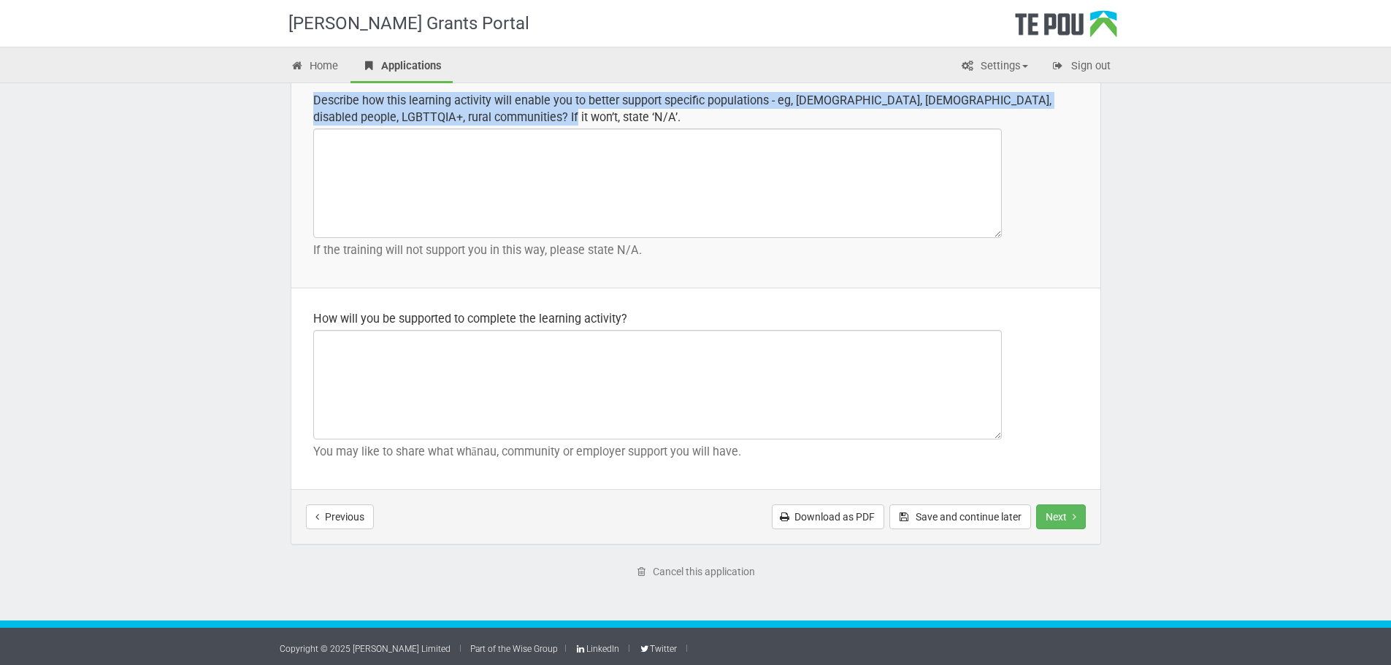
scroll to position [2052, 0]
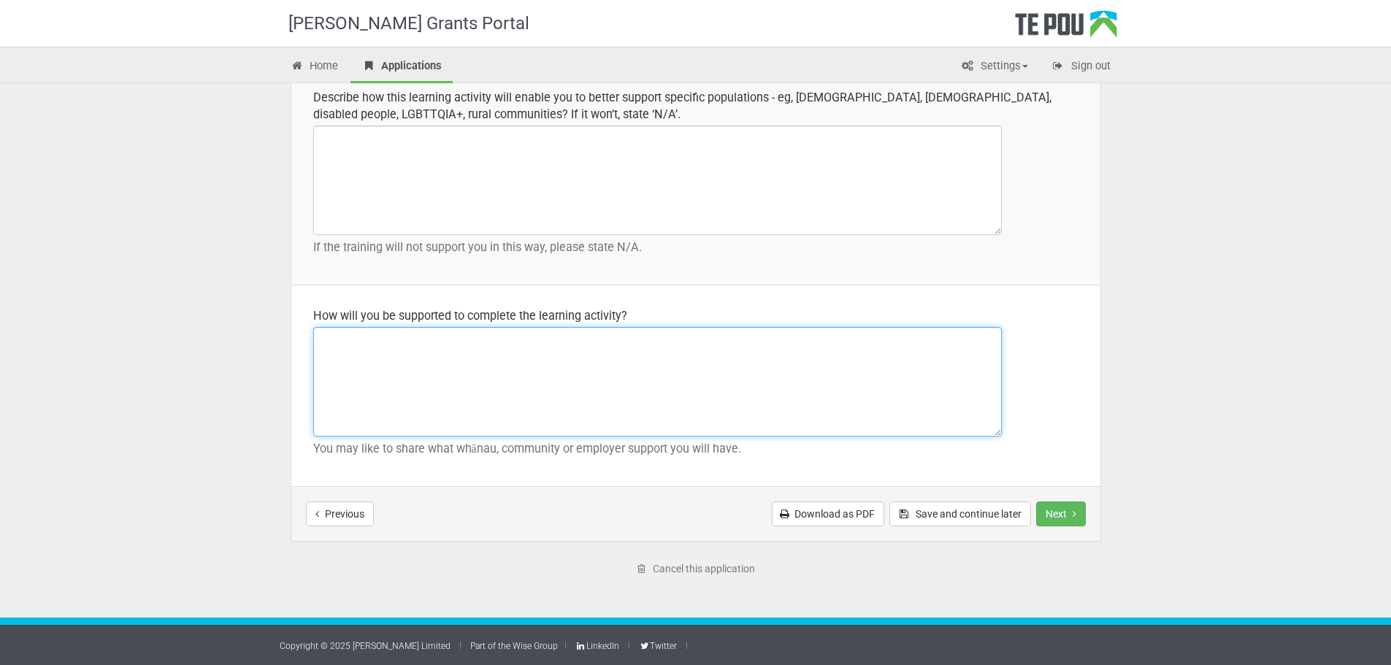
click at [712, 339] on textarea at bounding box center [657, 381] width 688 height 109
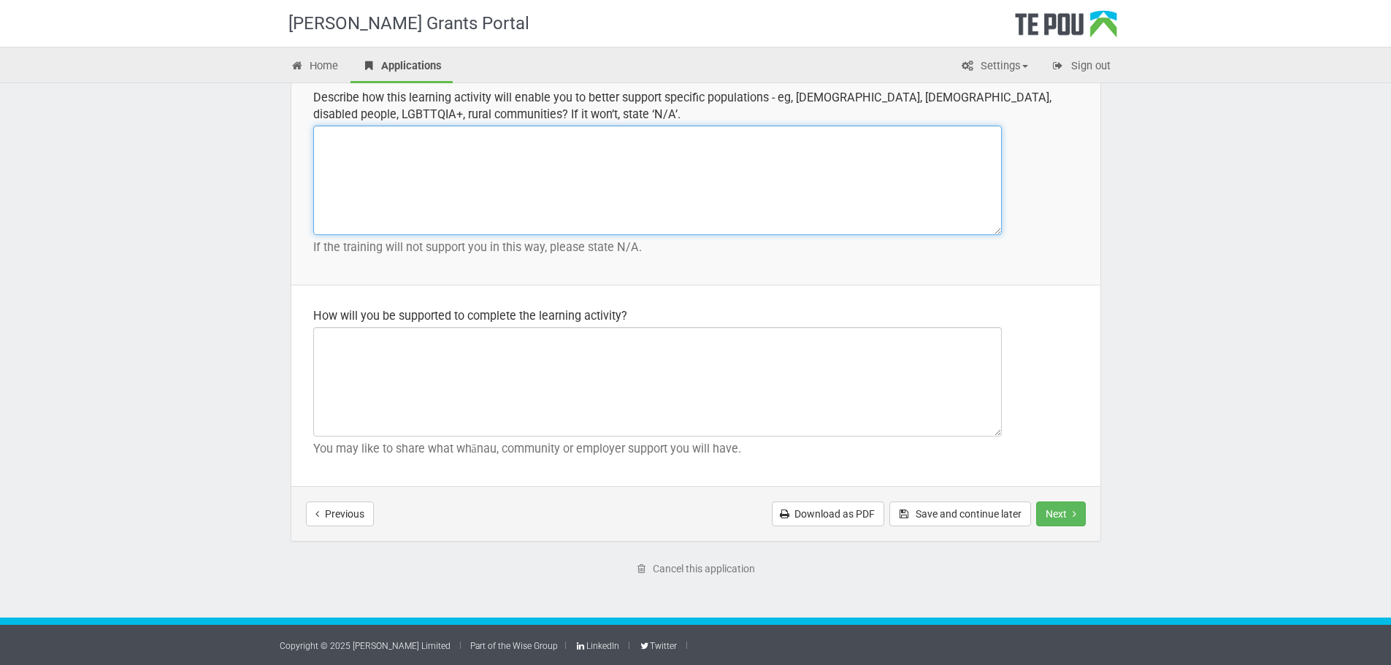
click at [391, 196] on textarea at bounding box center [657, 180] width 688 height 109
paste textarea "The Strategic Thinking in Practice course will enable me to better support dive…"
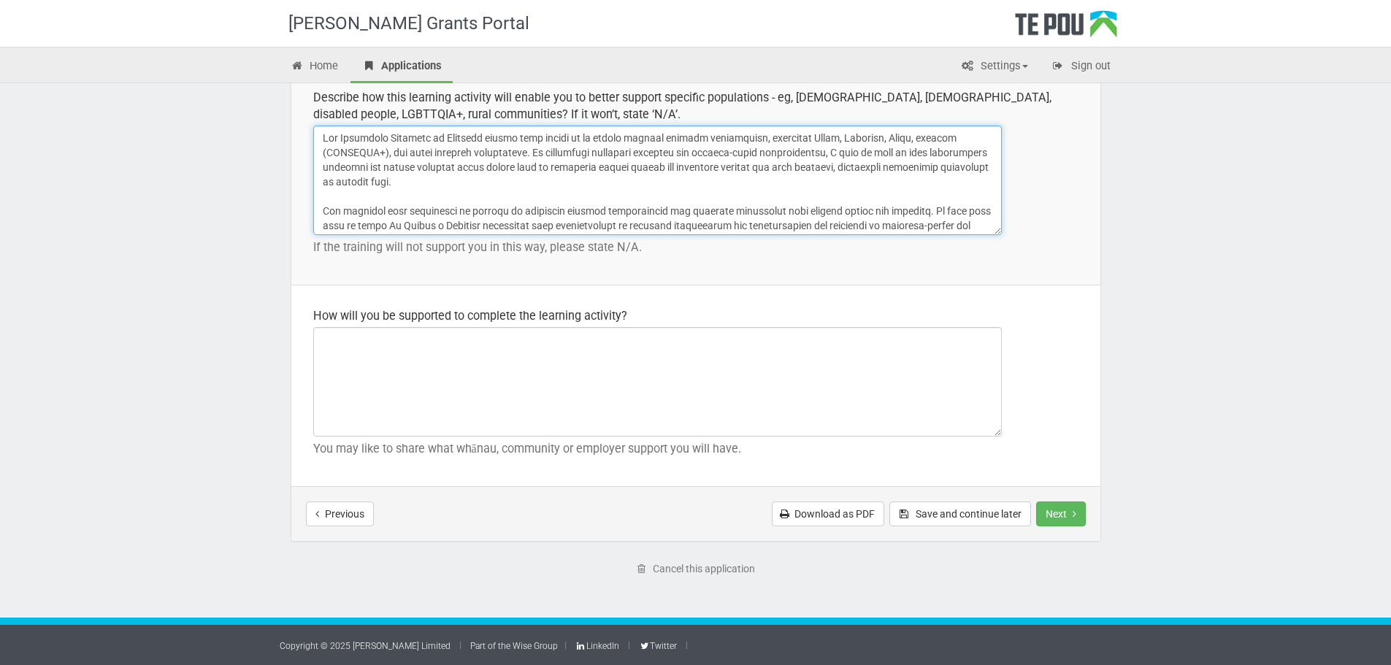
scroll to position [85, 0]
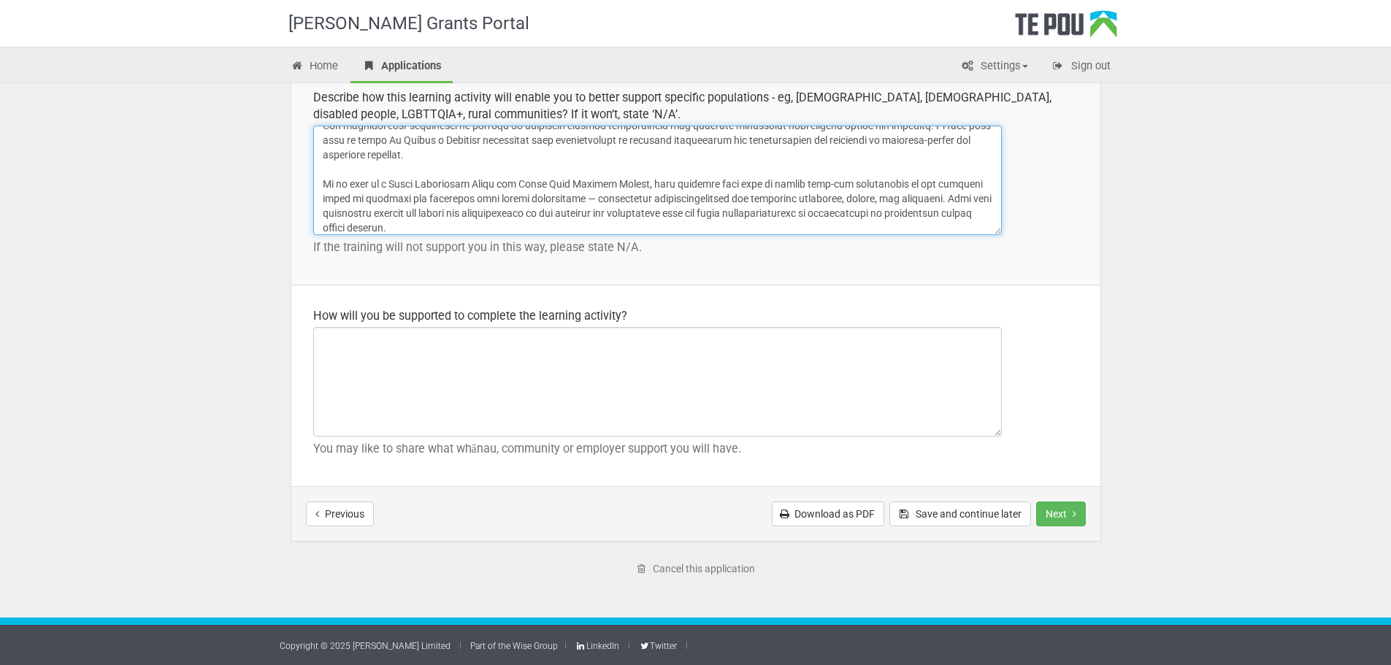
type textarea "The Strategic Thinking in Practice course will enable me to better support dive…"
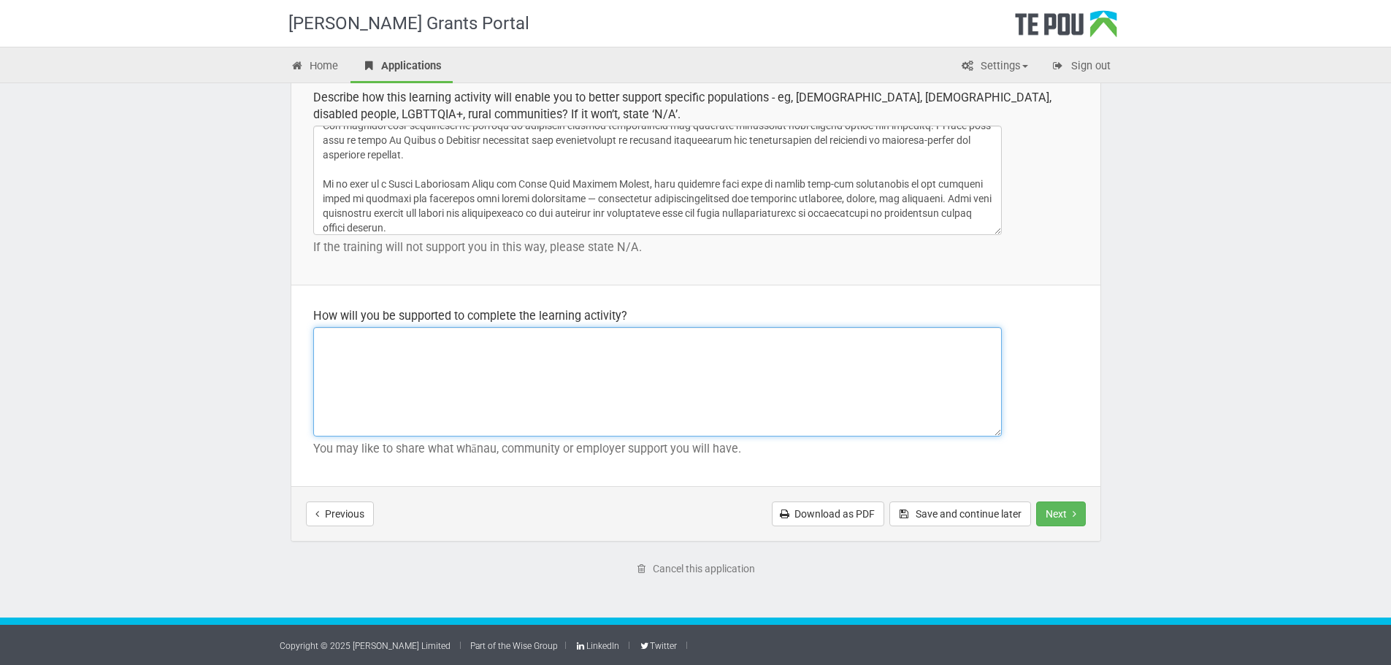
click at [392, 355] on textarea at bounding box center [657, 381] width 688 height 109
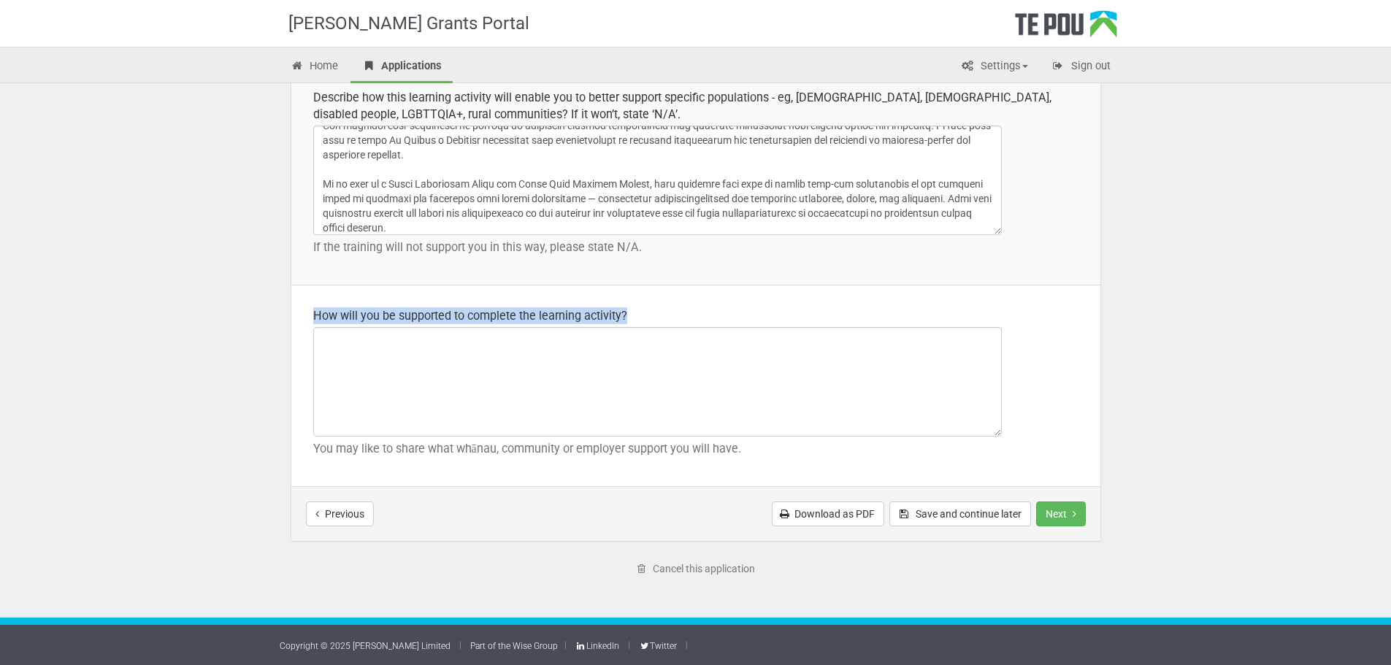
drag, startPoint x: 316, startPoint y: 312, endPoint x: 553, endPoint y: 331, distance: 237.3
click at [553, 331] on td "How will you be supported to complete the learning activity? You may like to sh…" at bounding box center [695, 385] width 809 height 201
copy div "How will you be supported to complete the learning activity?"
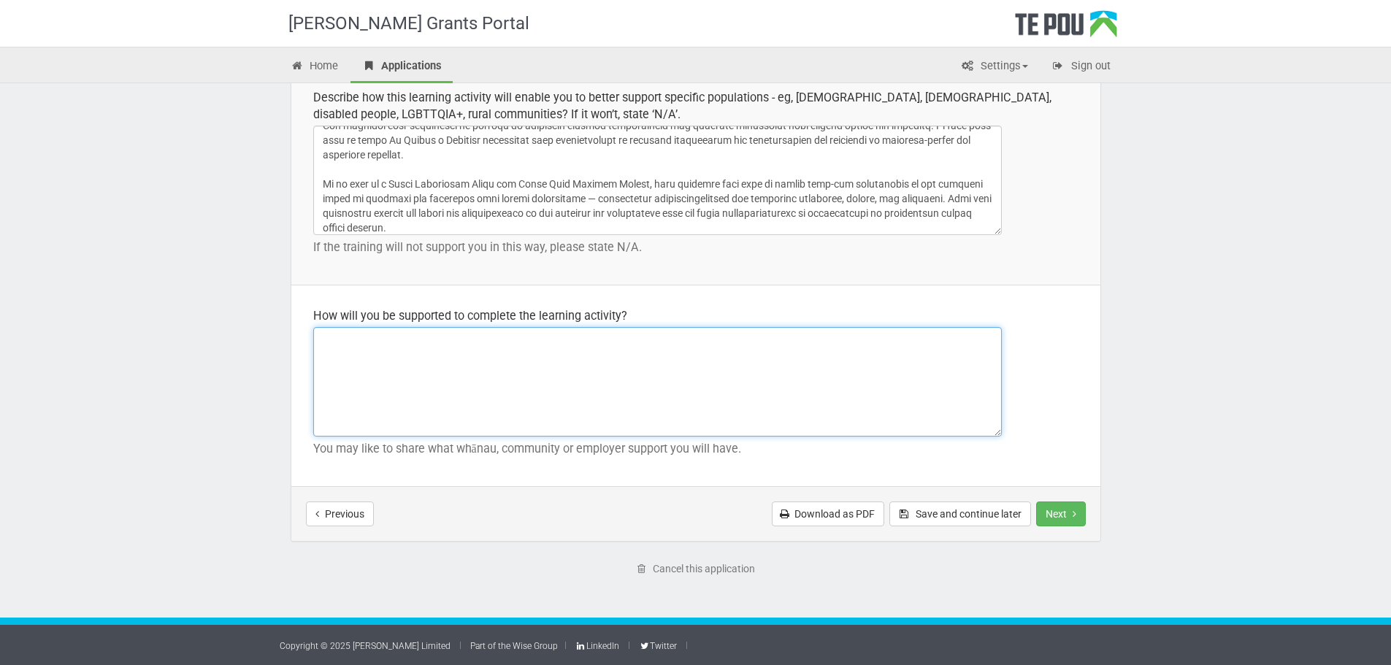
click at [695, 386] on textarea at bounding box center [657, 381] width 688 height 109
paste textarea "I will be fully supported by Asian Family Services (AFS) to complete the Strate…"
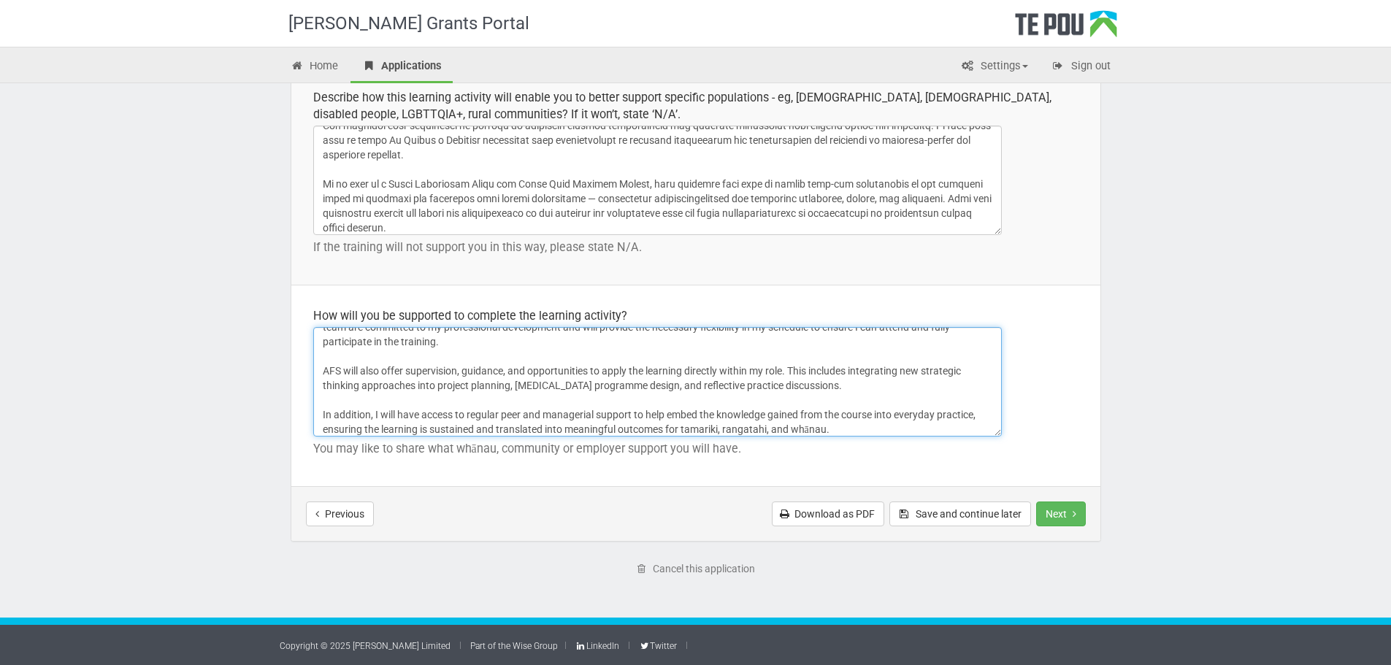
scroll to position [32, 0]
type textarea "I will be fully supported by Asian Family Services (AFS) to complete the Strate…"
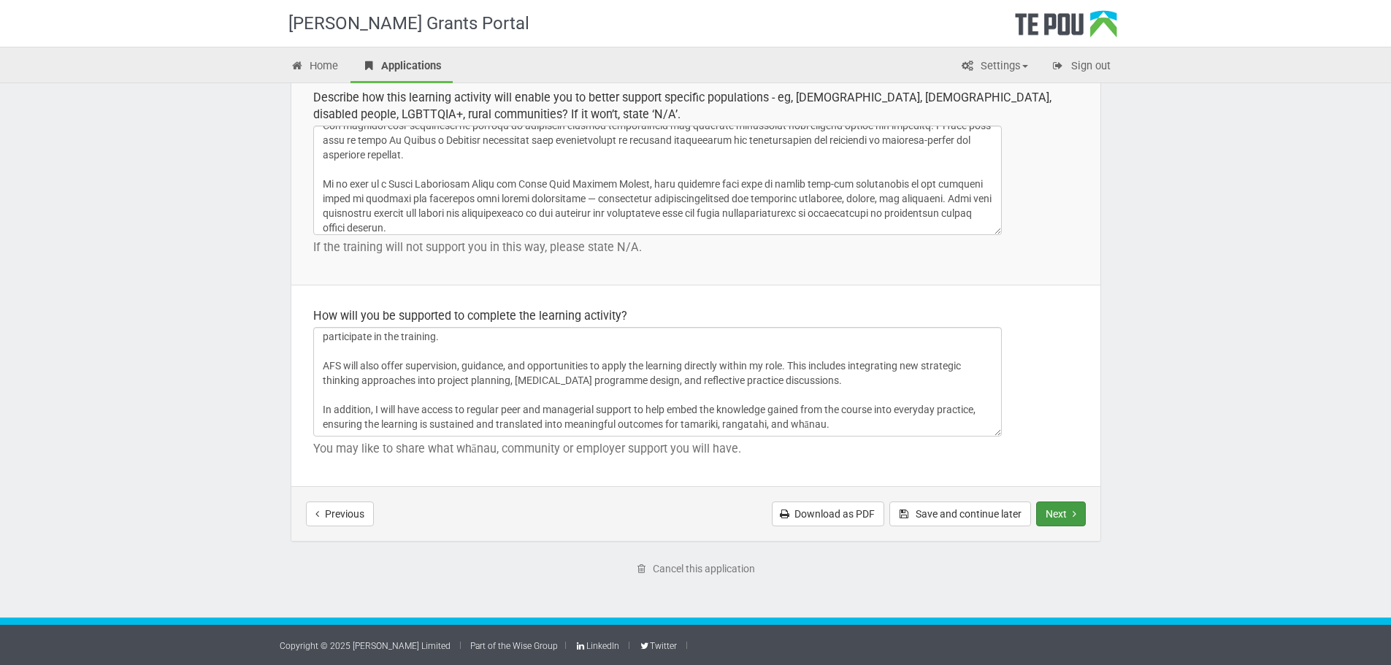
click at [1061, 503] on button "Next" at bounding box center [1061, 513] width 50 height 25
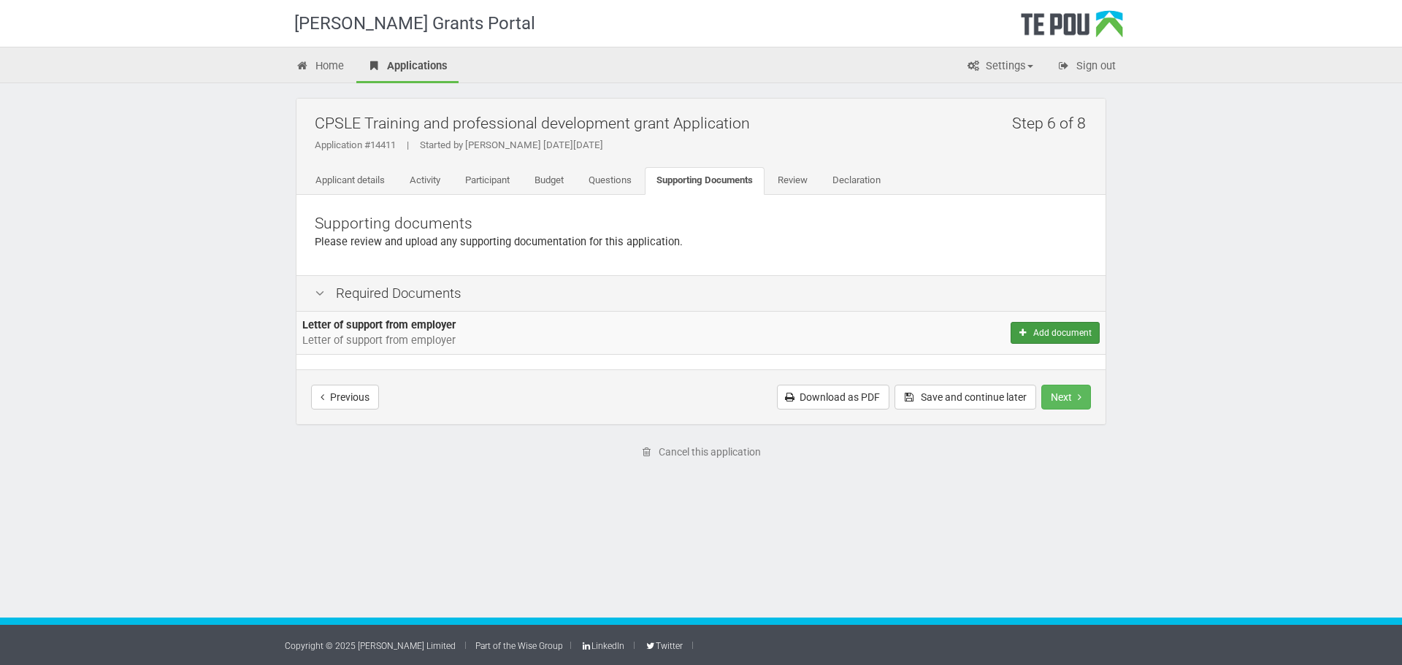
click at [1039, 338] on button "Add document" at bounding box center [1054, 333] width 89 height 22
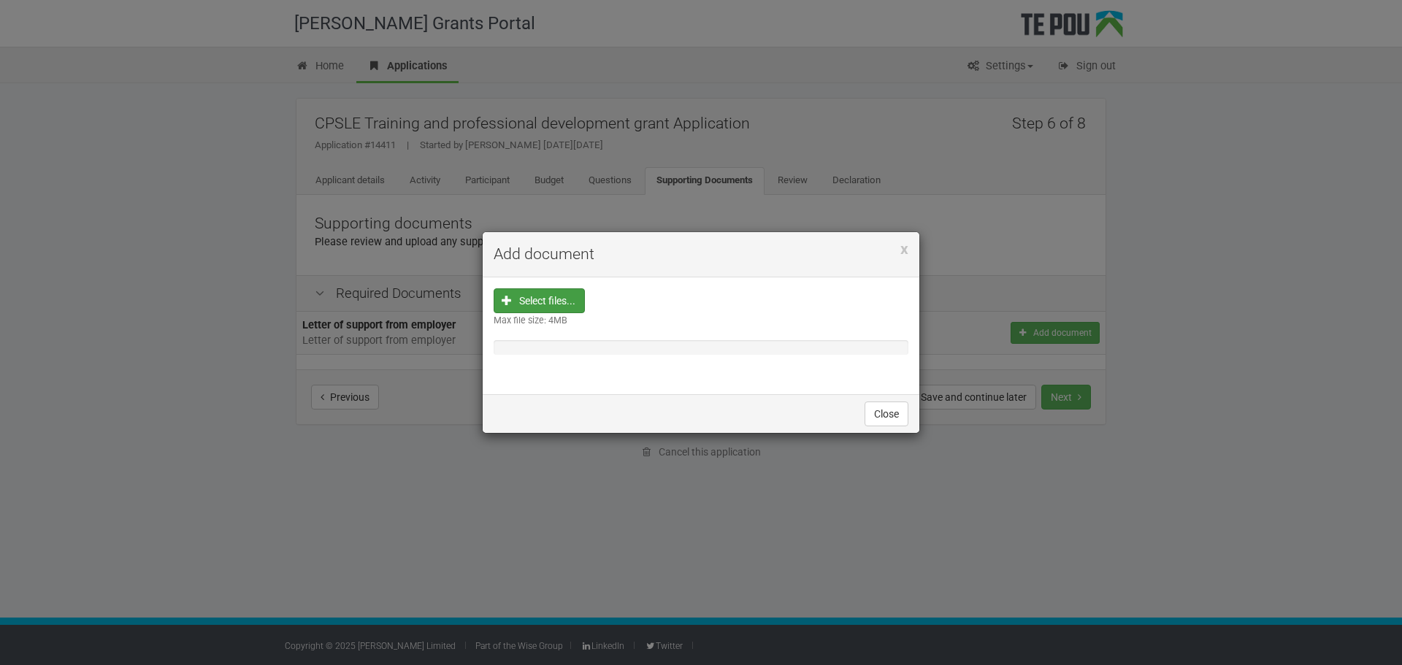
click at [531, 291] on input "file" at bounding box center [543, 393] width 81 height 209
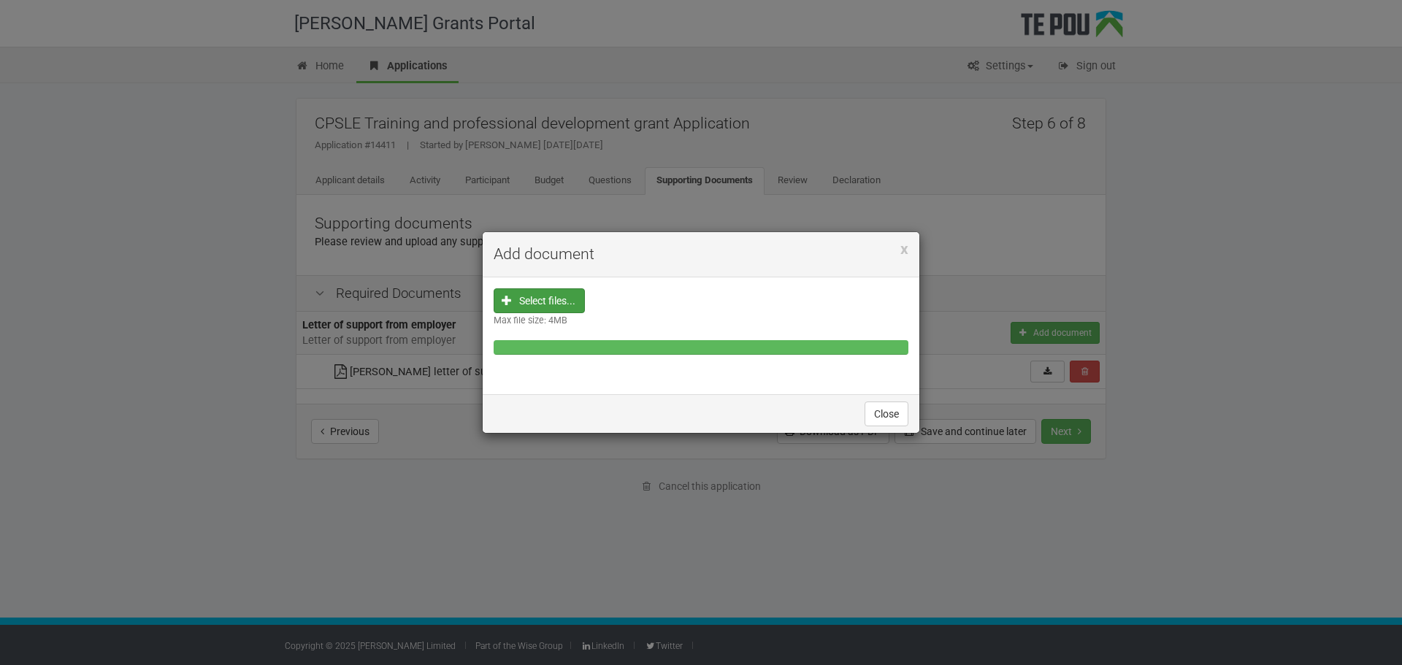
click at [585, 359] on div "Select files... Max file size: 4MB" at bounding box center [700, 335] width 415 height 95
click at [572, 341] on div at bounding box center [700, 347] width 415 height 15
click at [877, 410] on button "Close" at bounding box center [886, 413] width 44 height 25
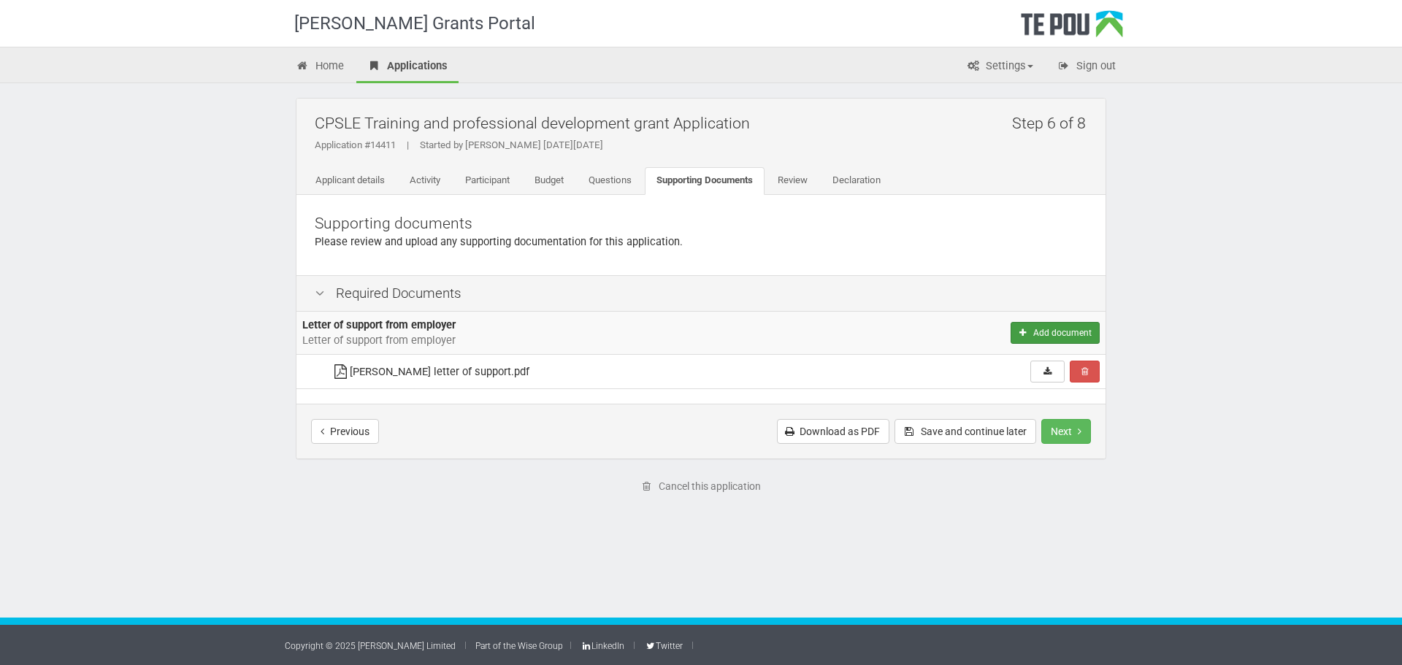
click at [1044, 327] on button "Add document" at bounding box center [1054, 333] width 89 height 22
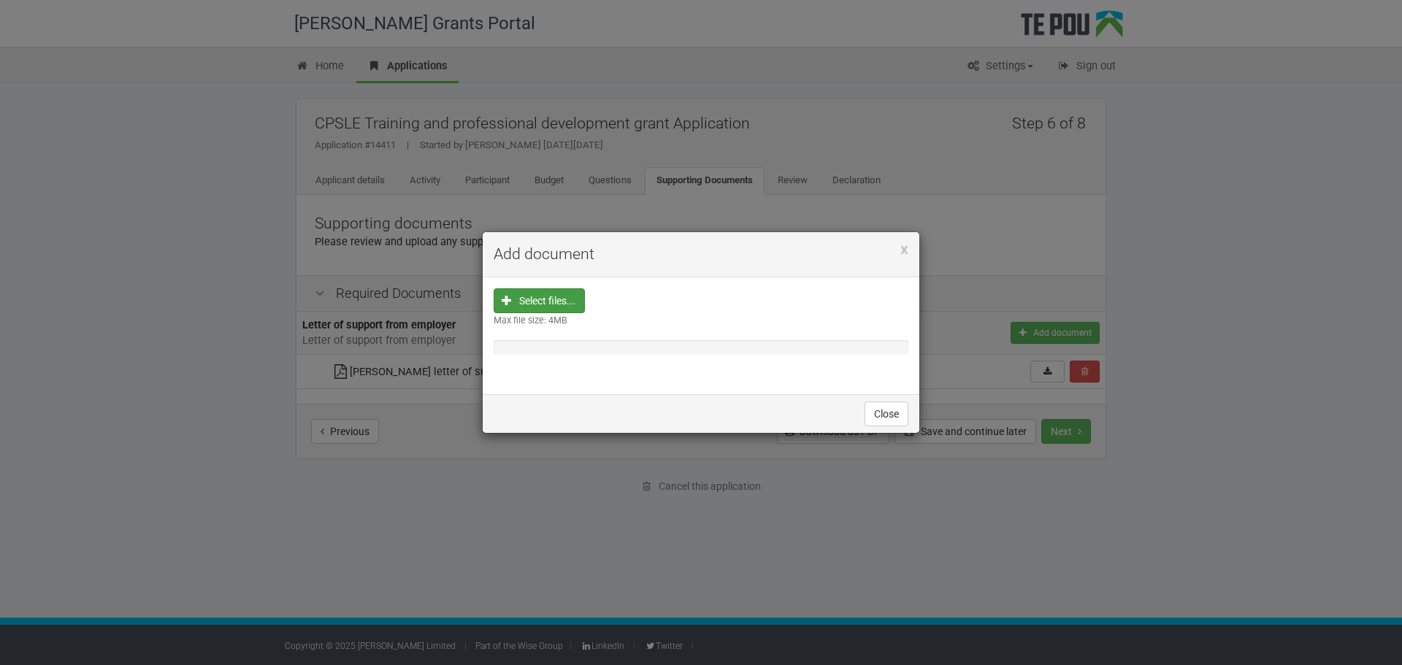
drag, startPoint x: 542, startPoint y: 300, endPoint x: 549, endPoint y: 296, distance: 7.9
click at [549, 296] on input "file" at bounding box center [543, 393] width 81 height 209
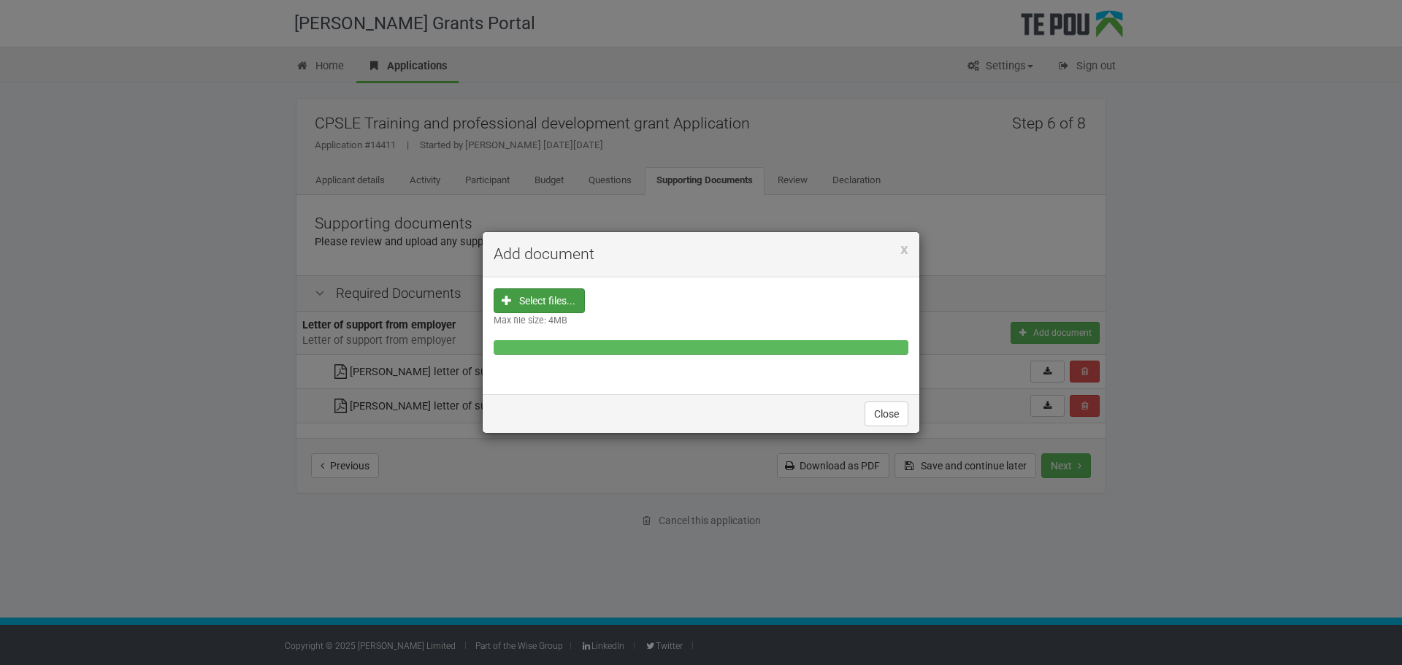
click at [539, 349] on div at bounding box center [700, 347] width 415 height 15
click at [550, 350] on div at bounding box center [700, 347] width 415 height 15
click at [561, 349] on div at bounding box center [700, 347] width 415 height 15
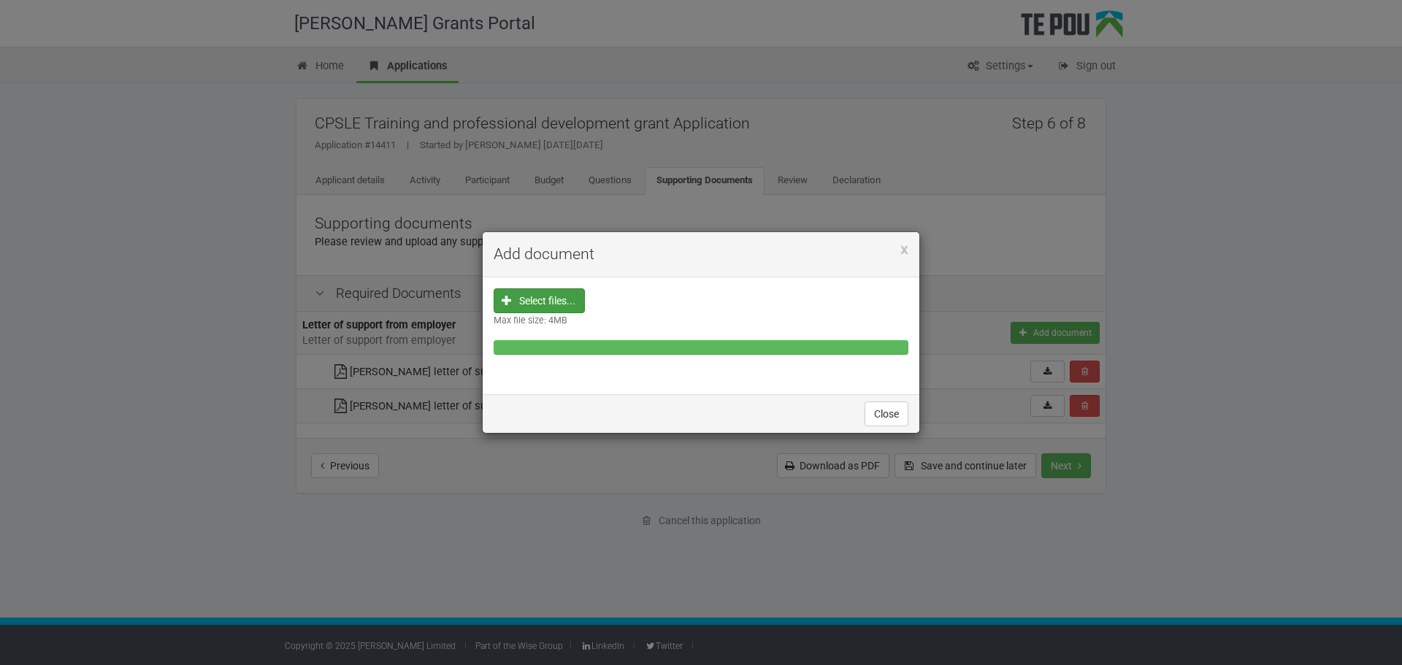
click at [561, 350] on div at bounding box center [700, 347] width 415 height 15
click at [561, 351] on div at bounding box center [700, 347] width 415 height 15
click at [561, 358] on div "Select files... Max file size: 4MB" at bounding box center [700, 335] width 415 height 95
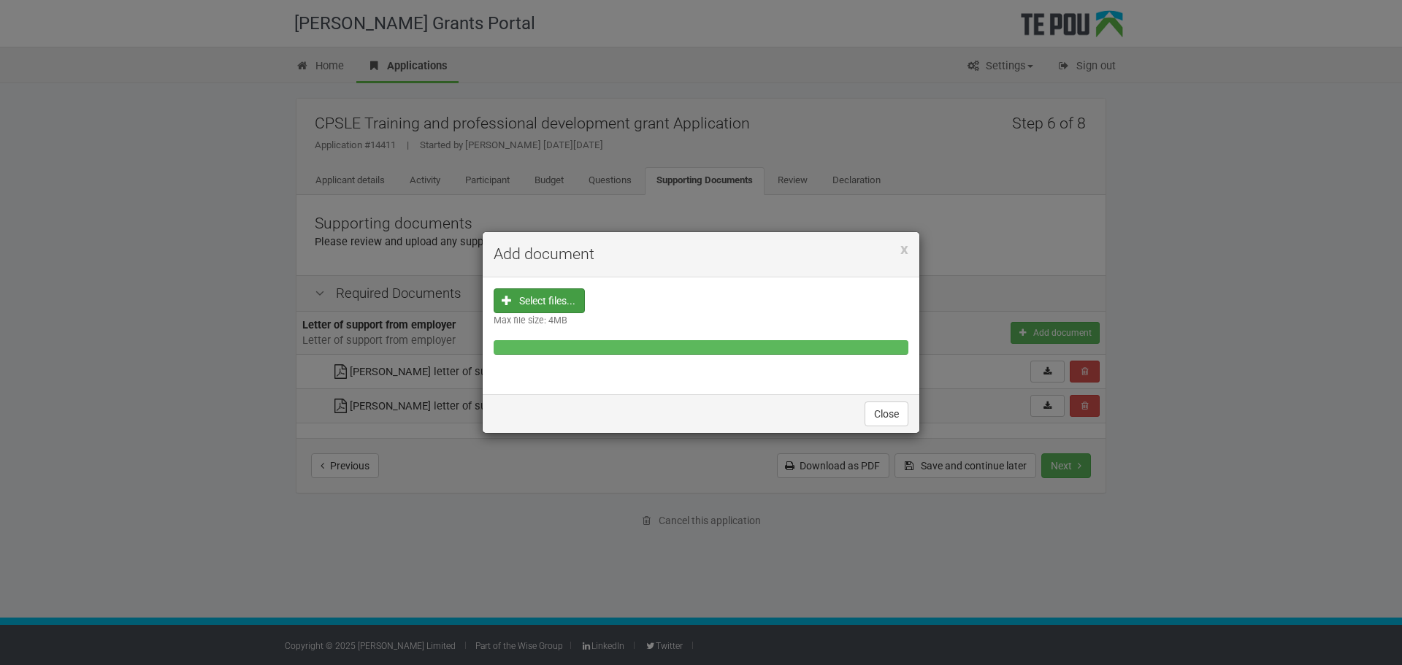
click at [404, 539] on div "x Add document Select files... Max file size: 4MB Close" at bounding box center [701, 332] width 1402 height 665
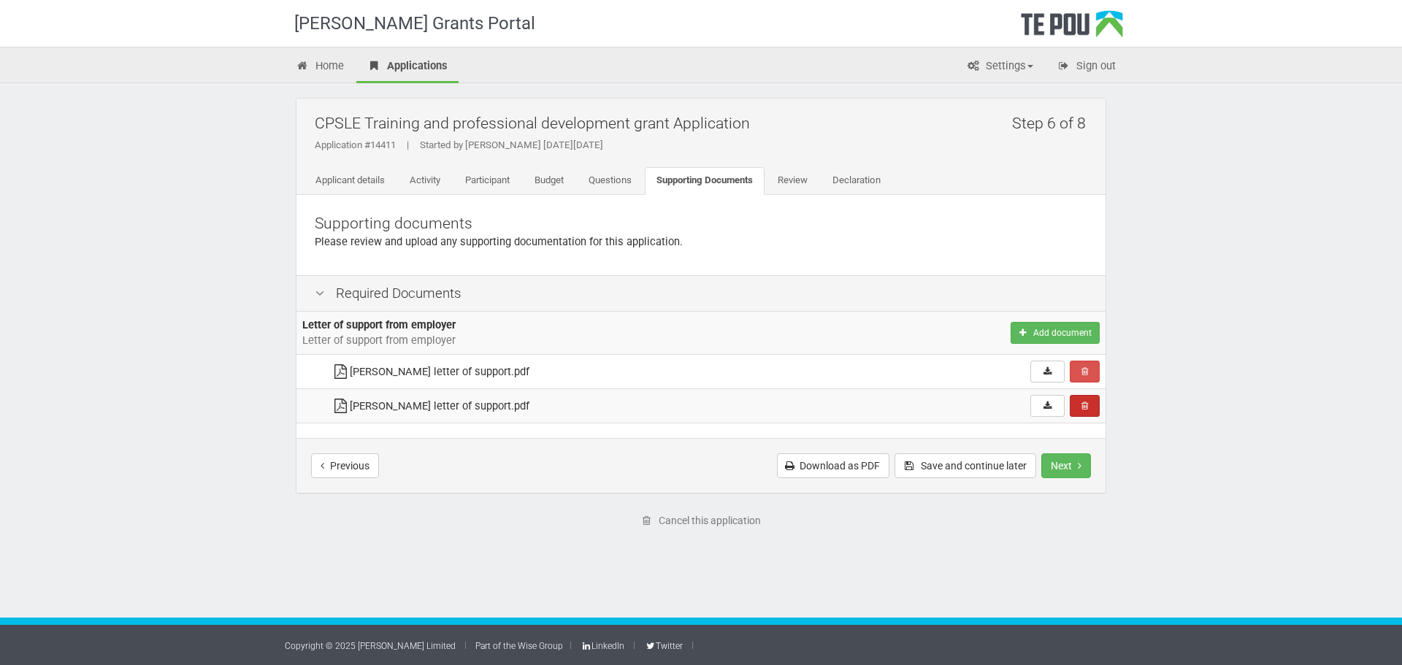
click at [1076, 404] on button "Remove" at bounding box center [1084, 406] width 30 height 22
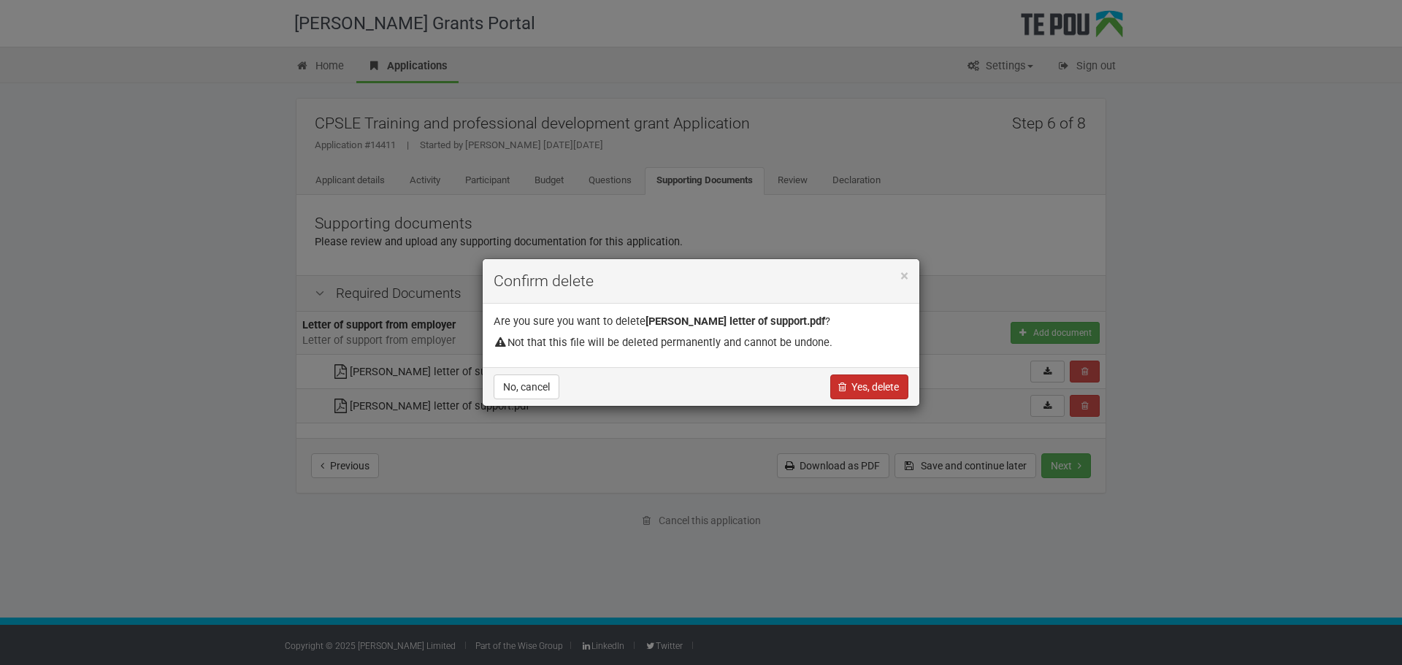
click at [831, 386] on button "Yes, delete" at bounding box center [869, 386] width 78 height 25
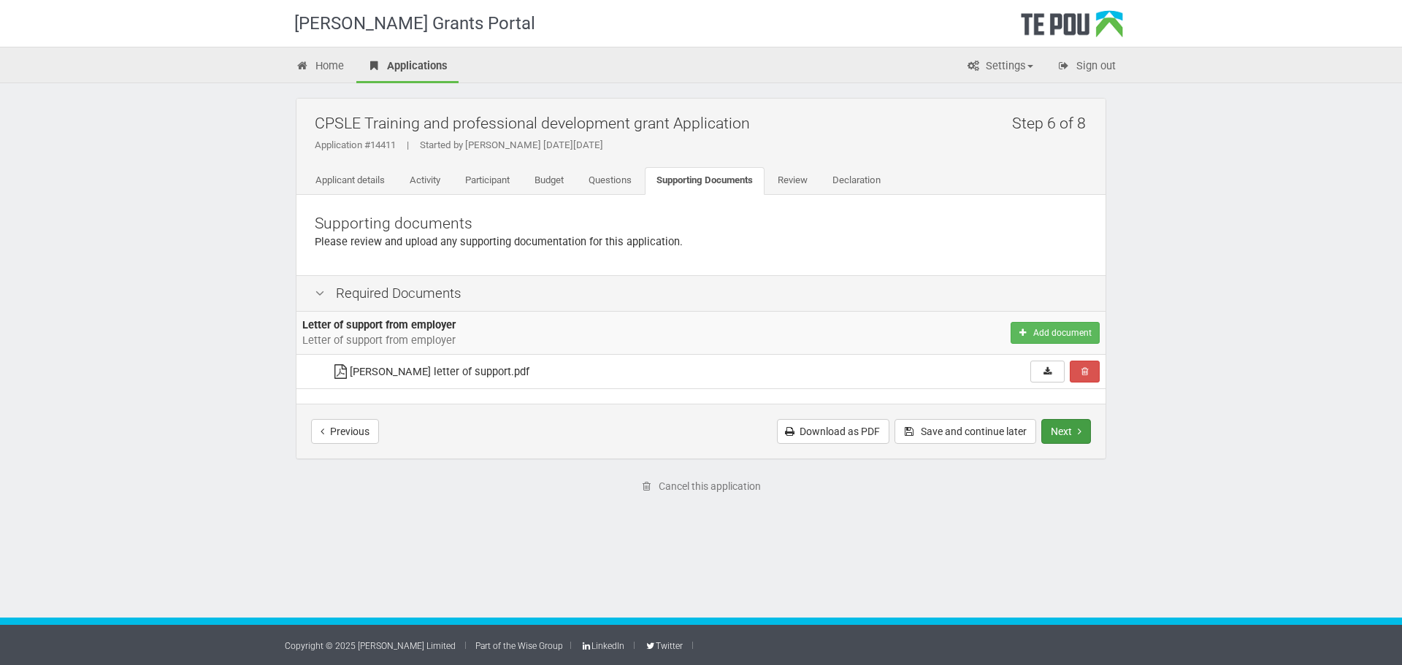
click at [1075, 441] on button "Next" at bounding box center [1066, 431] width 50 height 25
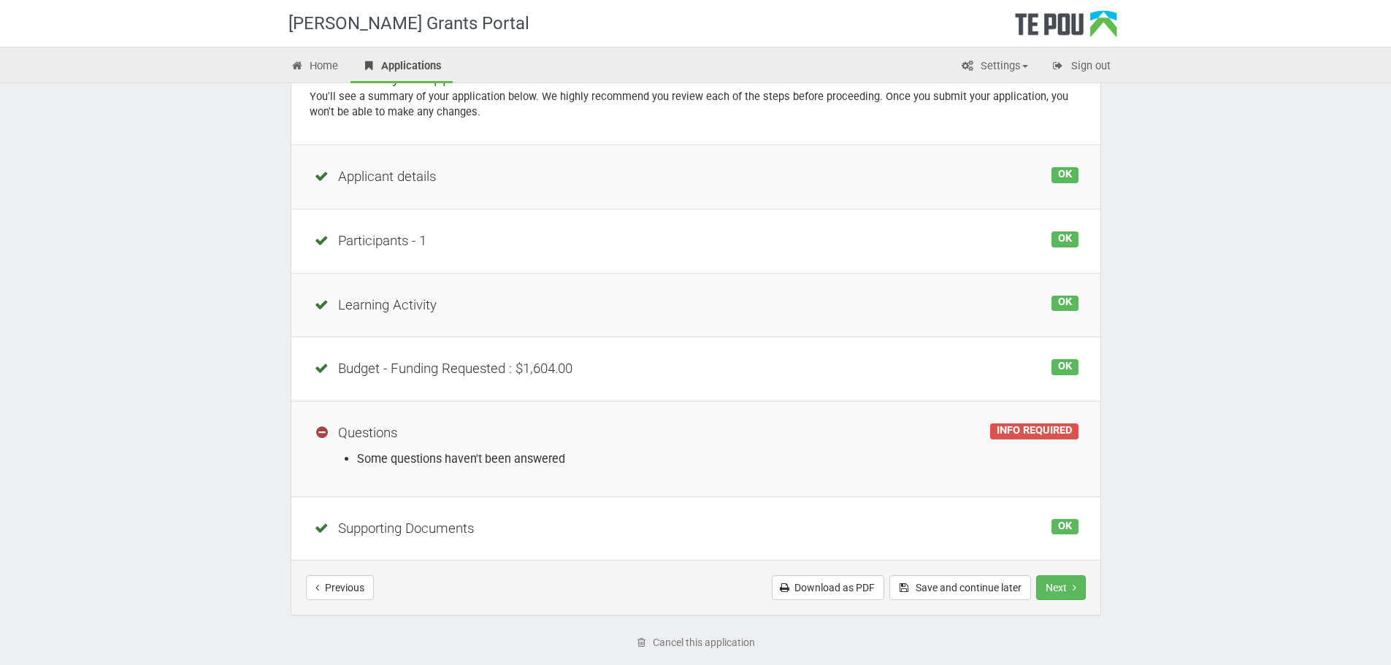
scroll to position [146, 0]
click at [815, 447] on td "INFO REQUIRED Questions Some questions haven't been answered" at bounding box center [695, 448] width 809 height 96
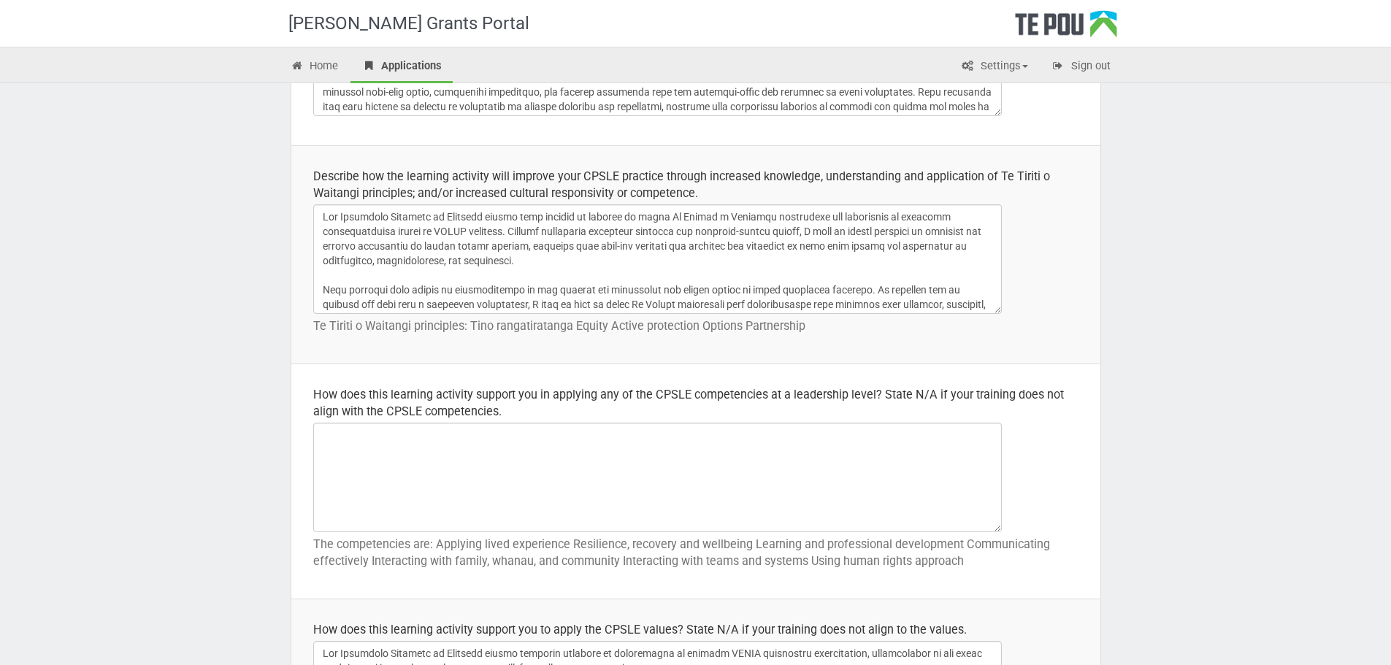
scroll to position [657, 0]
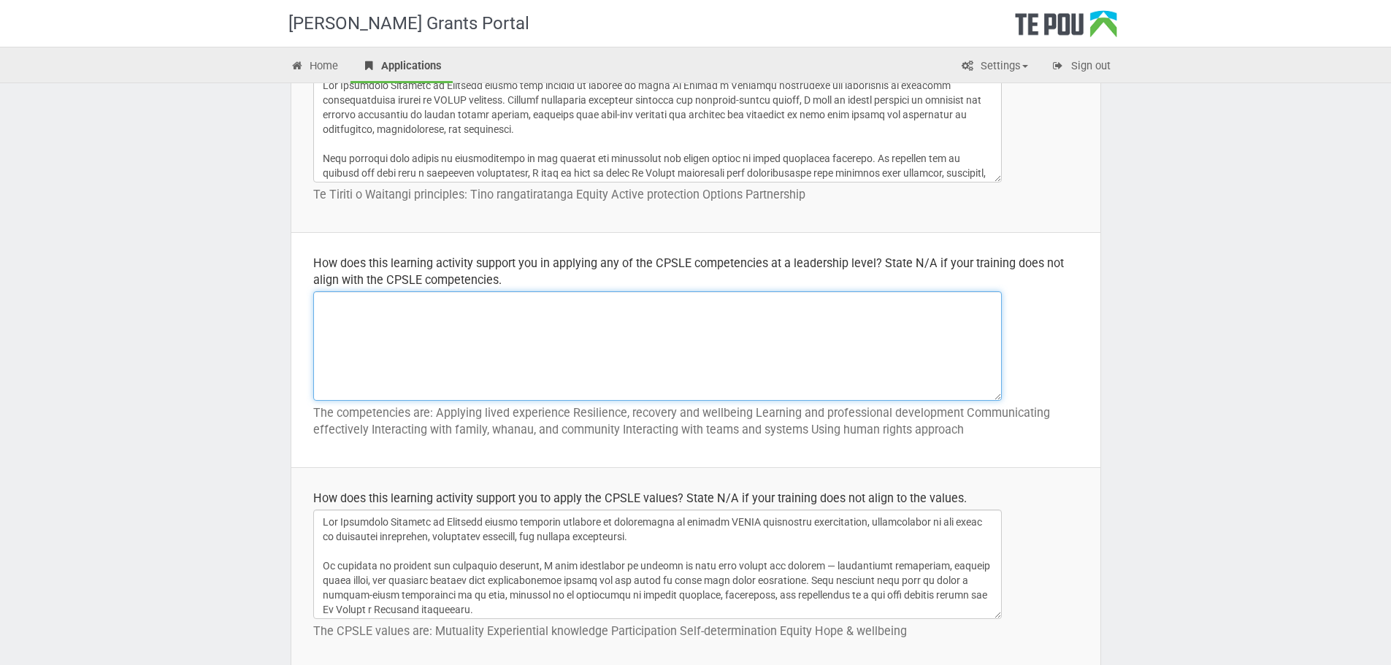
click at [537, 366] on textarea at bounding box center [657, 345] width 688 height 109
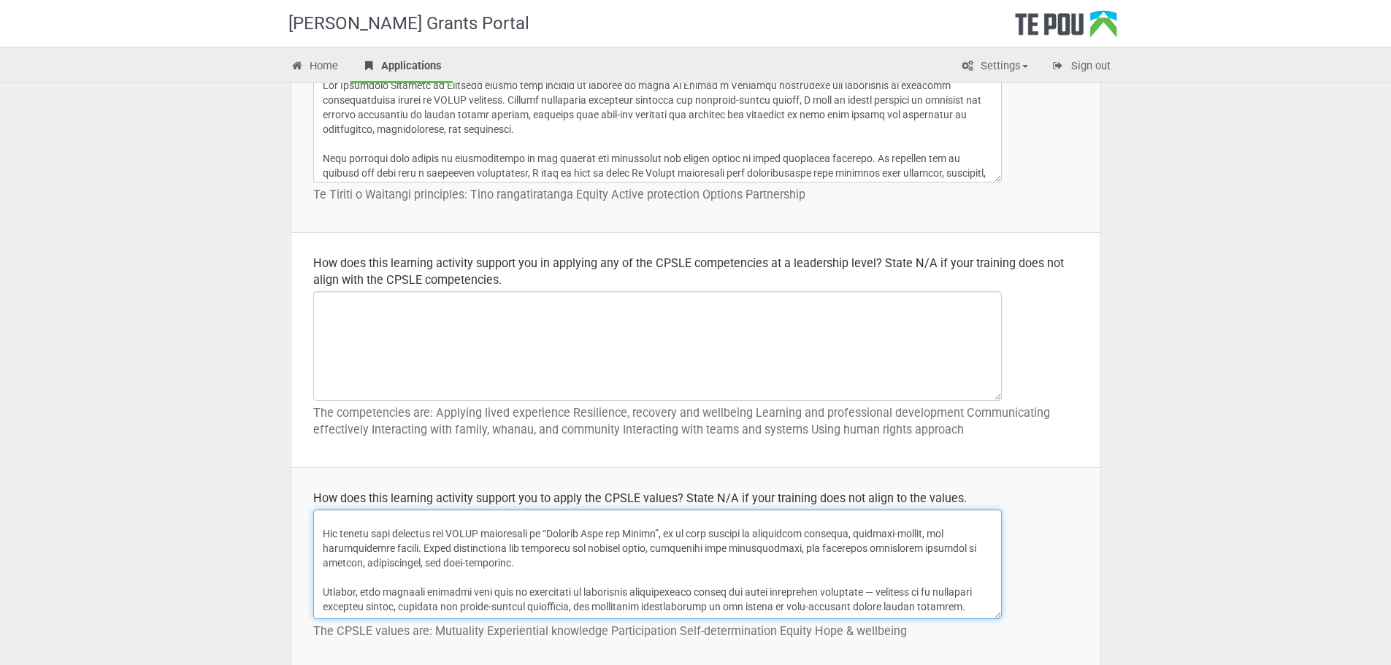
scroll to position [0, 0]
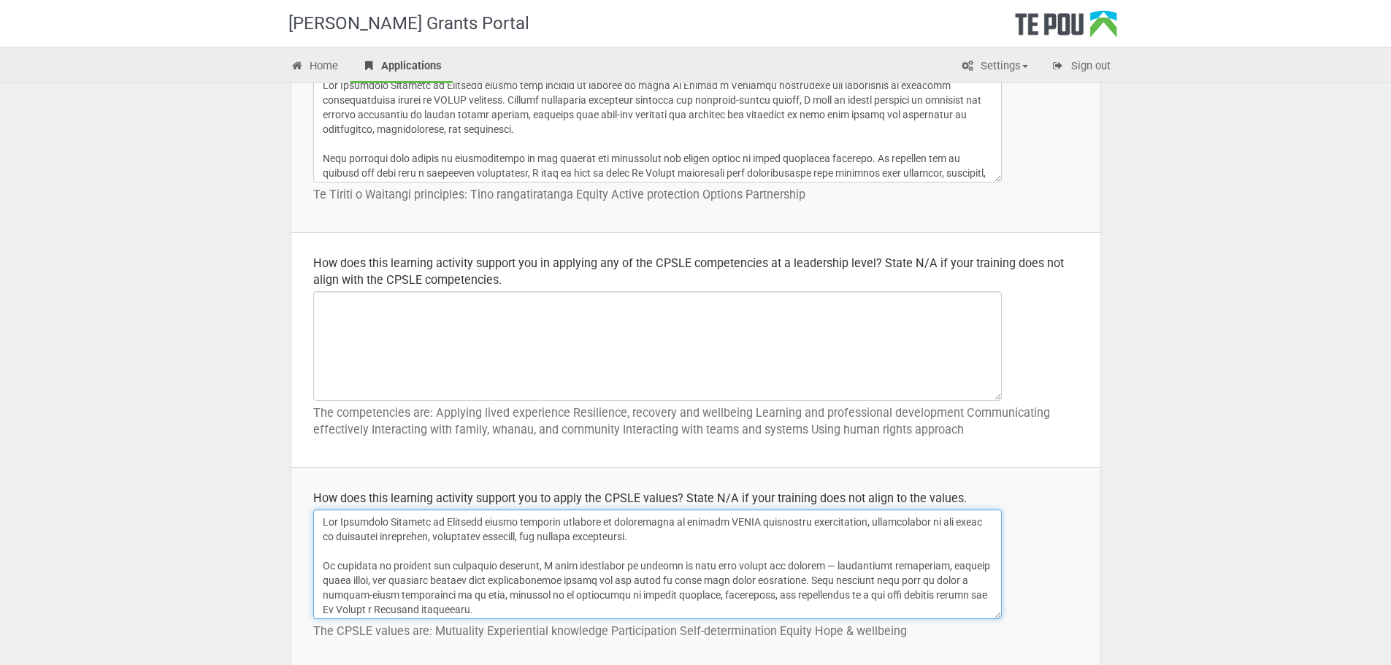
drag, startPoint x: 969, startPoint y: 609, endPoint x: 299, endPoint y: 484, distance: 680.9
click at [299, 484] on td "How does this learning activity support you to apply the CPSLE values? State N/…" at bounding box center [695, 568] width 809 height 201
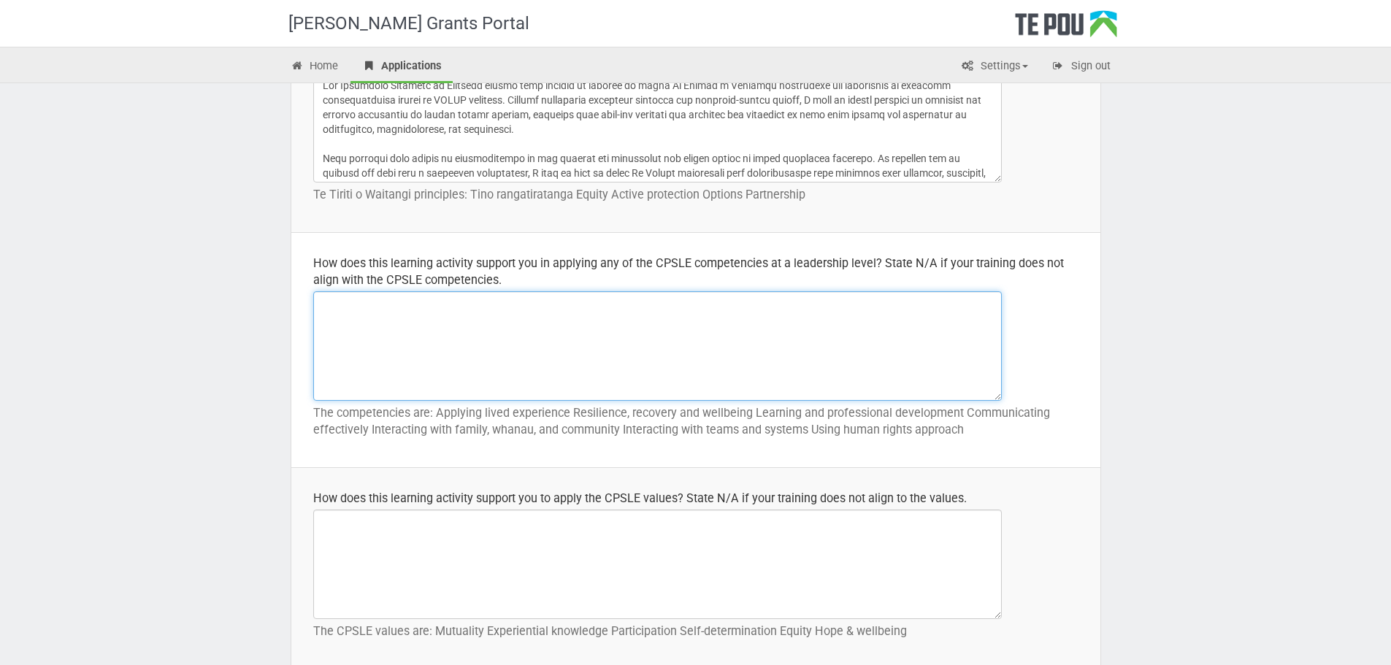
click at [551, 347] on textarea at bounding box center [657, 345] width 688 height 109
paste textarea "The Strategic Thinking in Practice course directly supports my development in s…"
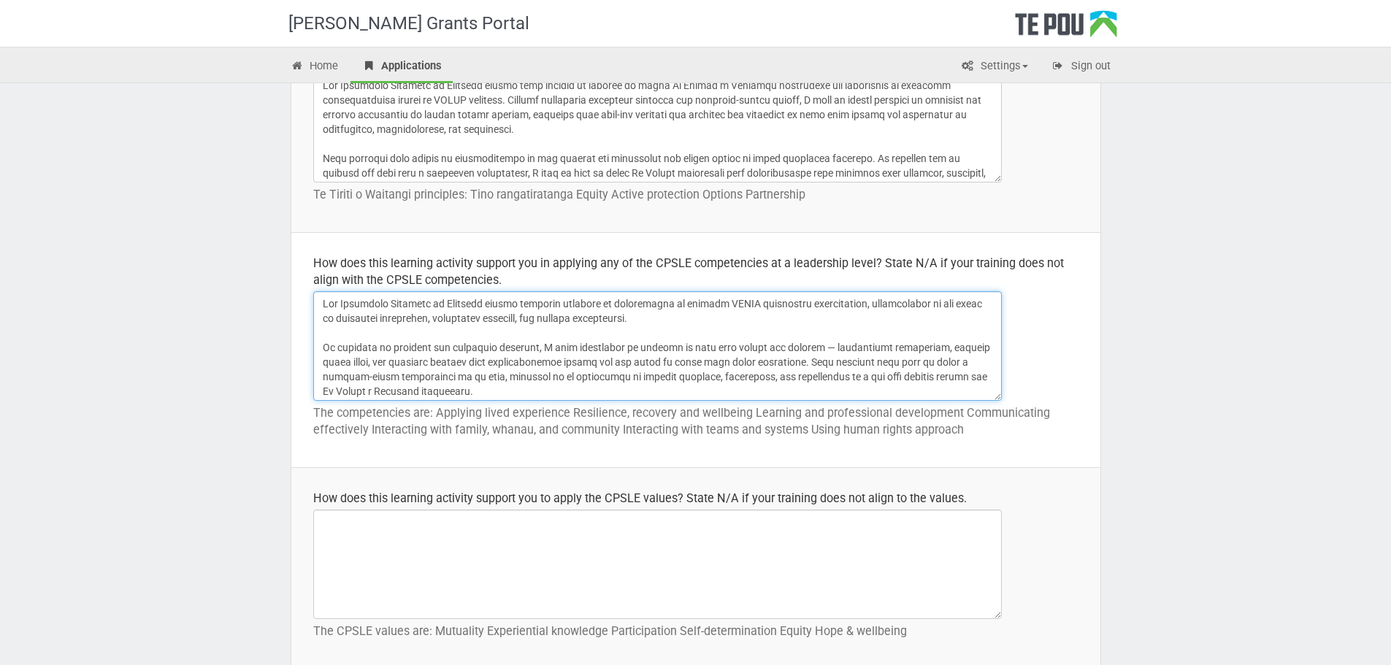
scroll to position [100, 0]
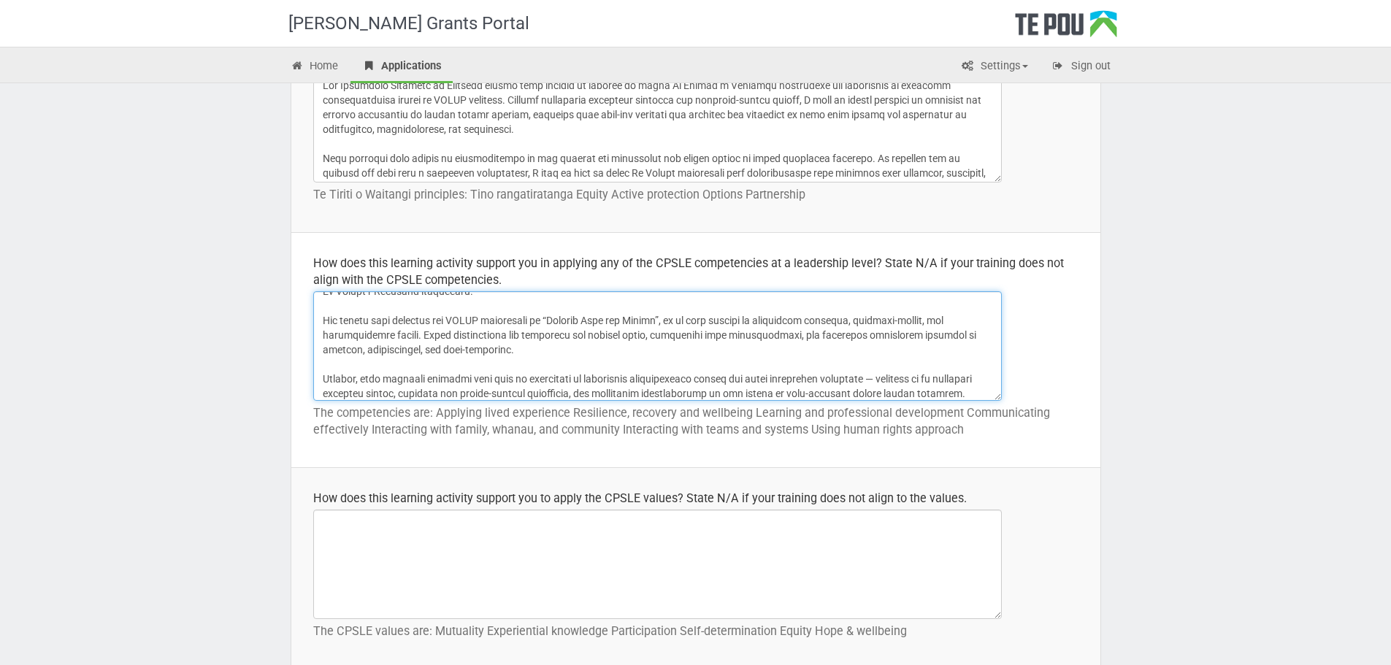
type textarea "The Strategic Thinking in Practice course directly supports my development in s…"
click at [442, 458] on td "How does this learning activity support you in applying any of the CPSLE compet…" at bounding box center [695, 350] width 809 height 235
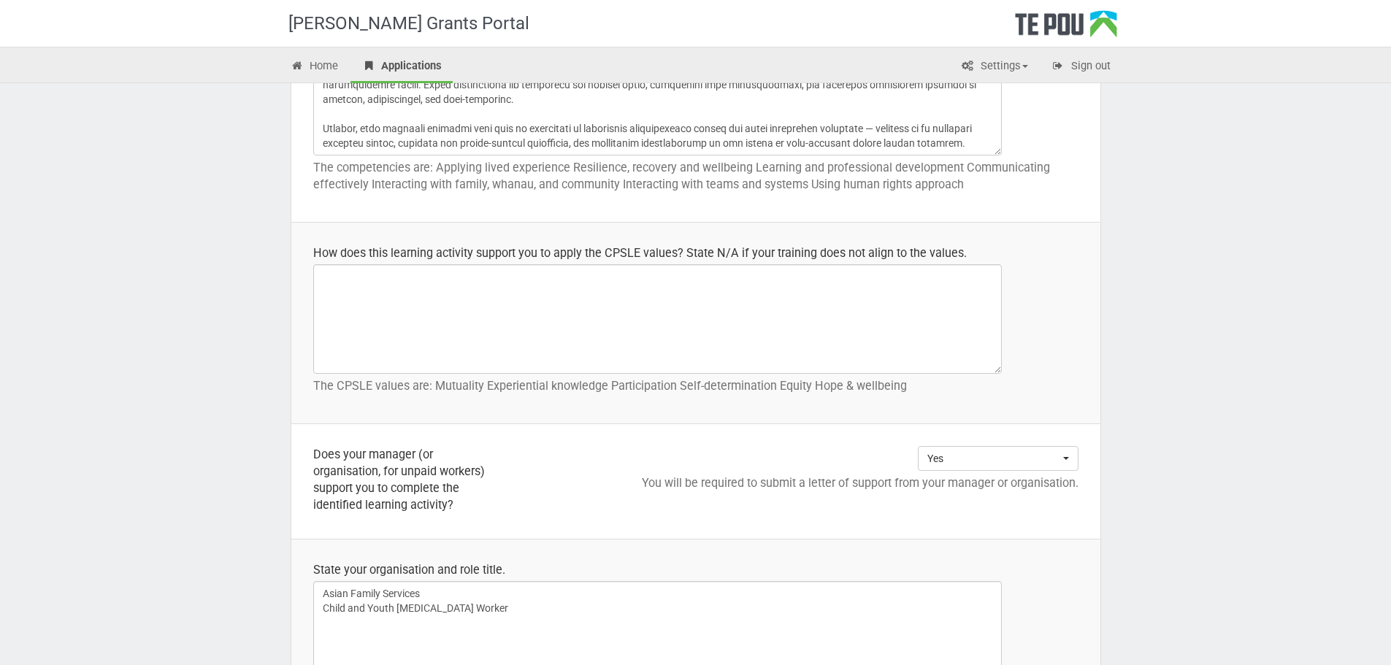
scroll to position [876, 0]
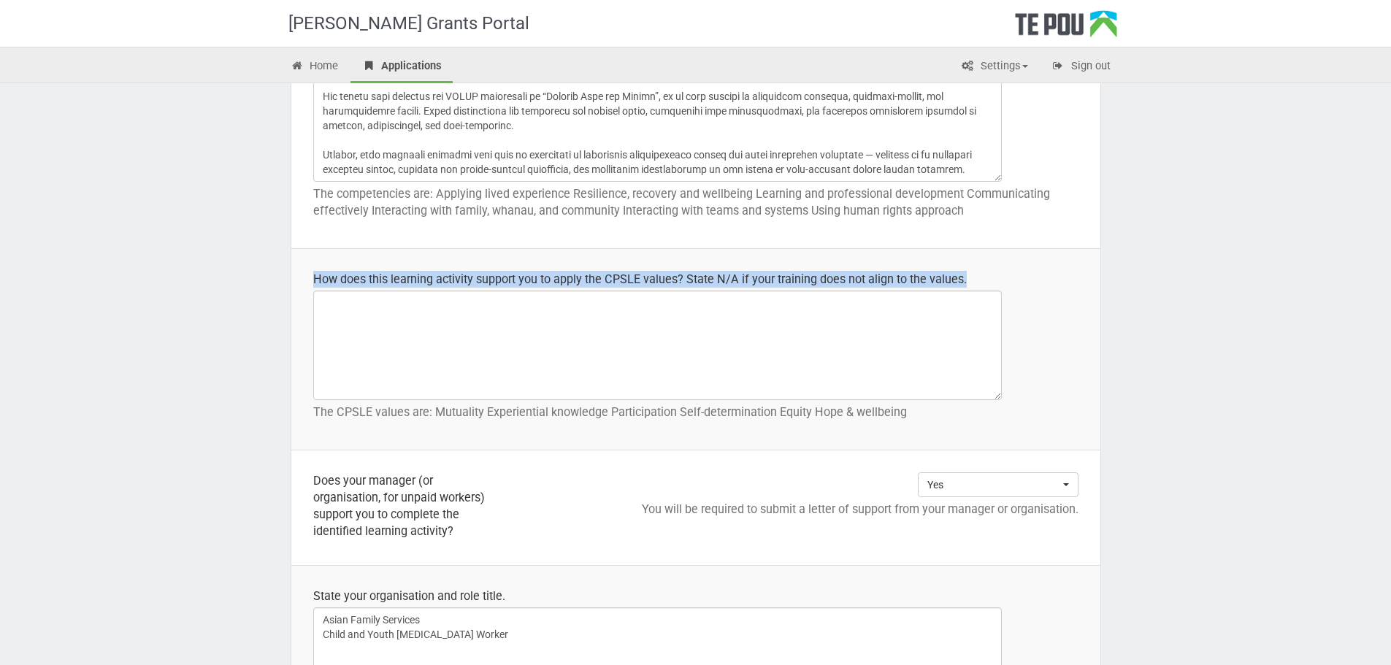
drag, startPoint x: 355, startPoint y: 269, endPoint x: 1019, endPoint y: 280, distance: 663.6
click at [1019, 280] on div "How does this learning activity support you to apply the CPSLE values? State N/…" at bounding box center [695, 279] width 765 height 17
copy div "How does this learning activity support you to apply the CPSLE values? State N/…"
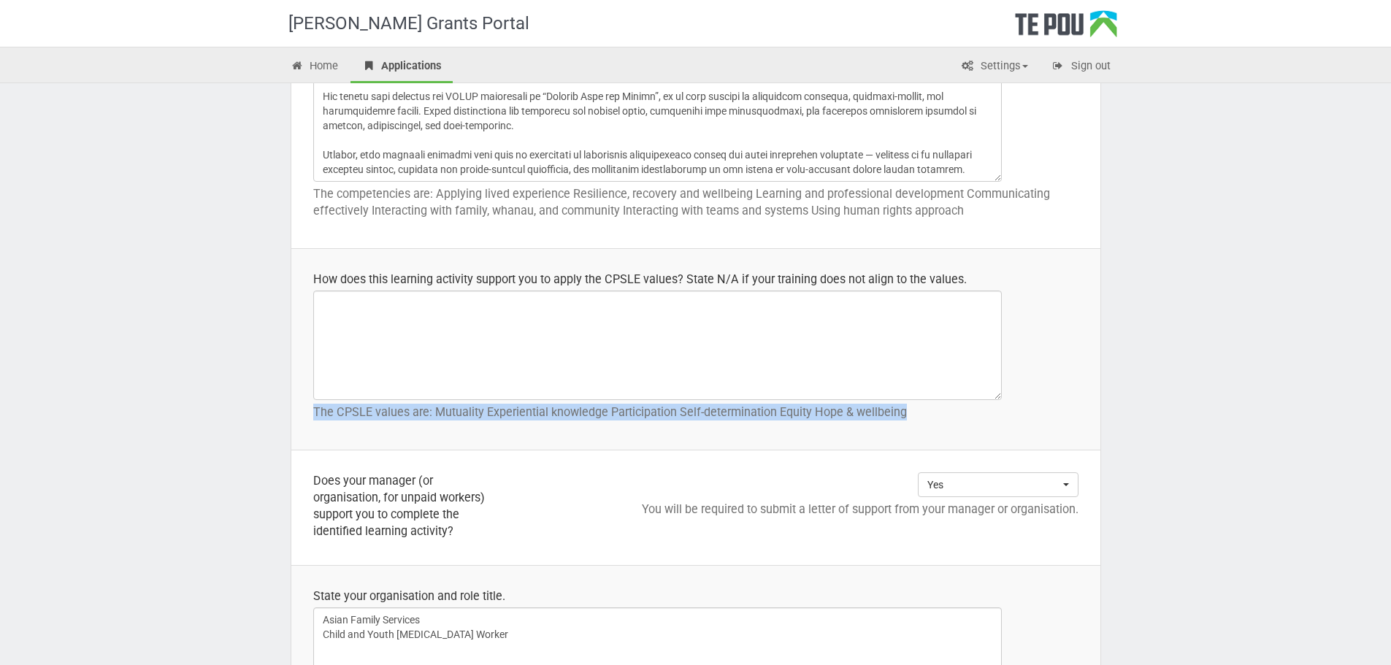
drag, startPoint x: 312, startPoint y: 407, endPoint x: 947, endPoint y: 433, distance: 635.6
click at [947, 433] on td "How does this learning activity support you to apply the CPSLE values? State N/…" at bounding box center [695, 349] width 809 height 201
copy p "The CPSLE values are: Mutuality Experiential knowledge Participation Self-deter…"
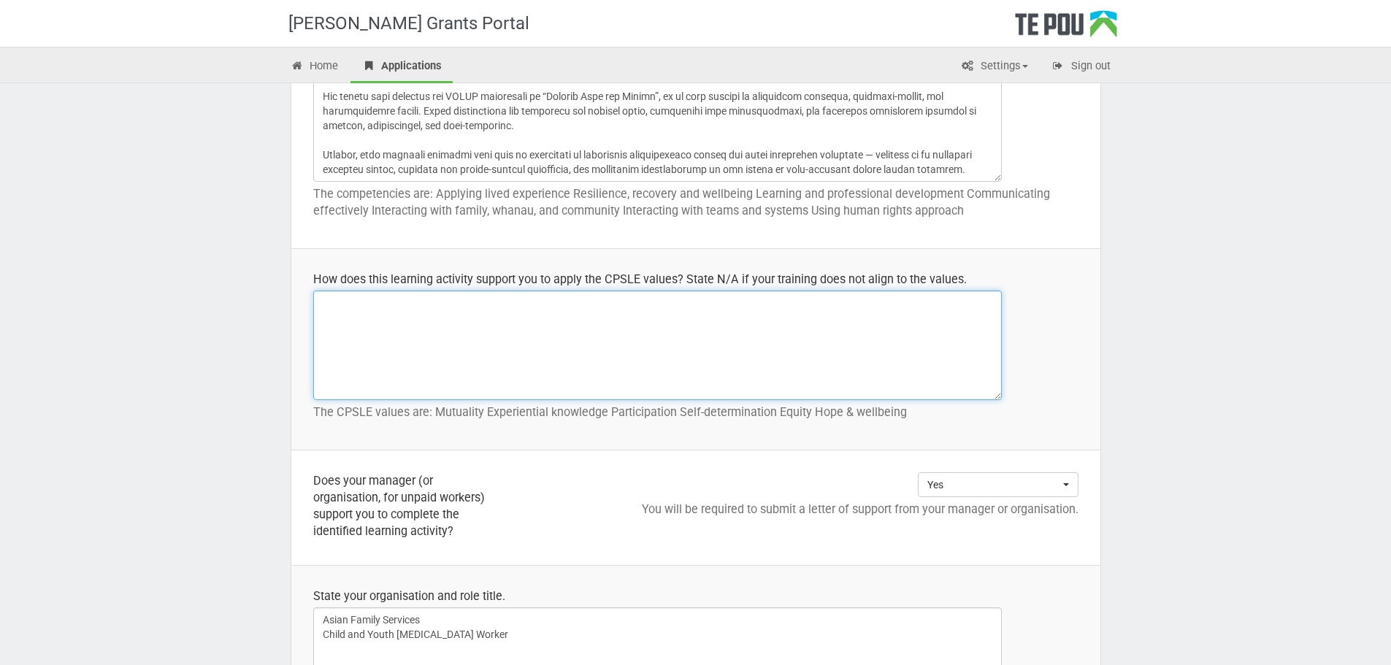
click at [518, 375] on textarea at bounding box center [657, 345] width 688 height 109
paste textarea "The Strategic Thinking in Practice course strongly supports my ability to apply…"
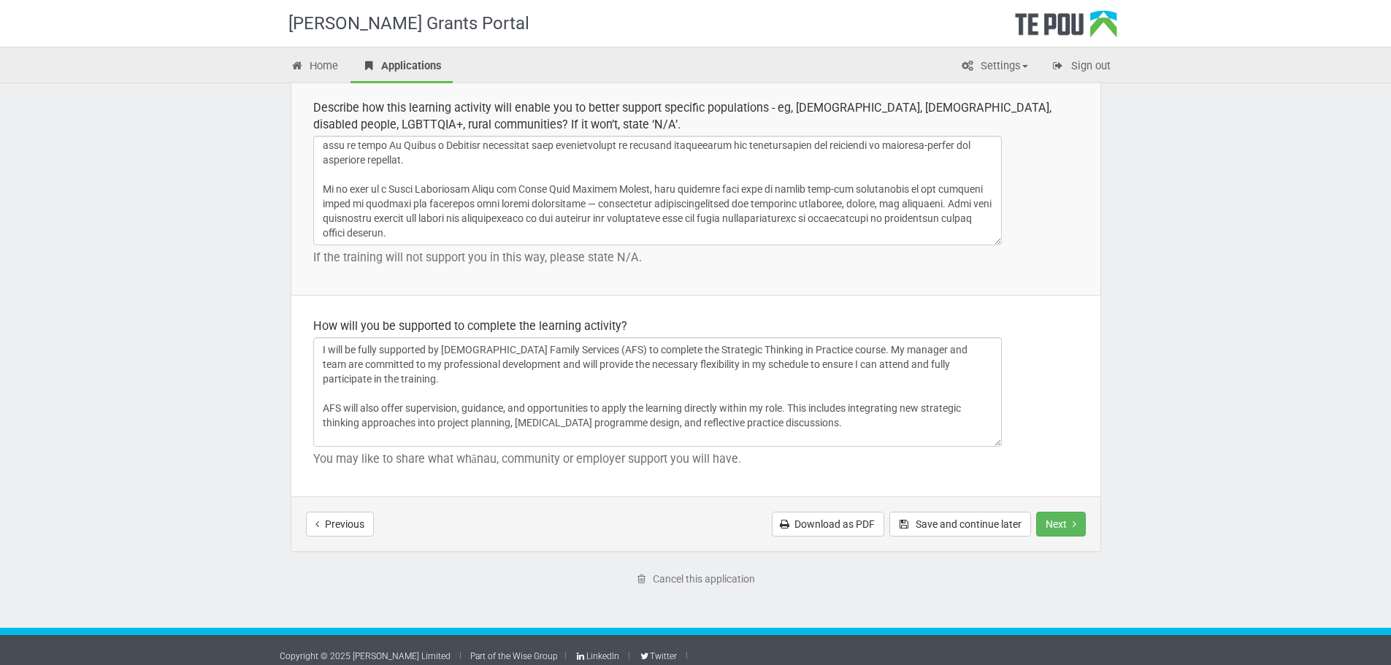
scroll to position [2052, 0]
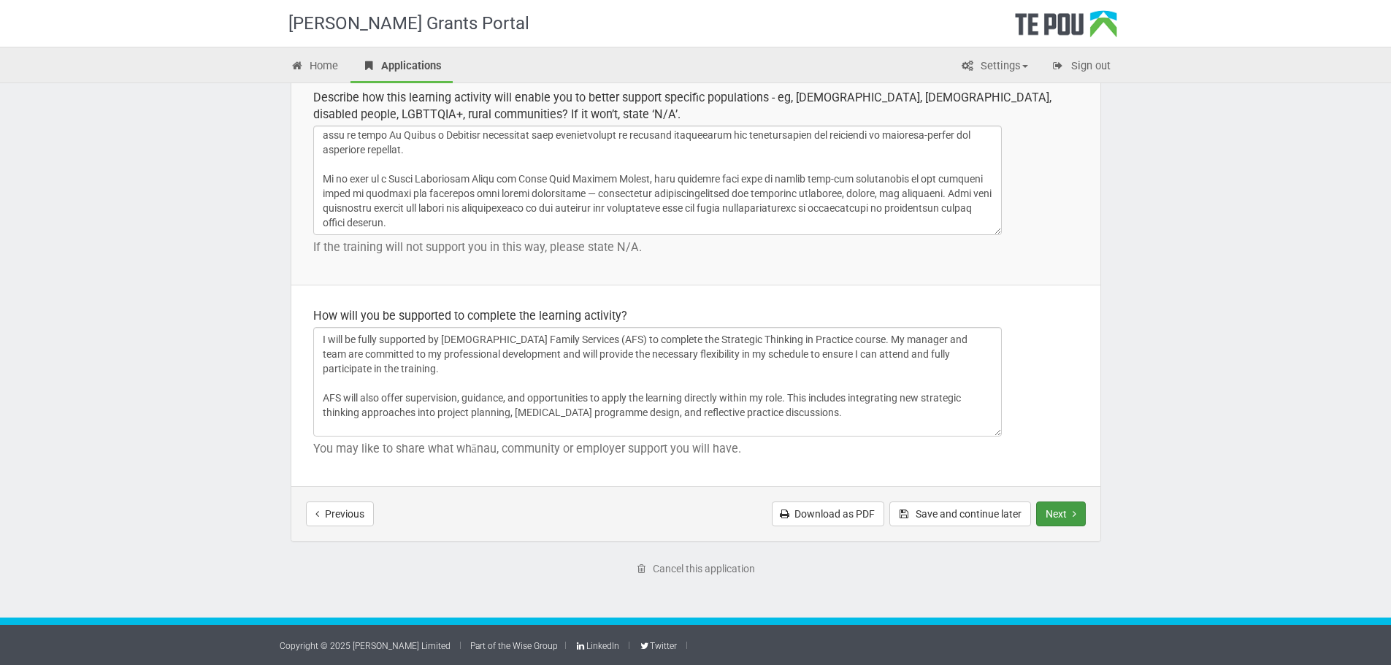
type textarea "The Strategic Thinking in Practice course strongly supports my ability to apply…"
click at [1045, 521] on button "Next" at bounding box center [1061, 513] width 50 height 25
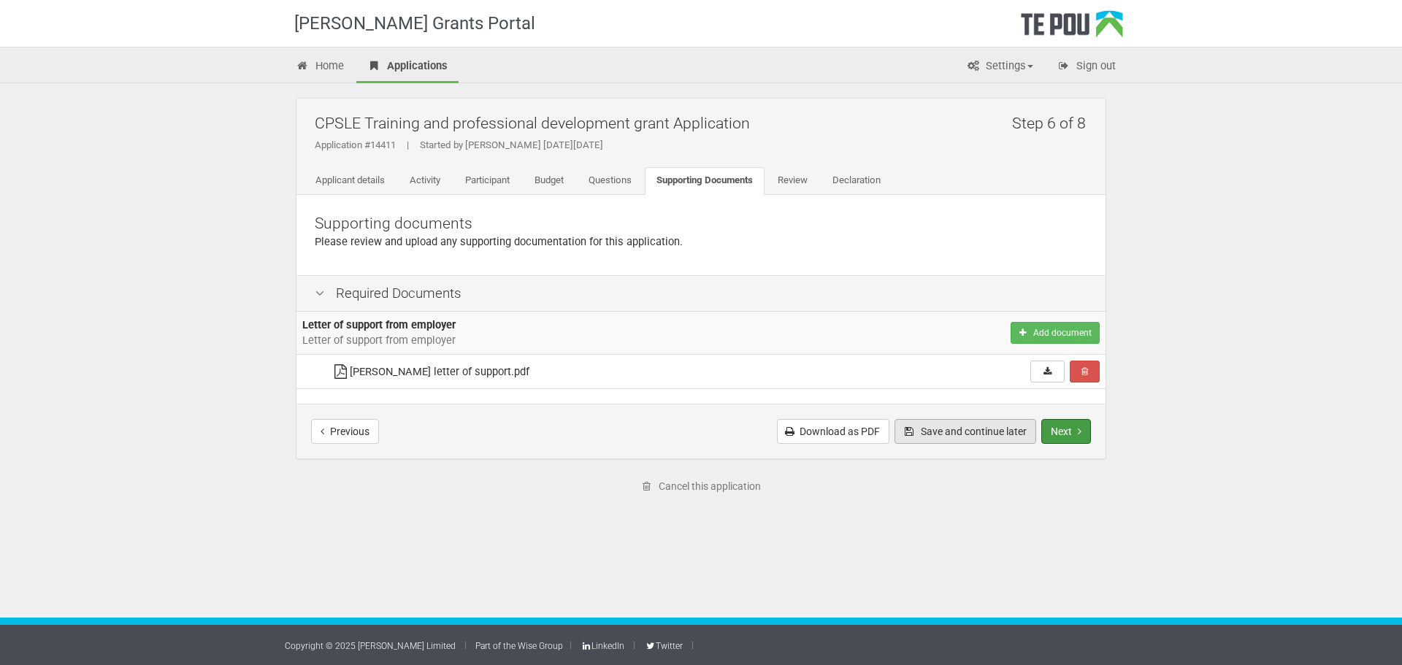
drag, startPoint x: 1062, startPoint y: 438, endPoint x: 1033, endPoint y: 432, distance: 29.8
click at [1064, 437] on button "Next" at bounding box center [1066, 431] width 50 height 25
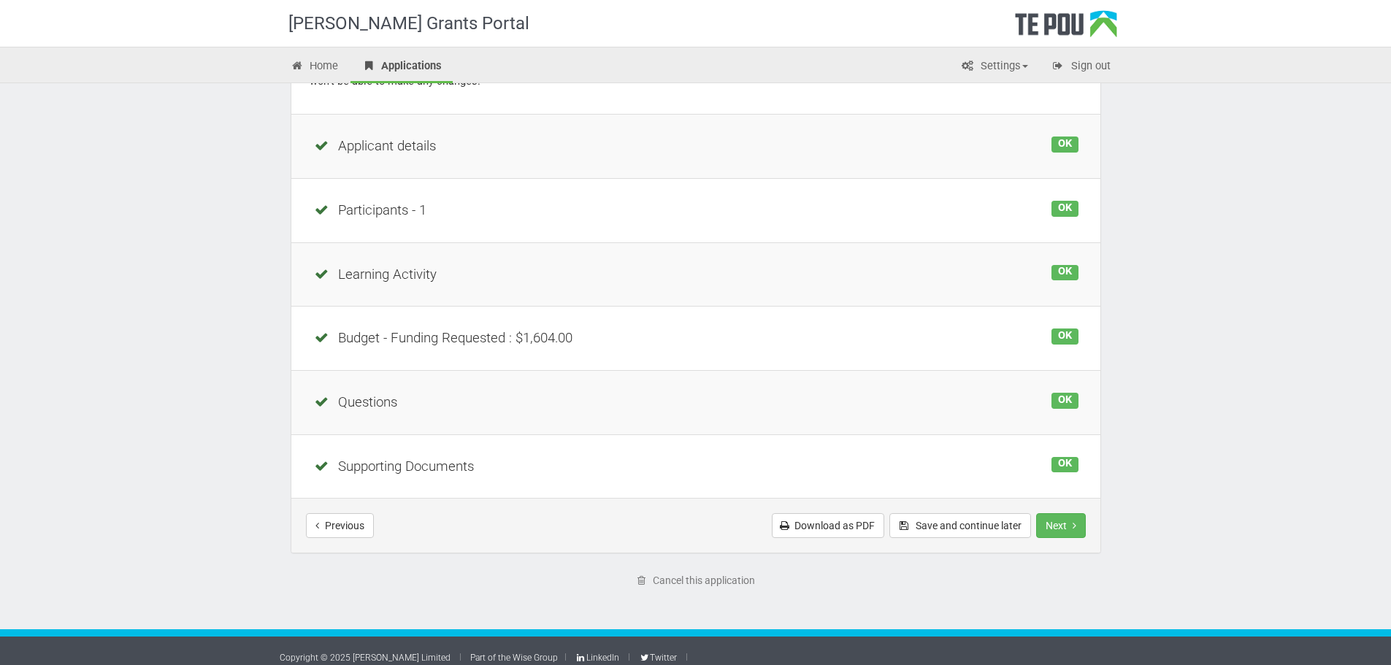
scroll to position [188, 0]
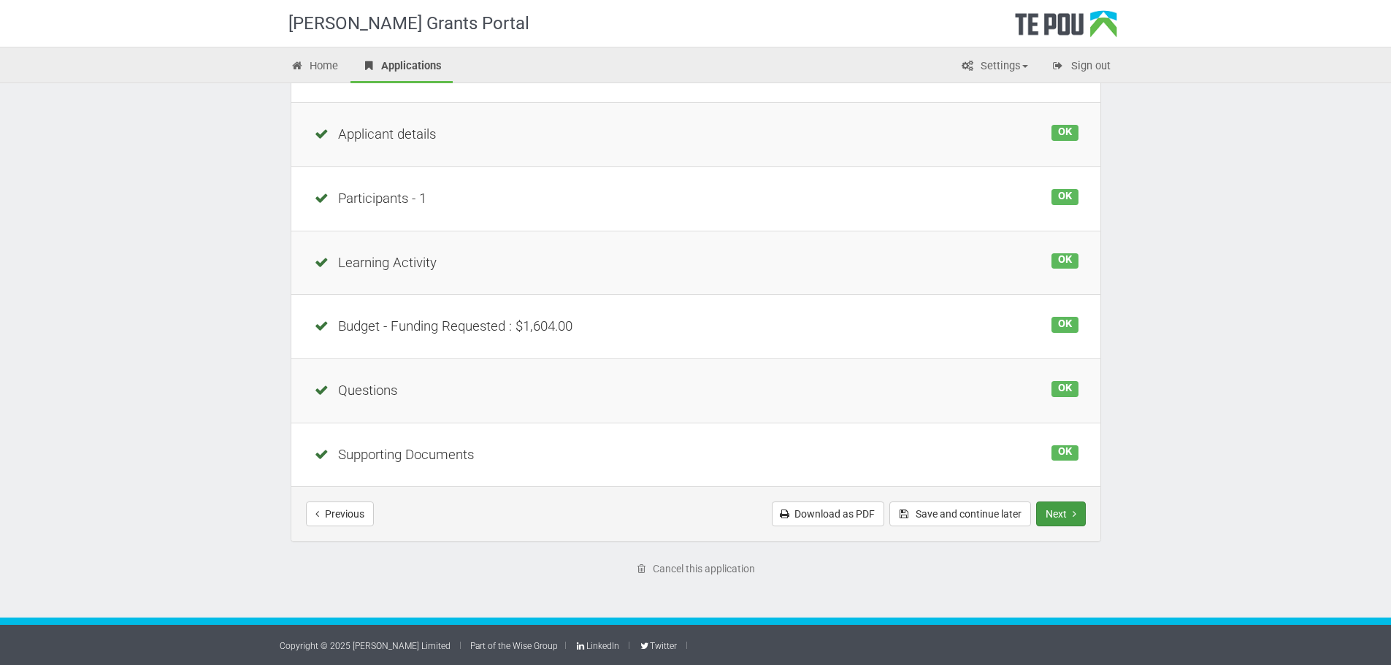
click at [1075, 524] on button "Next" at bounding box center [1061, 513] width 50 height 25
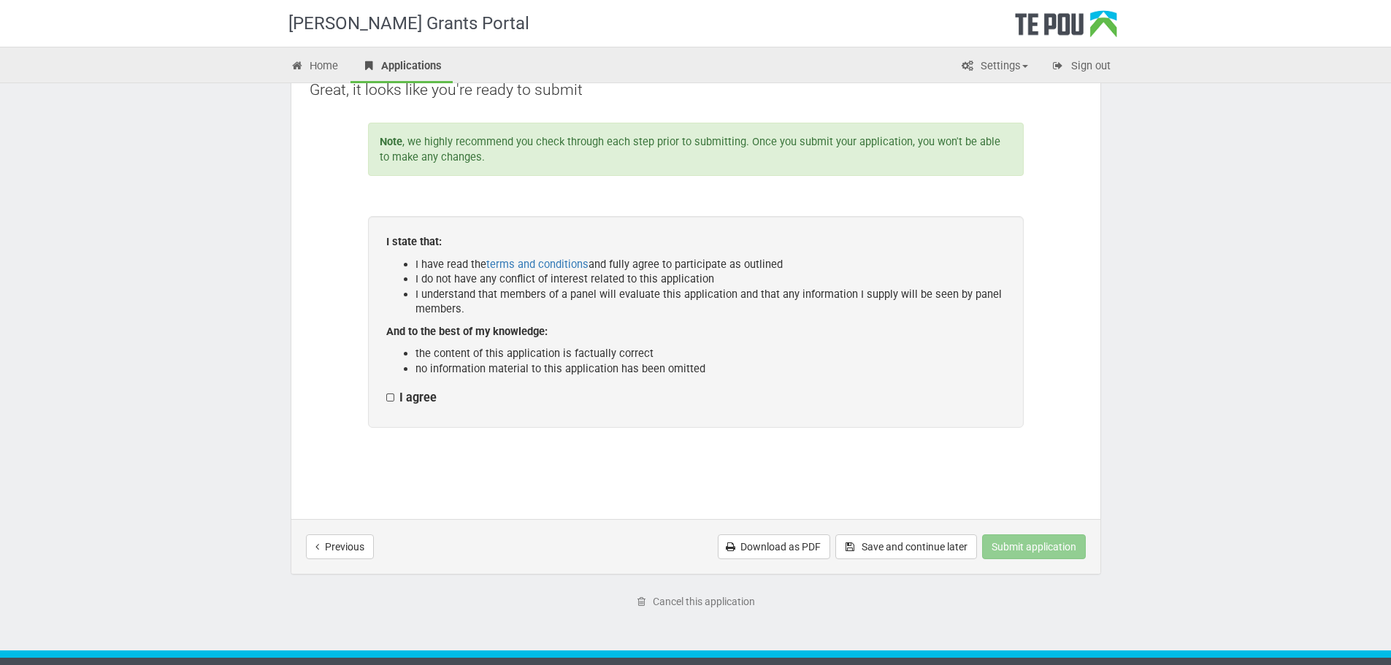
scroll to position [146, 0]
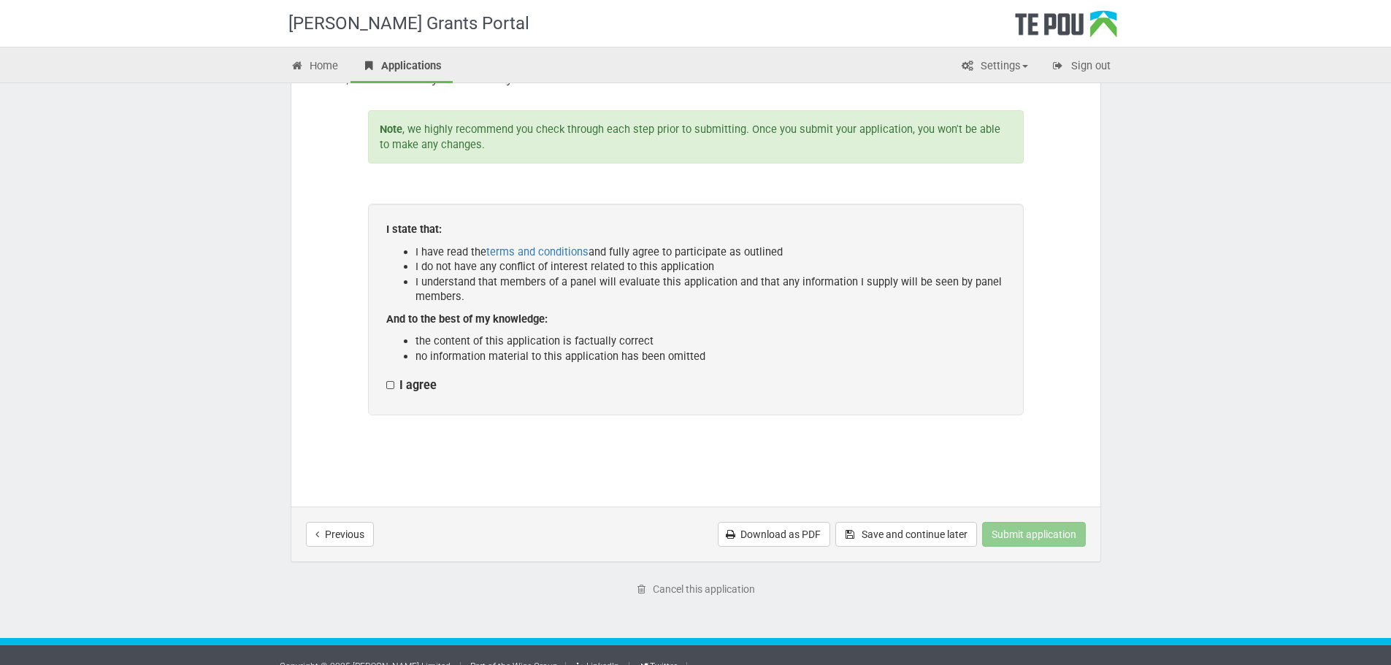
click at [396, 381] on label "I agree" at bounding box center [411, 385] width 50 height 15
click at [386, 378] on input "I agree" at bounding box center [385, 377] width 1 height 1
checkbox input "true"
click at [986, 523] on button "Submit application" at bounding box center [1034, 534] width 104 height 25
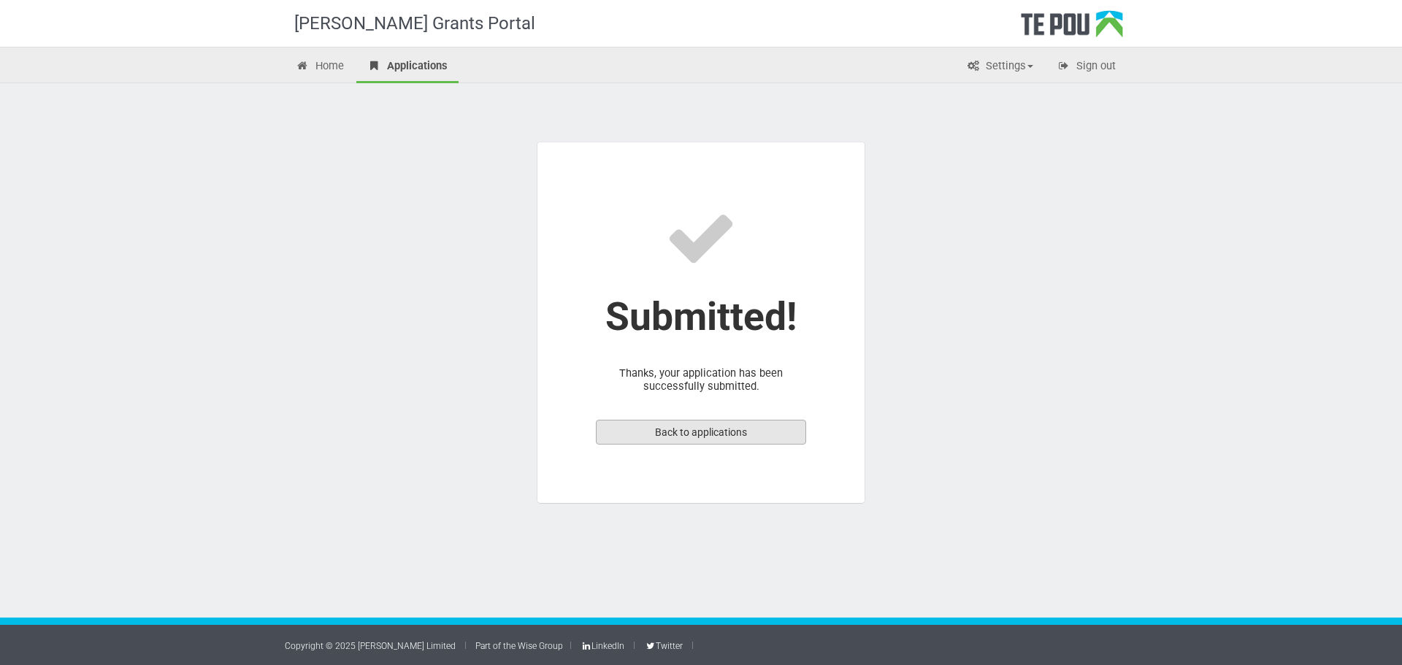
click at [669, 424] on link "Back to applications" at bounding box center [701, 432] width 210 height 25
